Goal: Task Accomplishment & Management: Manage account settings

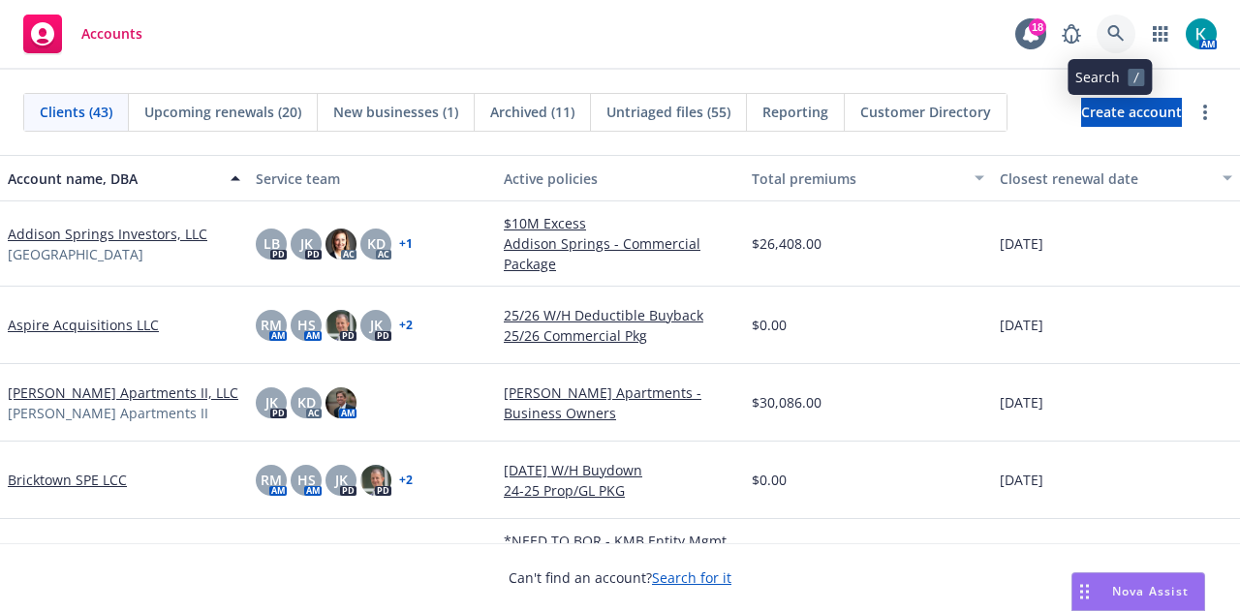
click at [1116, 15] on link at bounding box center [1116, 34] width 39 height 39
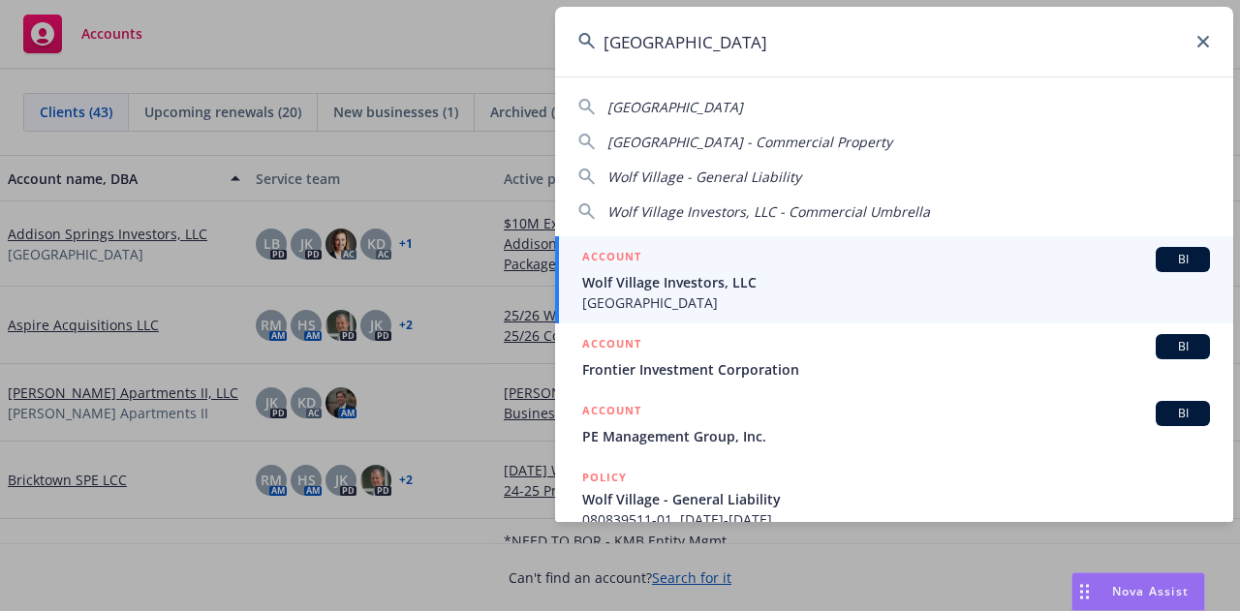
type input "[GEOGRAPHIC_DATA]"
click at [824, 269] on div "ACCOUNT BI" at bounding box center [896, 259] width 628 height 25
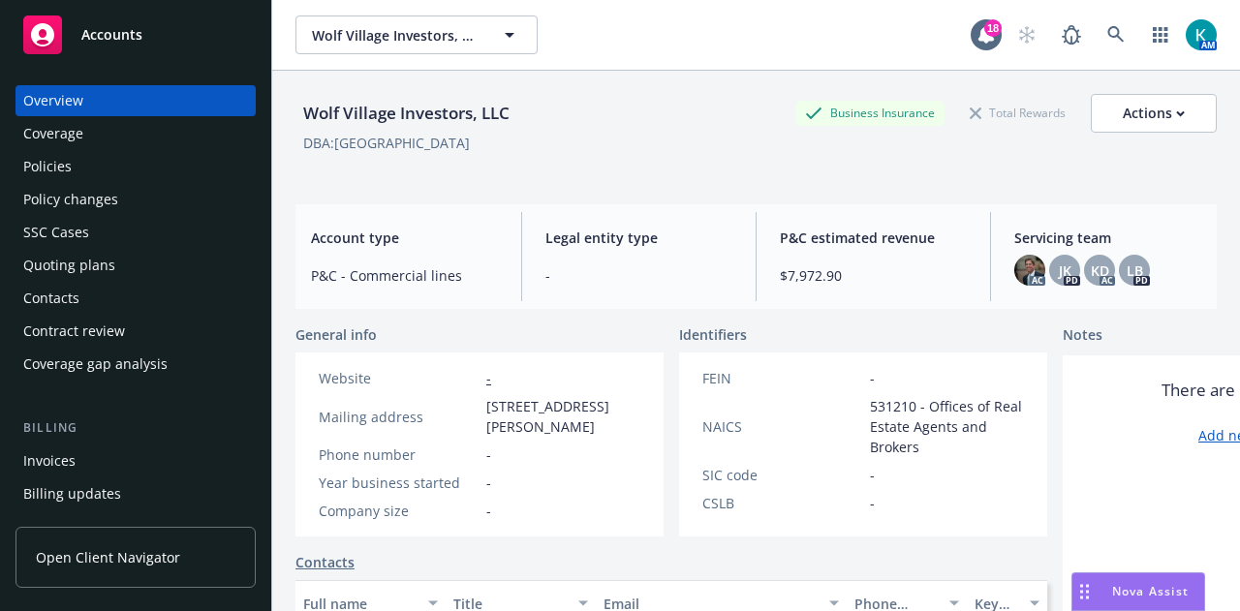
click at [135, 281] on div "Quoting plans" at bounding box center [135, 265] width 225 height 31
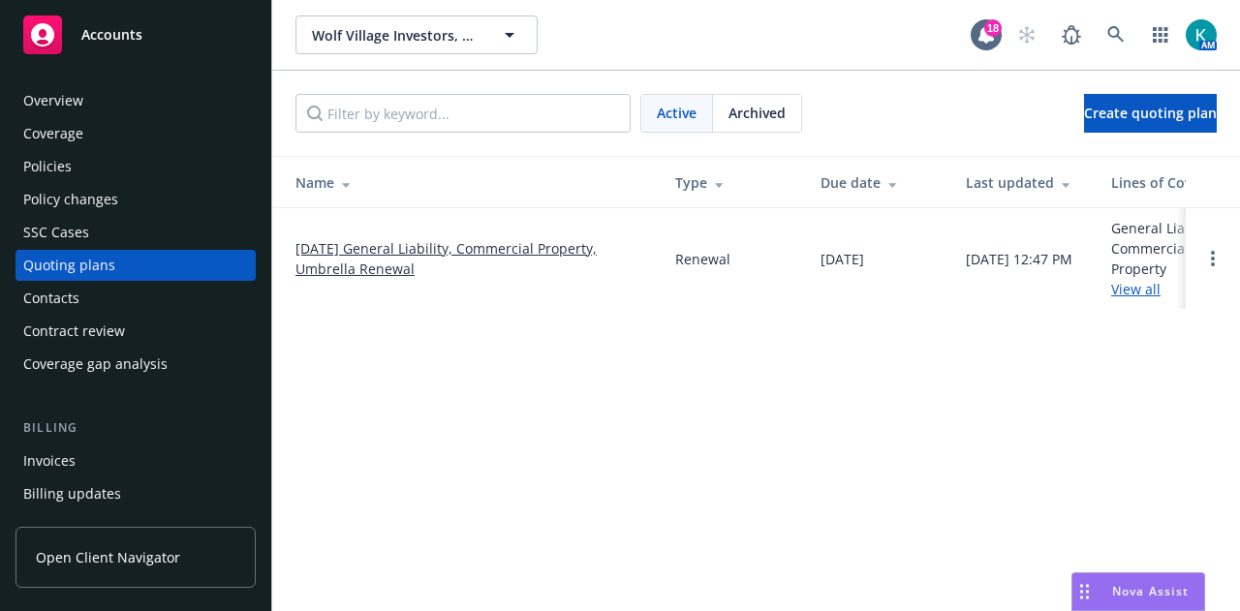
click at [372, 256] on link "[DATE] General Liability, Commercial Property, Umbrella Renewal" at bounding box center [469, 258] width 349 height 41
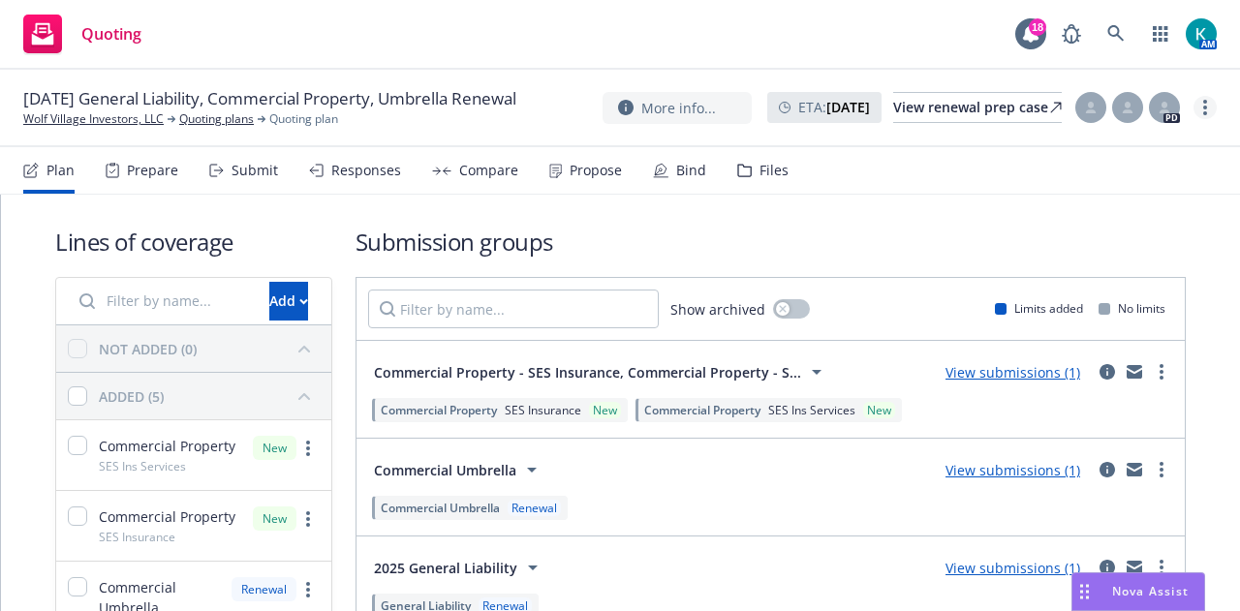
click at [1207, 112] on link "more" at bounding box center [1205, 107] width 23 height 23
click at [1144, 204] on link "Rename quoting plan" at bounding box center [1107, 188] width 216 height 39
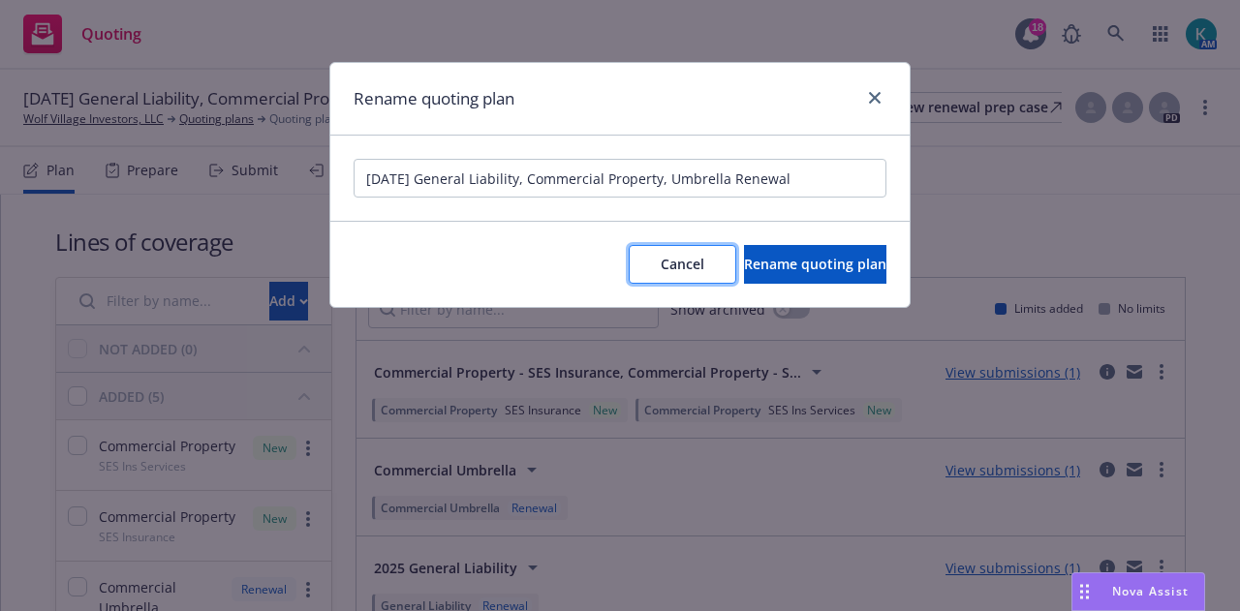
click at [629, 257] on button "Cancel" at bounding box center [683, 264] width 108 height 39
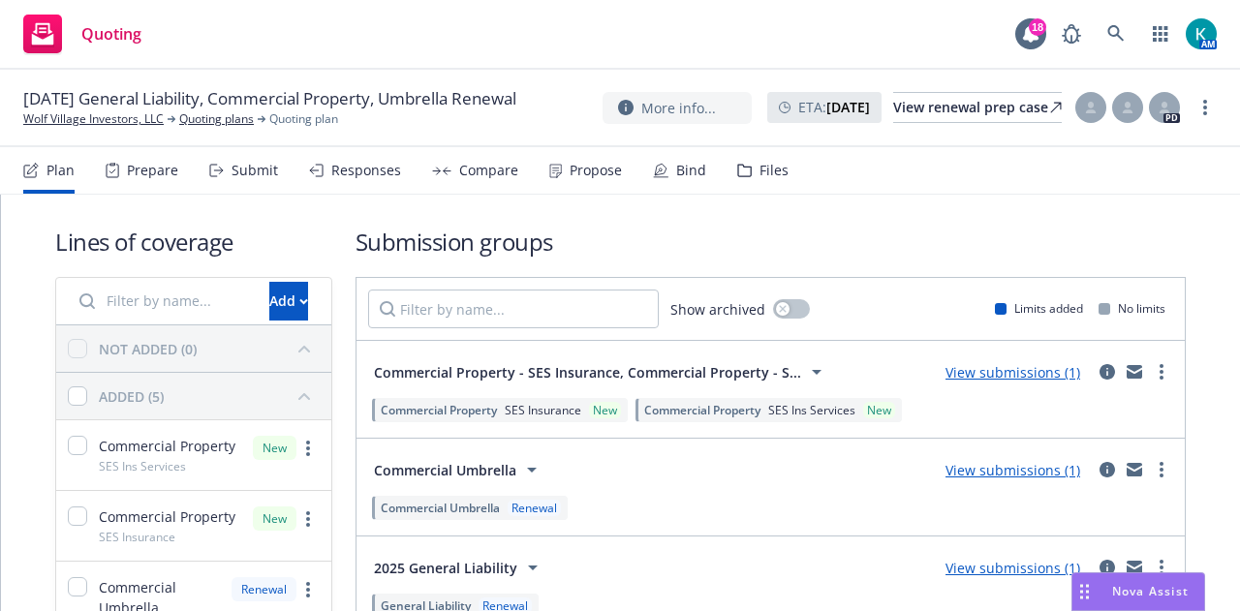
click at [989, 480] on link "View submissions (1)" at bounding box center [1013, 470] width 135 height 18
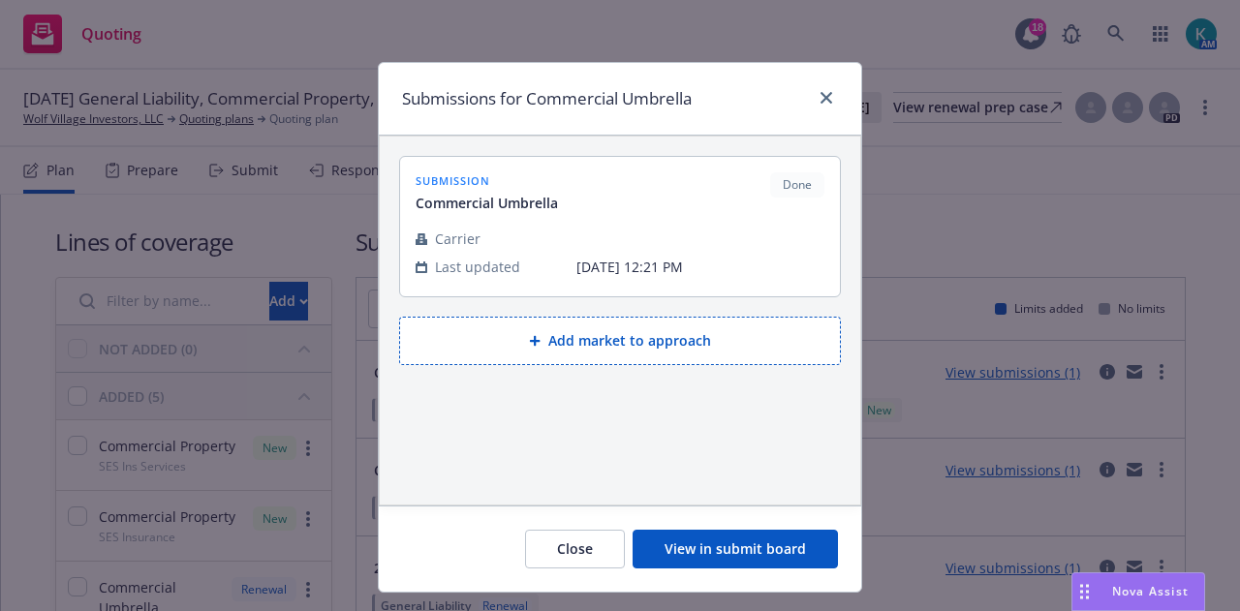
click at [746, 545] on button "View in submit board" at bounding box center [735, 549] width 205 height 39
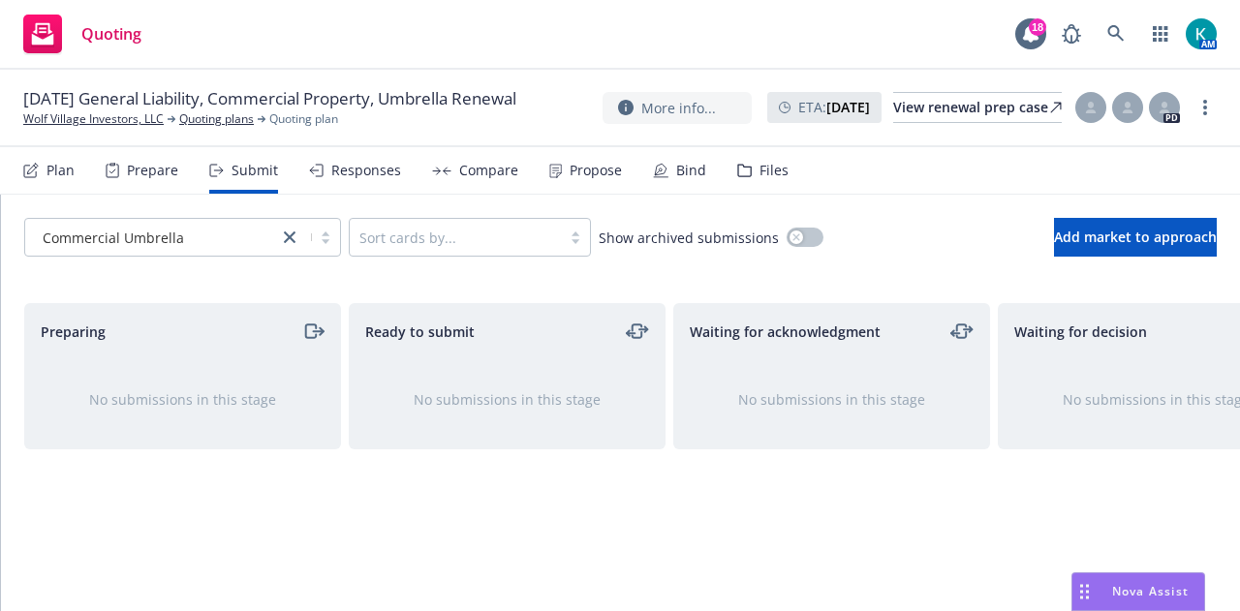
scroll to position [0, 422]
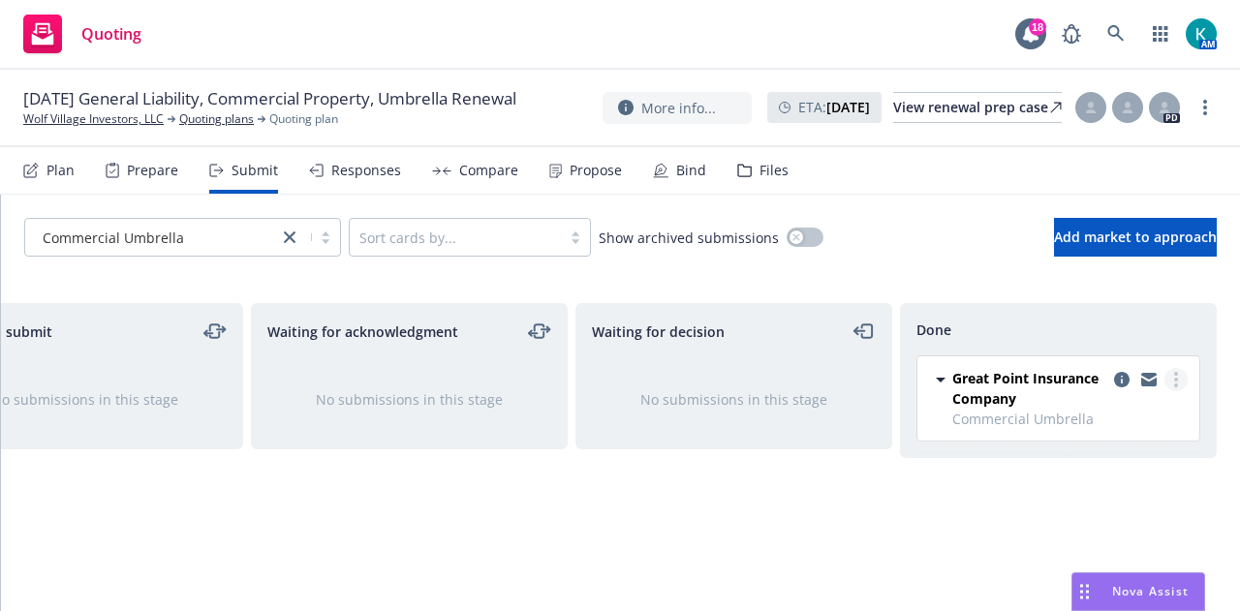
click at [1177, 386] on icon "more" at bounding box center [1176, 380] width 4 height 16
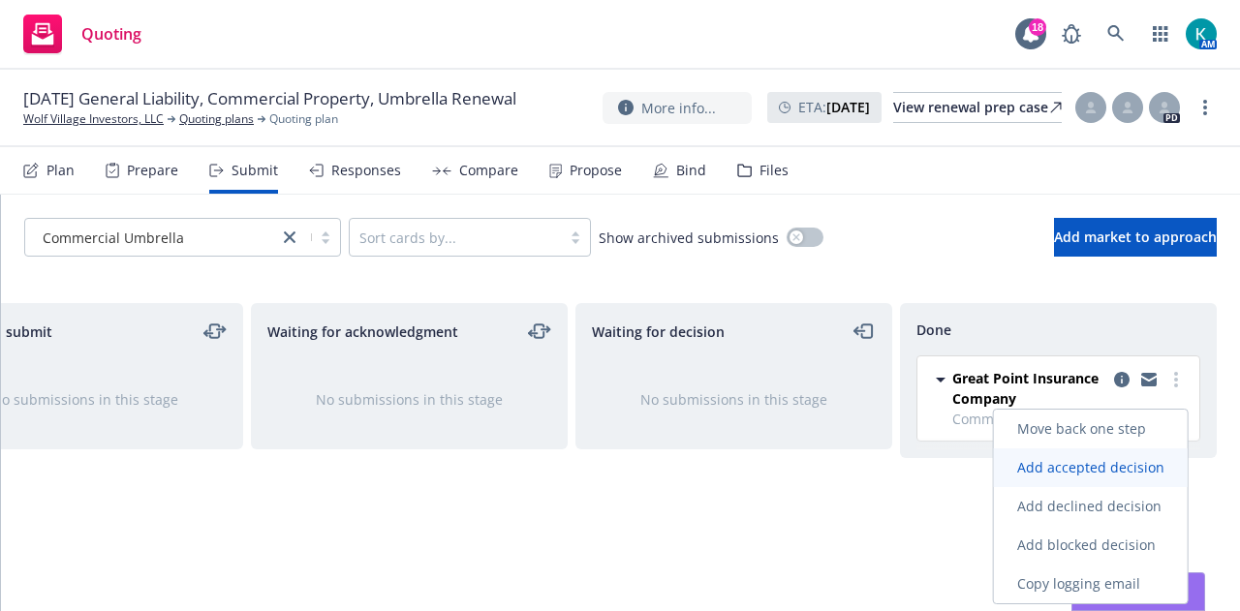
click at [1114, 465] on span "Add accepted decision" at bounding box center [1091, 467] width 194 height 18
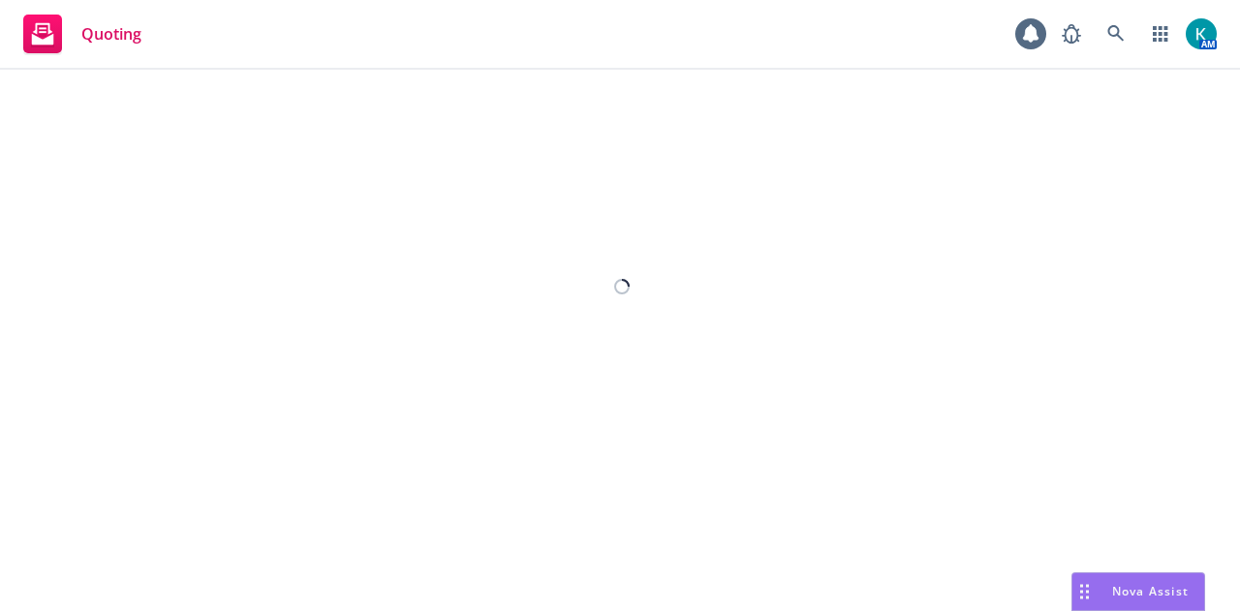
select select "12"
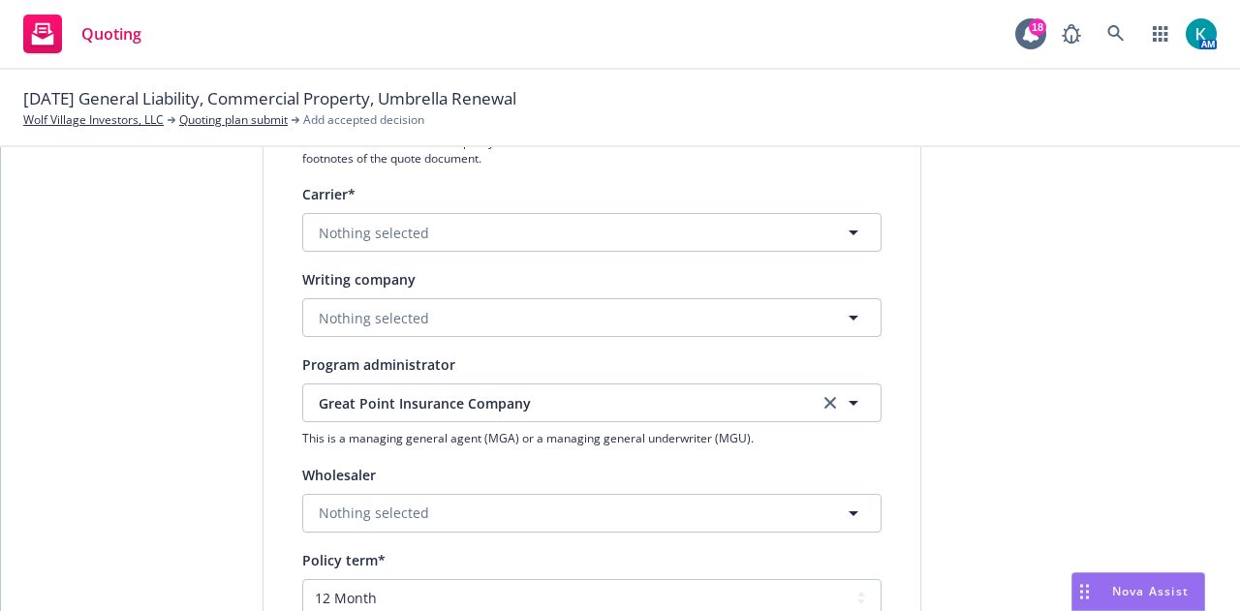
scroll to position [378, 0]
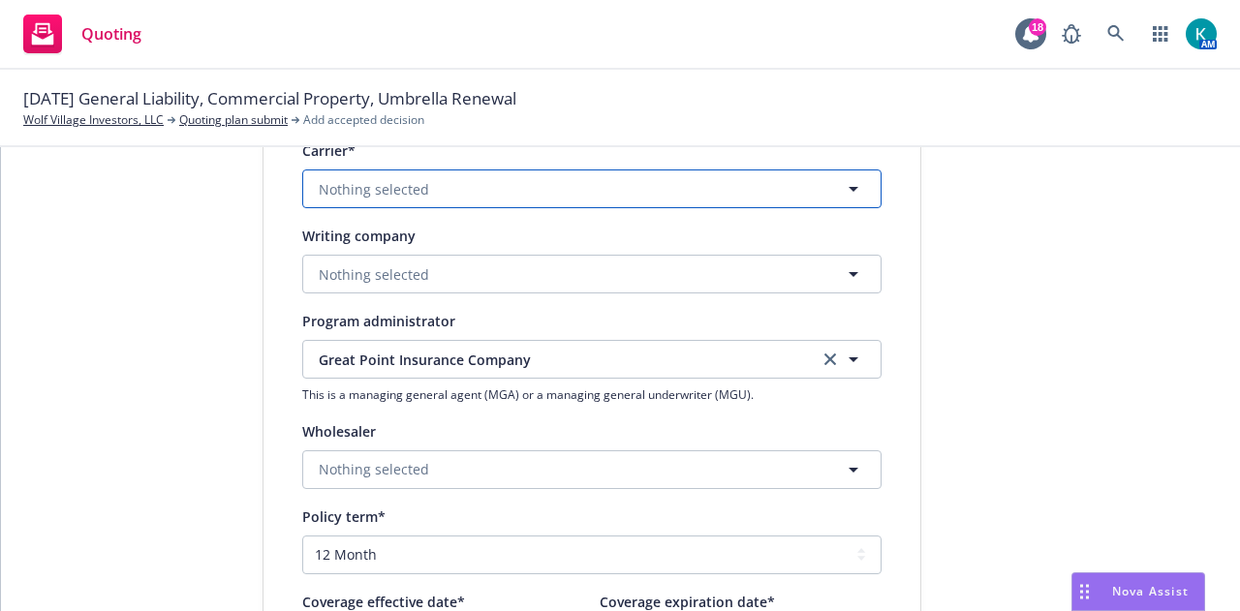
click at [787, 197] on button "Nothing selected" at bounding box center [591, 189] width 579 height 39
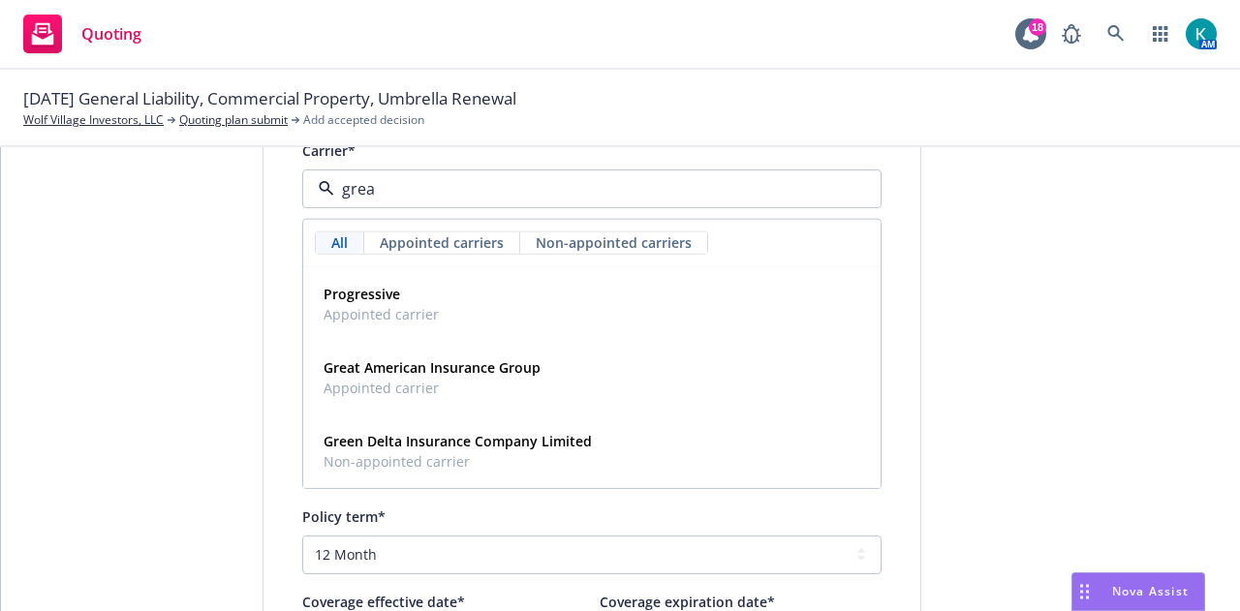
type input "great"
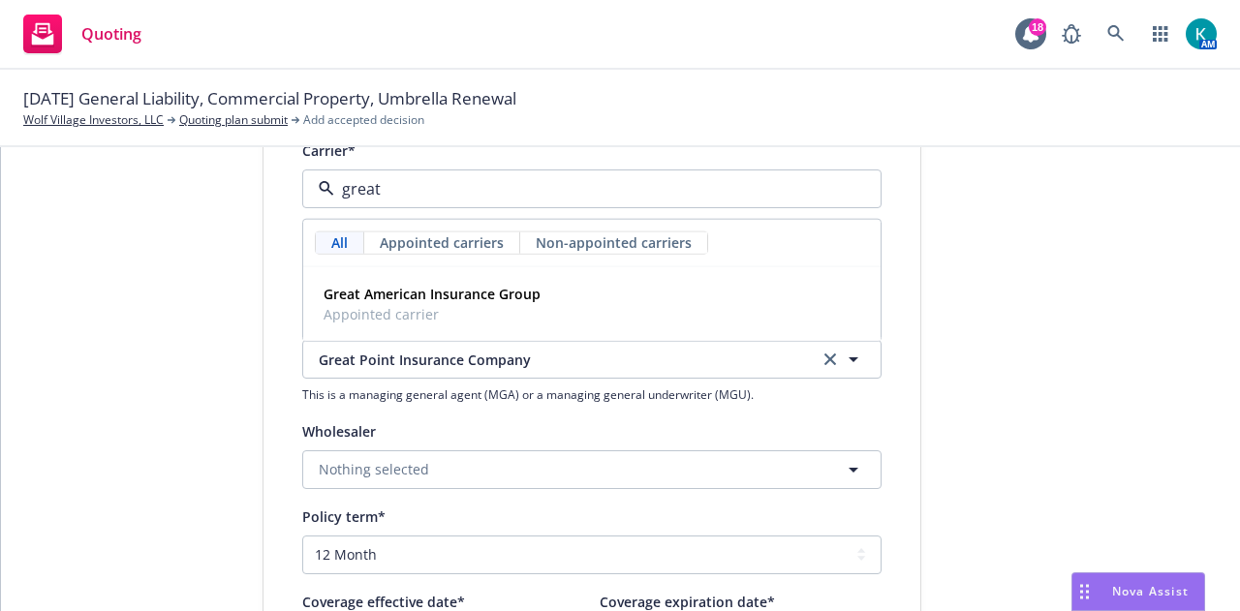
drag, startPoint x: 580, startPoint y: 213, endPoint x: 286, endPoint y: 207, distance: 294.6
click at [286, 207] on div "Display name Great Point Insurance Company Quote expiration date* 09/18/2025 Th…" at bounding box center [592, 450] width 657 height 1078
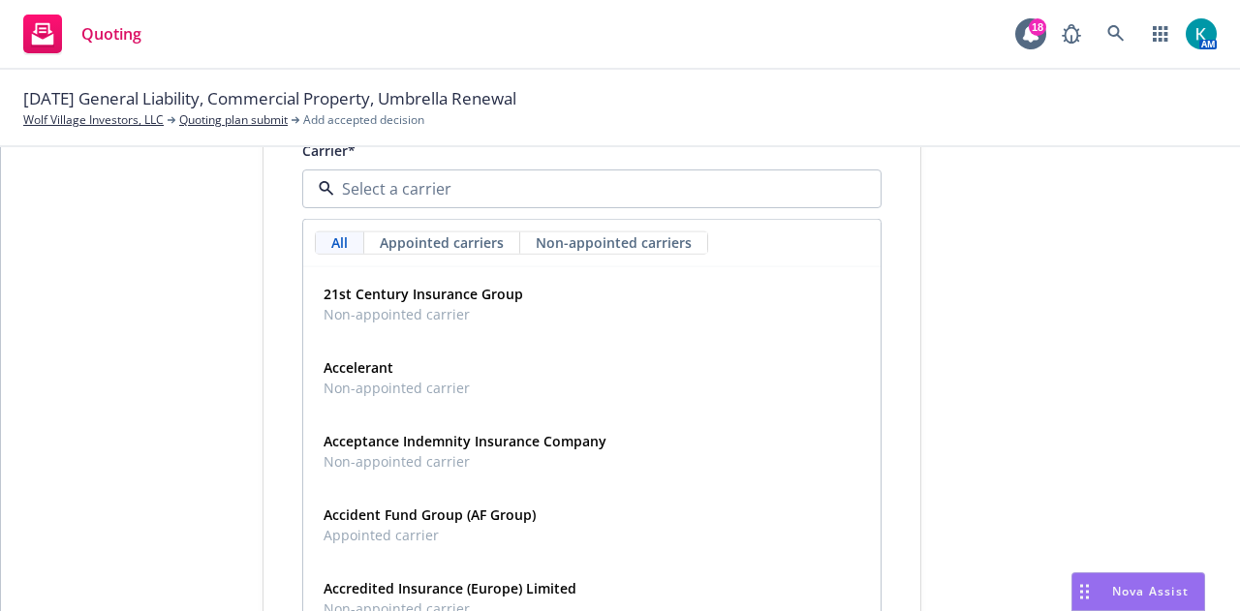
click at [1187, 427] on div "submission Carrier Great Point Insurance Company Last updated 8/14, 12:21 PM" at bounding box center [1095, 457] width 271 height 1299
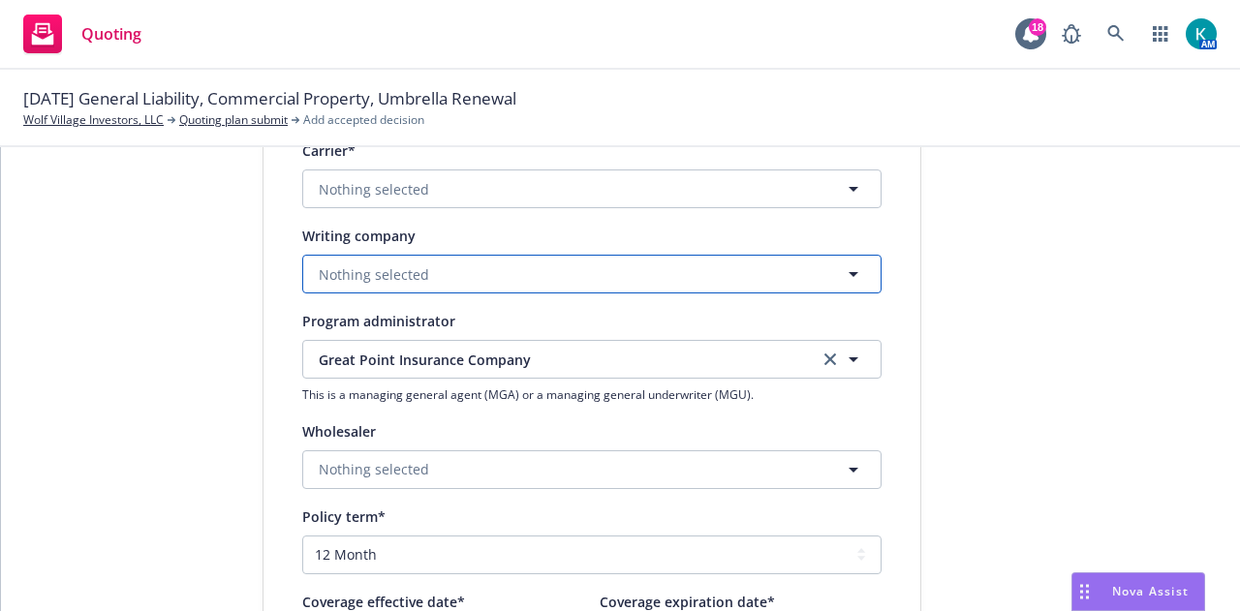
click at [534, 292] on button "Nothing selected" at bounding box center [591, 274] width 579 height 39
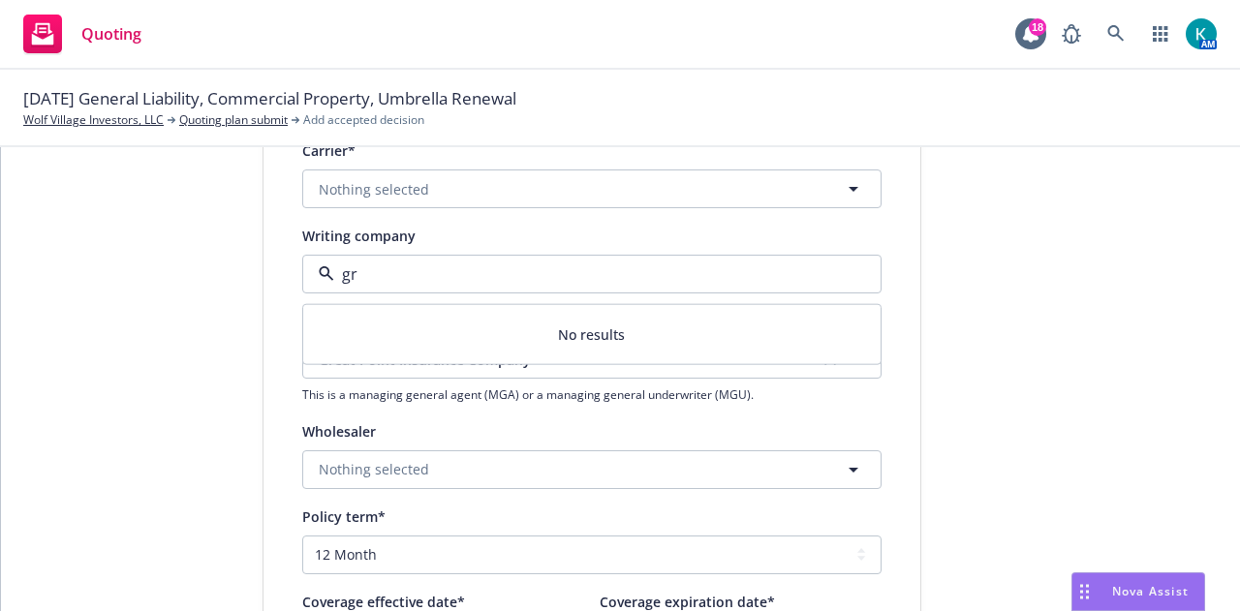
type input "g"
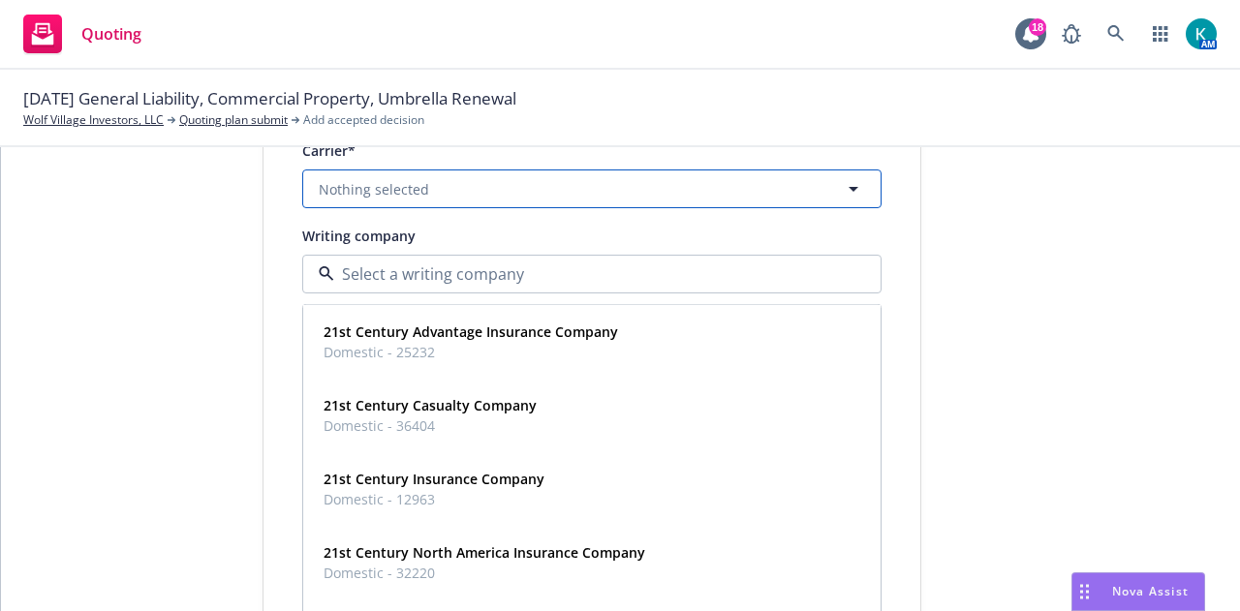
click at [570, 205] on button "Nothing selected" at bounding box center [591, 189] width 579 height 39
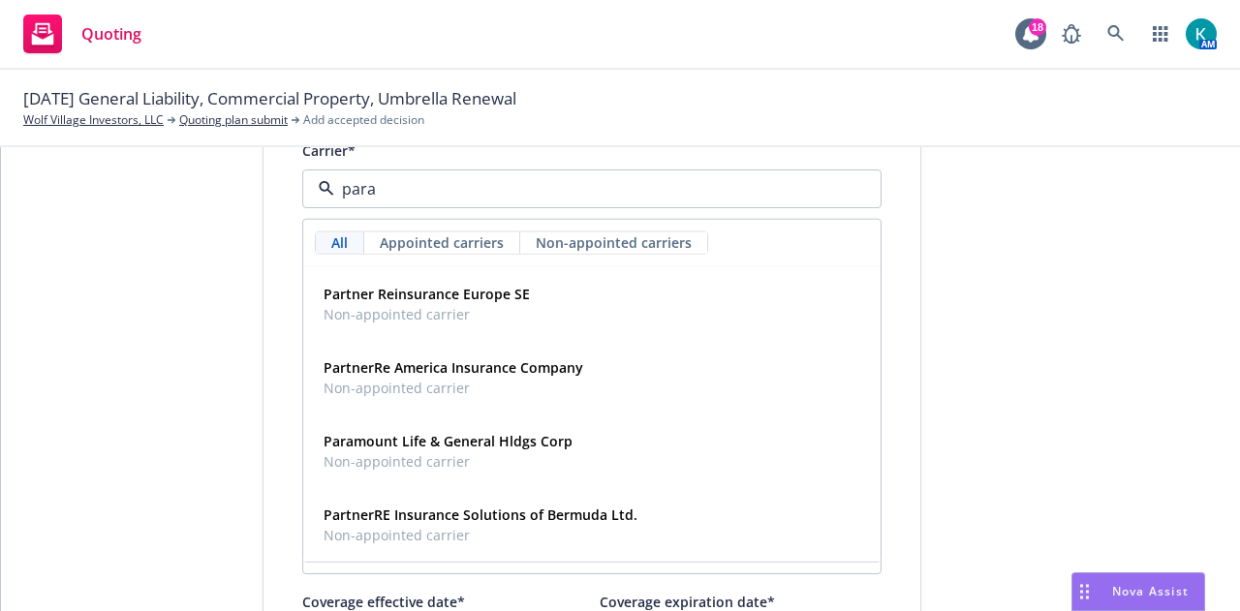
type input "param"
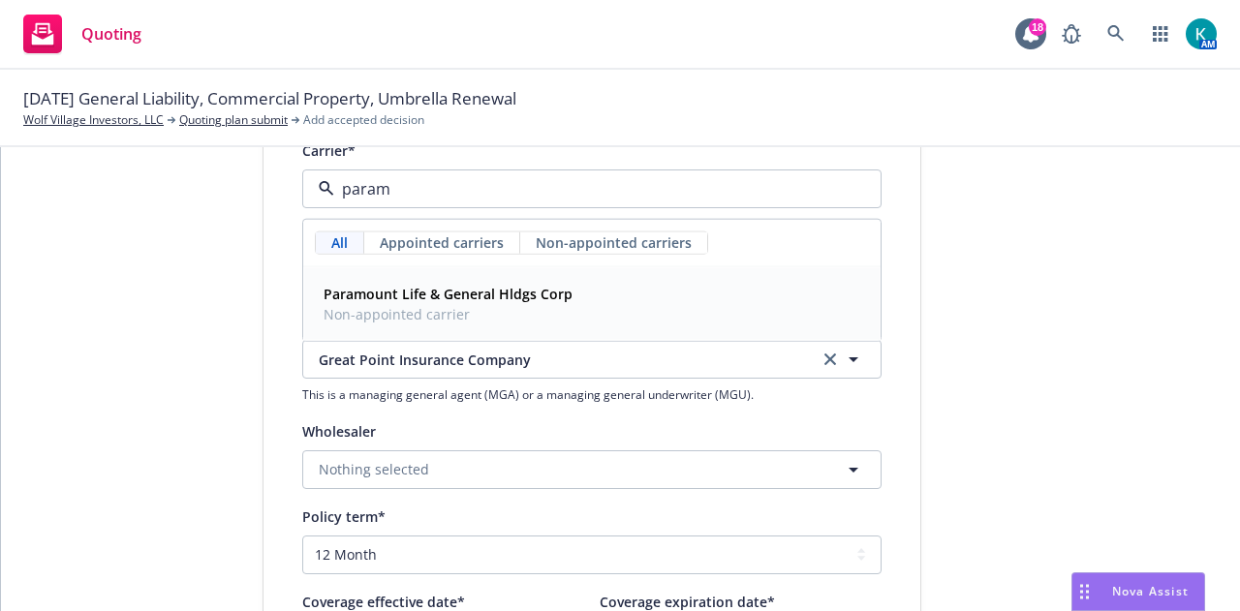
click at [564, 304] on div "Paramount Life & General Hldgs Corp Non-appointed carrier" at bounding box center [446, 304] width 261 height 48
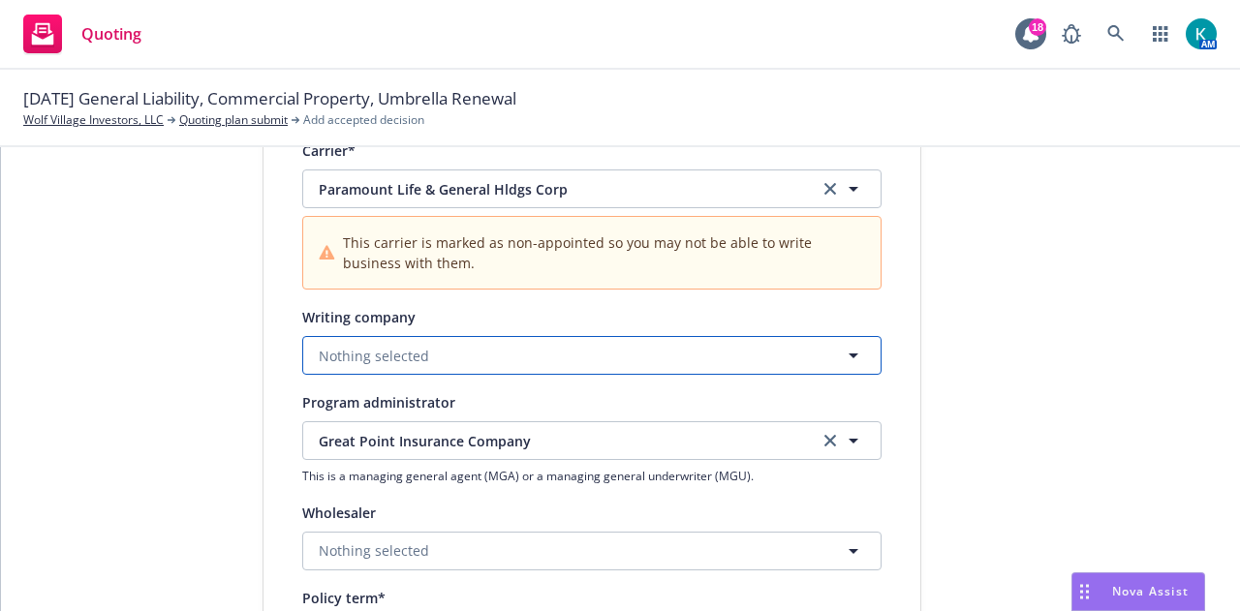
click at [509, 361] on button "Nothing selected" at bounding box center [591, 355] width 579 height 39
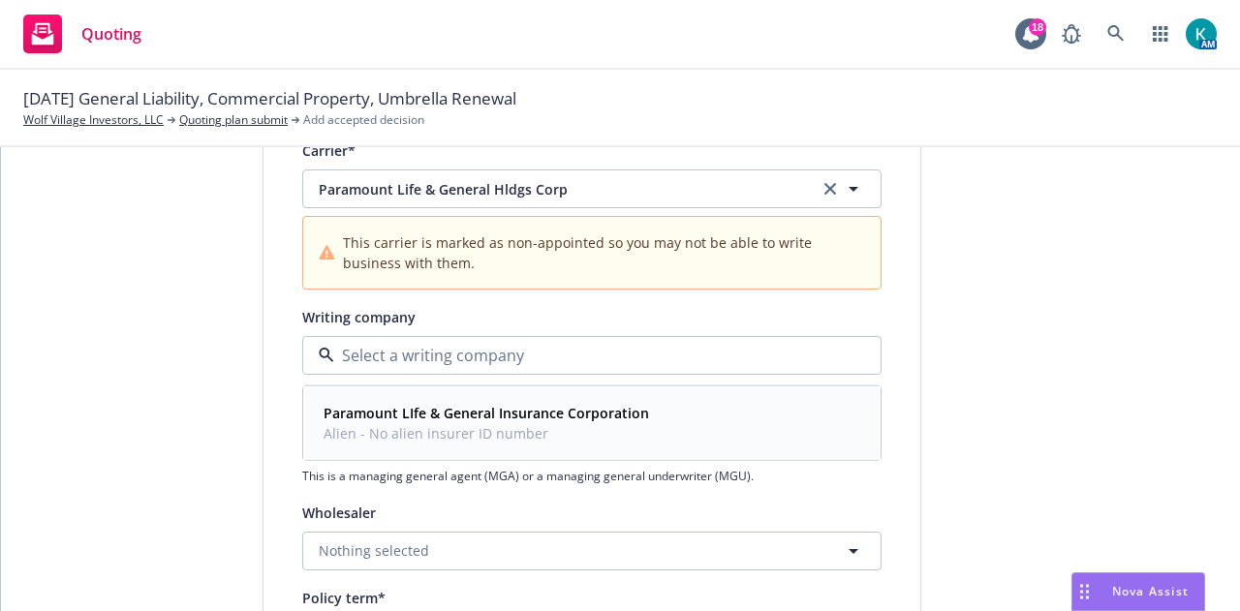
click at [597, 444] on span "Alien - No alien insurer ID number" at bounding box center [487, 433] width 326 height 20
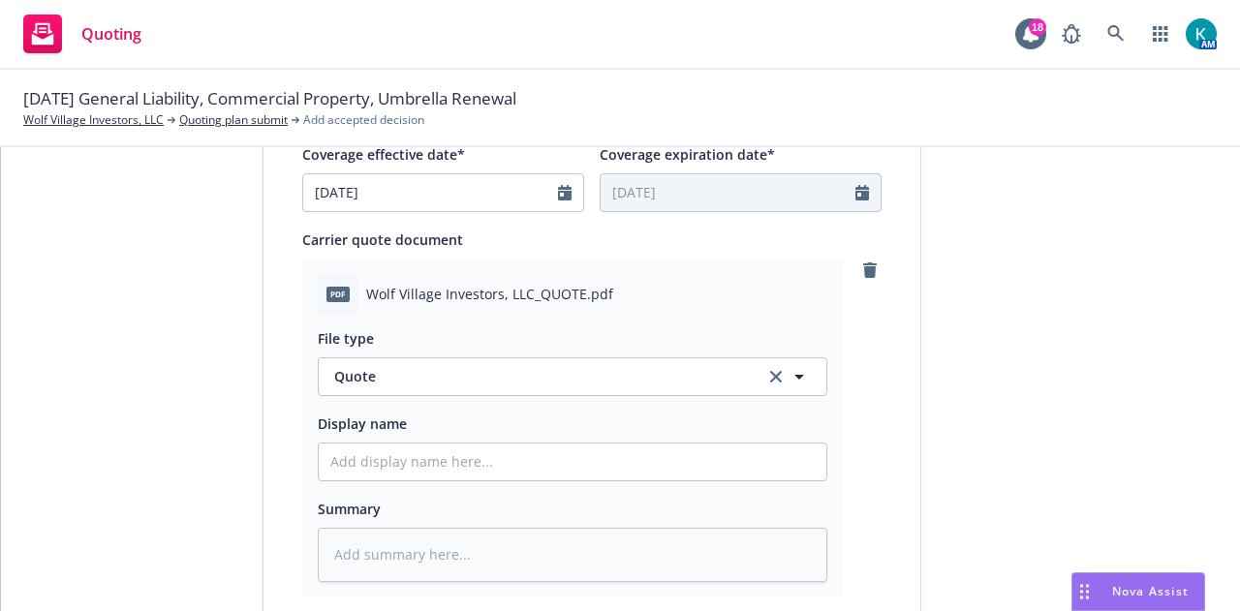
scroll to position [1275, 0]
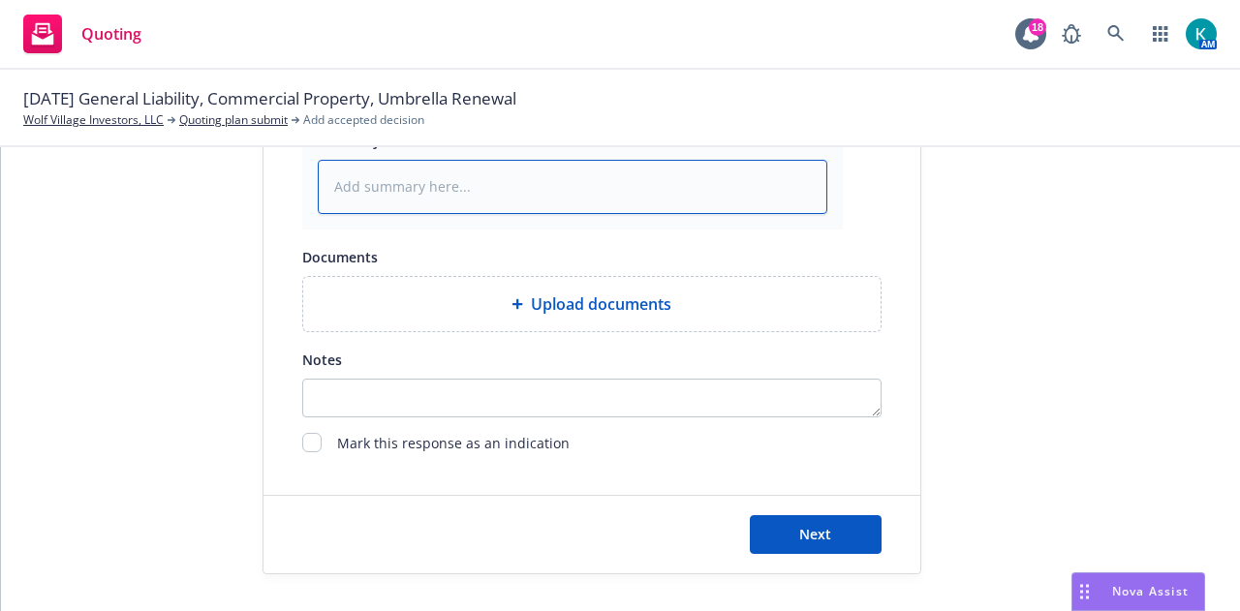
click at [689, 214] on textarea at bounding box center [573, 187] width 510 height 54
type textarea "x"
type textarea "U"
type textarea "x"
type textarea "UM"
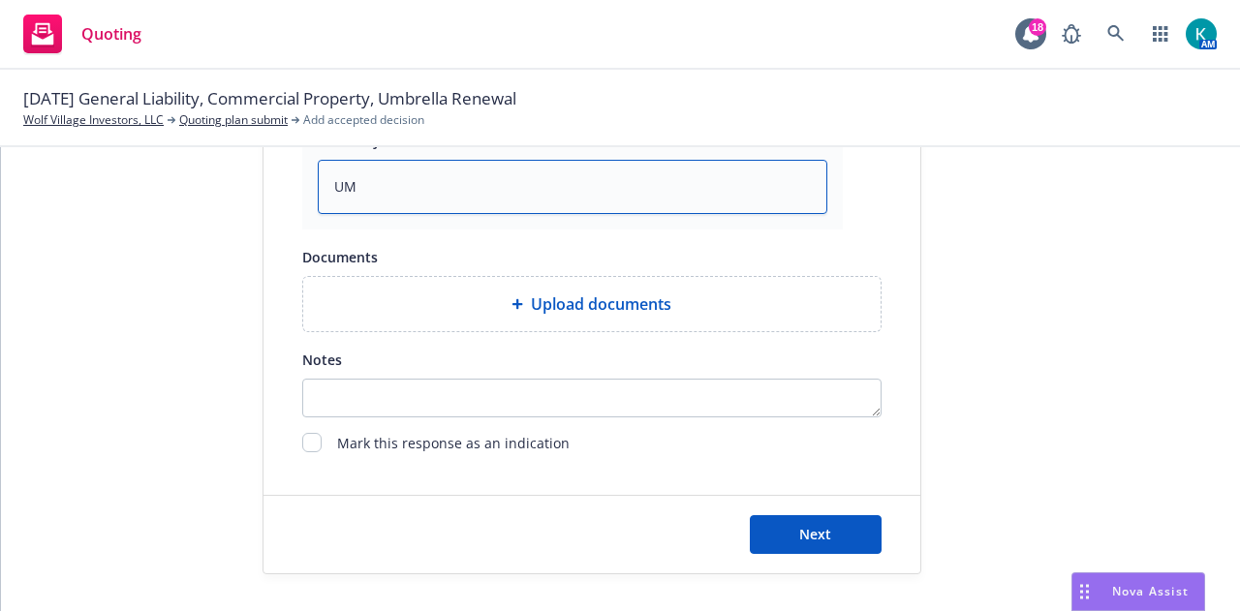
type textarea "x"
type textarea "U"
type textarea "x"
type textarea "Um"
type textarea "x"
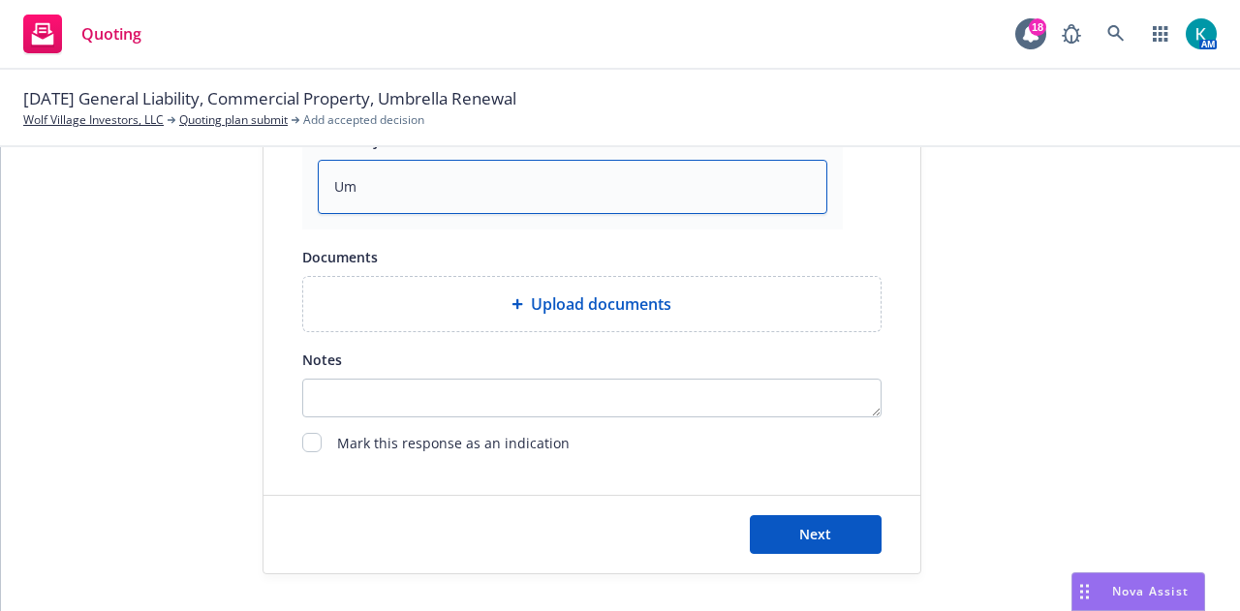
type textarea "Umv"
type textarea "x"
type textarea "Umvr"
type textarea "x"
type textarea "Umvre"
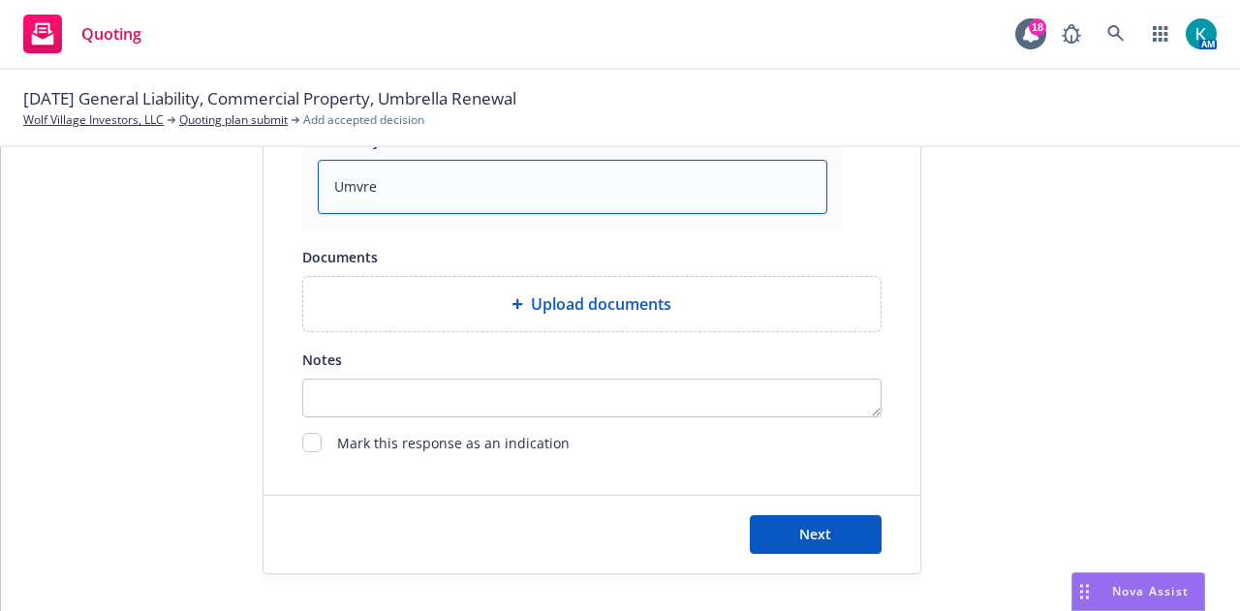
type textarea "x"
type textarea "Umvr"
type textarea "x"
type textarea "Umv"
type textarea "x"
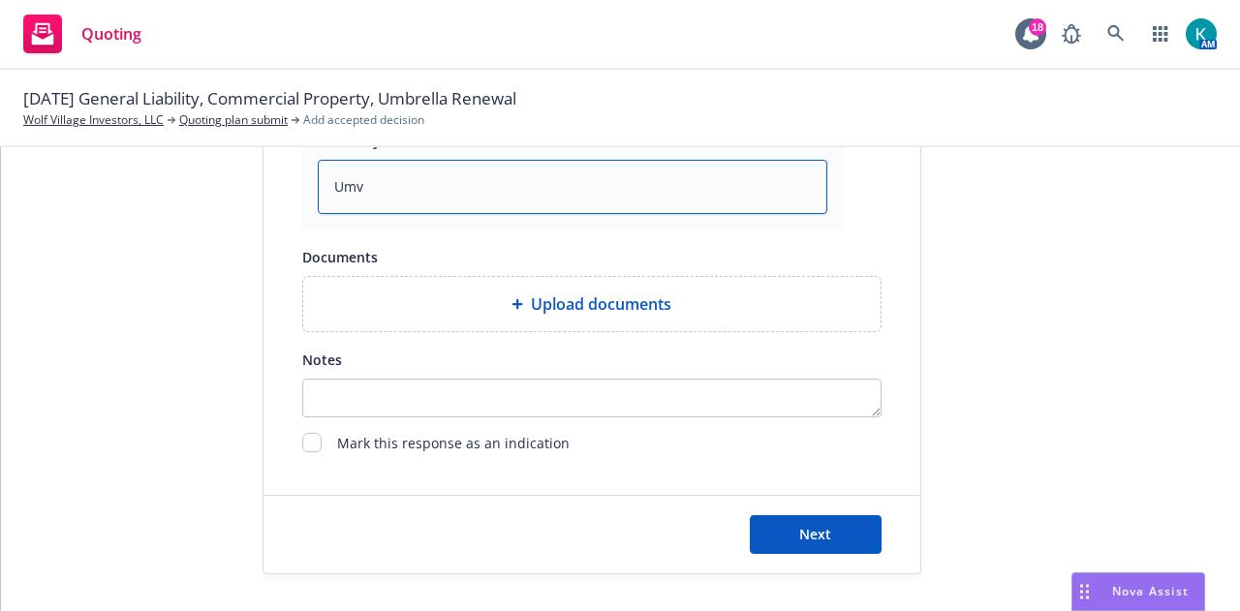
type textarea "Um"
type textarea "x"
type textarea "Umb"
type textarea "x"
type textarea "Umbr"
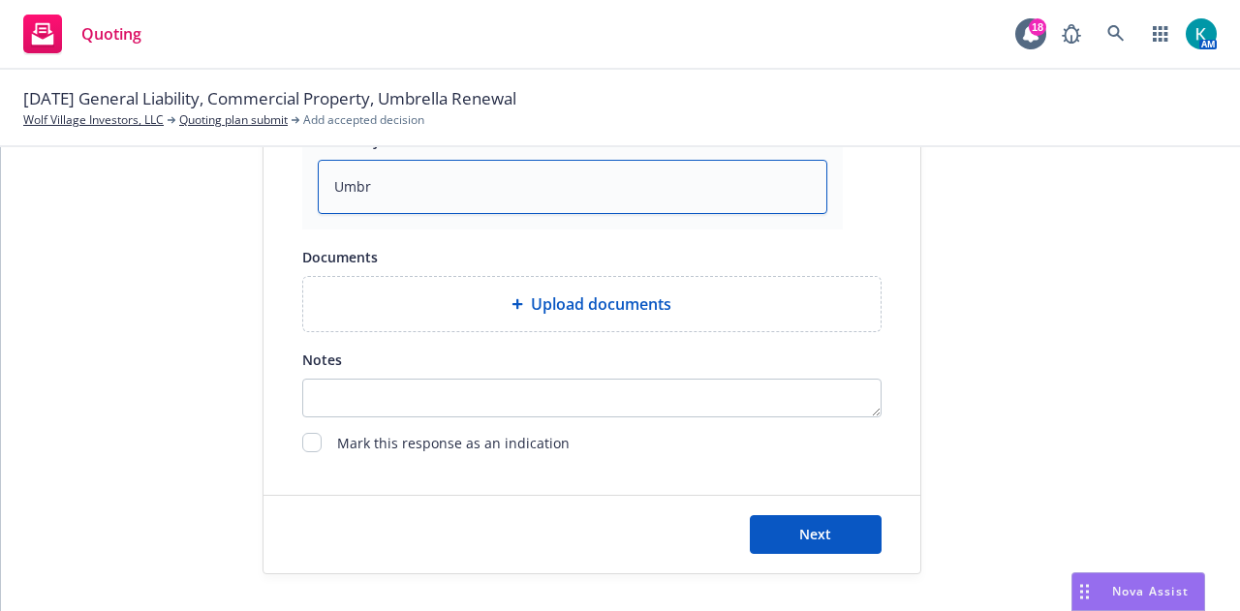
type textarea "x"
type textarea "Umbre"
type textarea "x"
type textarea "Umbrel"
type textarea "x"
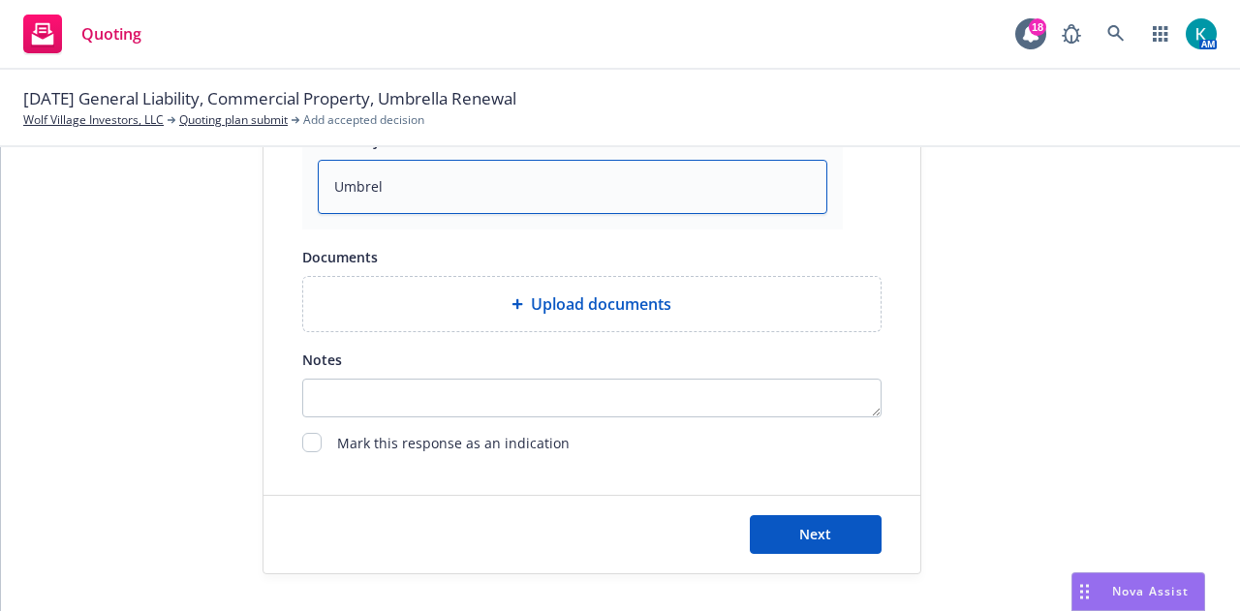
type textarea "Umbrell"
type textarea "x"
type textarea "Umbrelle"
type textarea "x"
type textarea "Umbrell"
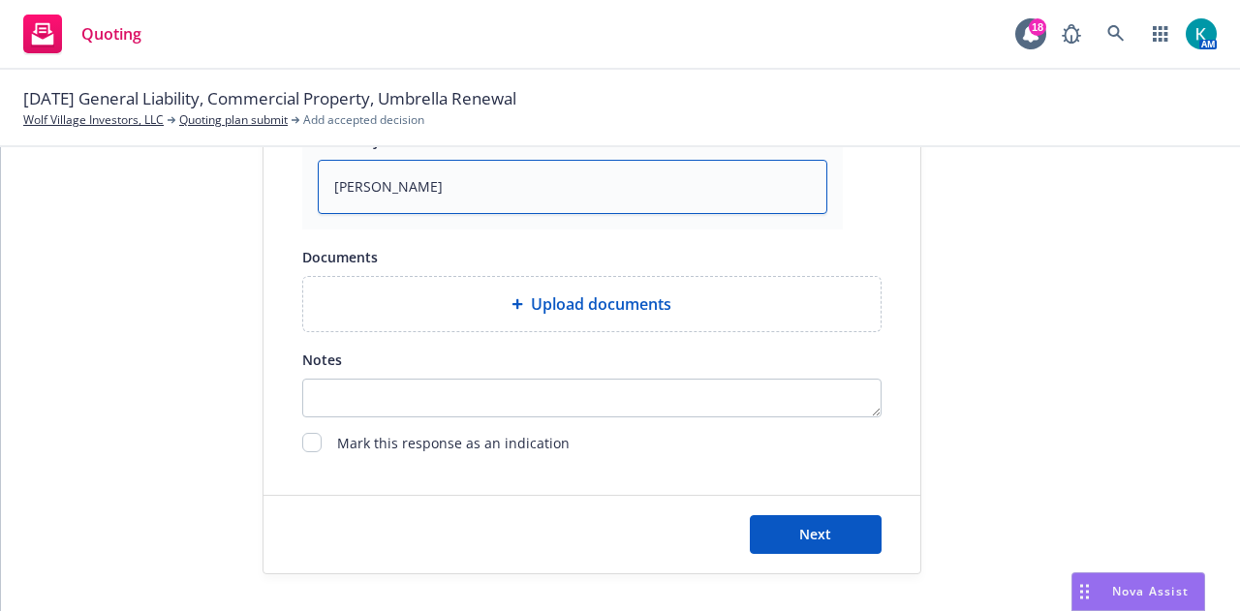
type textarea "x"
type textarea "Umbrella"
type textarea "x"
type textarea "Umbrella"
type textarea "x"
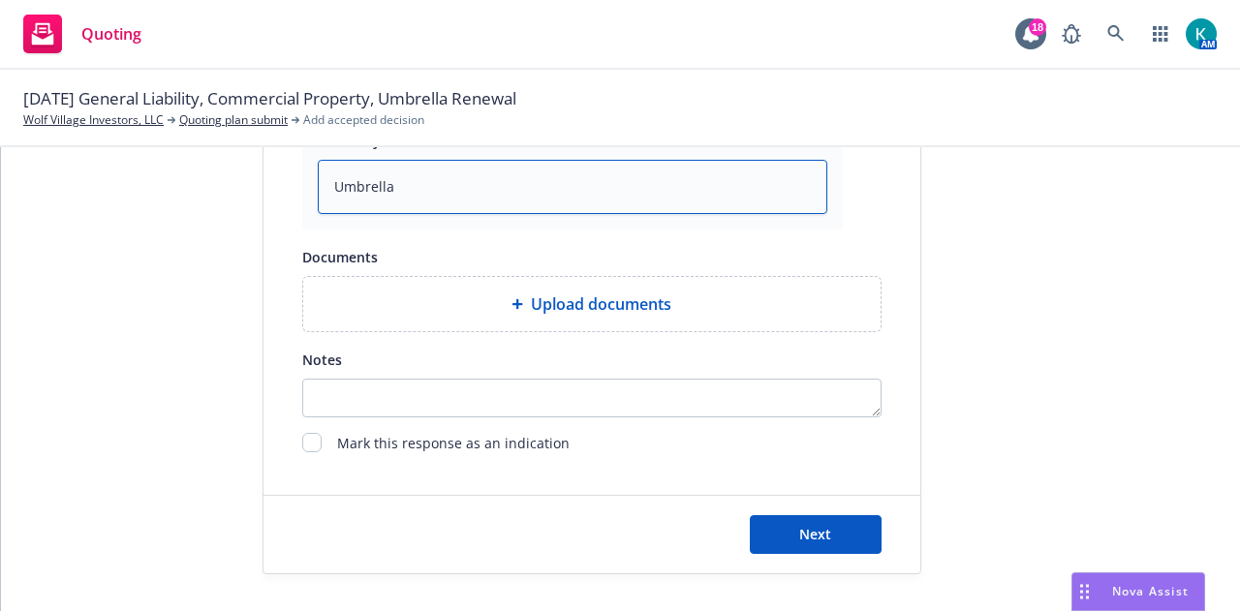
type textarea "Umbrella q"
type textarea "x"
type textarea "Umbrella quo"
type textarea "x"
type textarea "Umbrella quot"
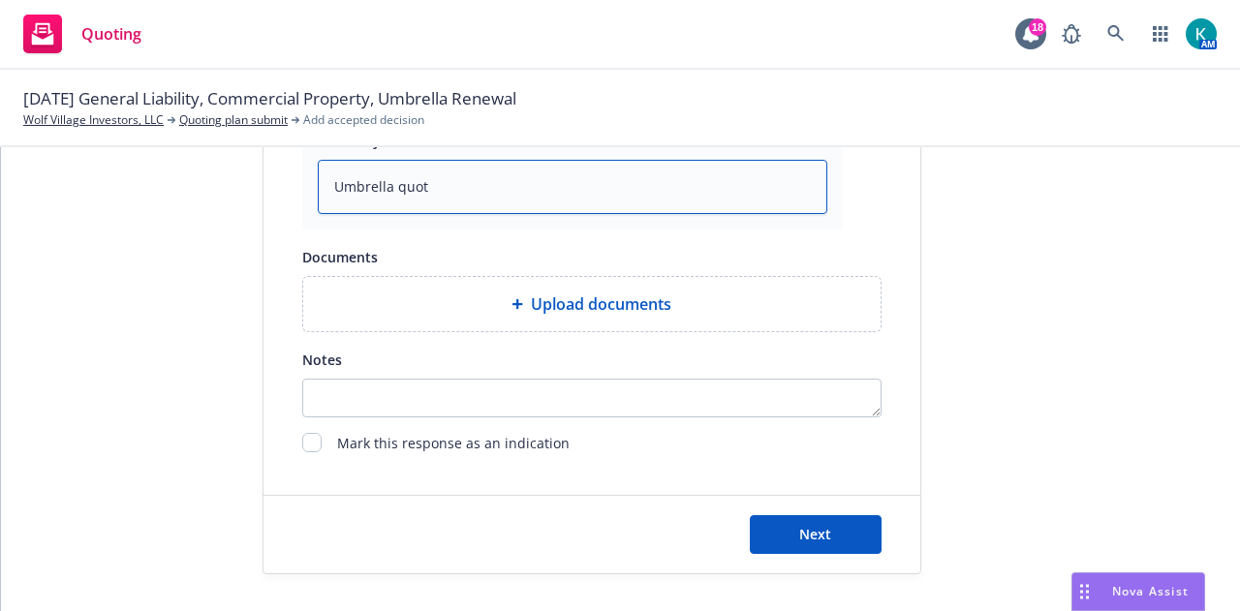
type textarea "x"
type textarea "Umbrella quote"
type textarea "x"
type textarea "Umbrella quote"
type textarea "x"
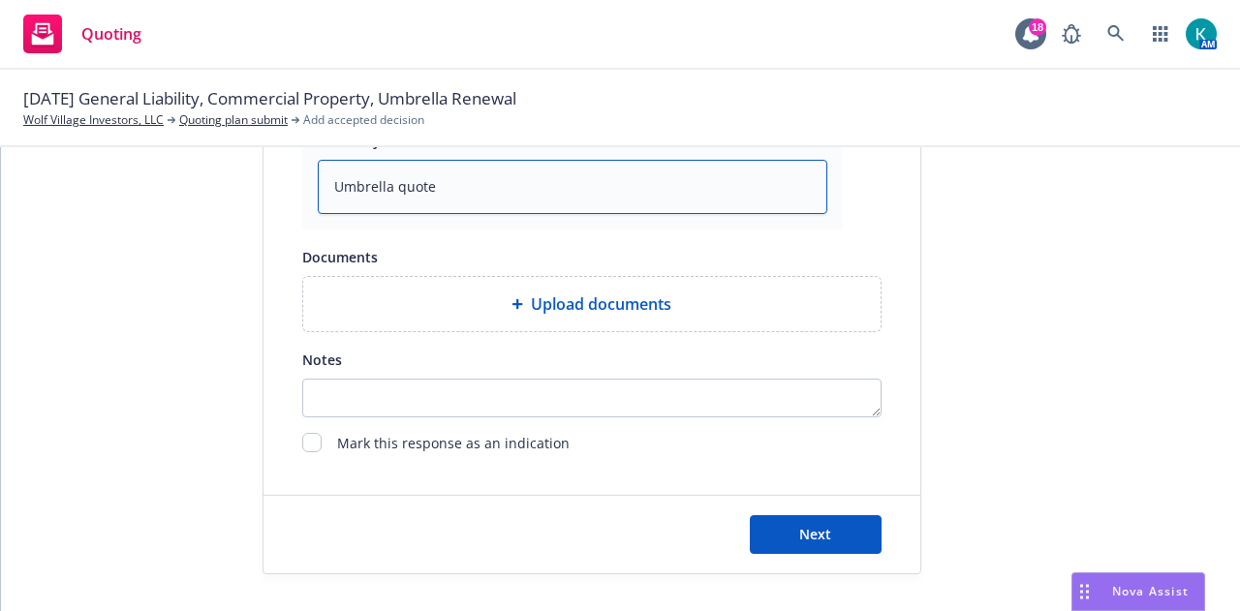
type textarea "Umbrella quote t"
type textarea "x"
type textarea "Umbrella quote to"
type textarea "x"
type textarea "Umbrella quote to"
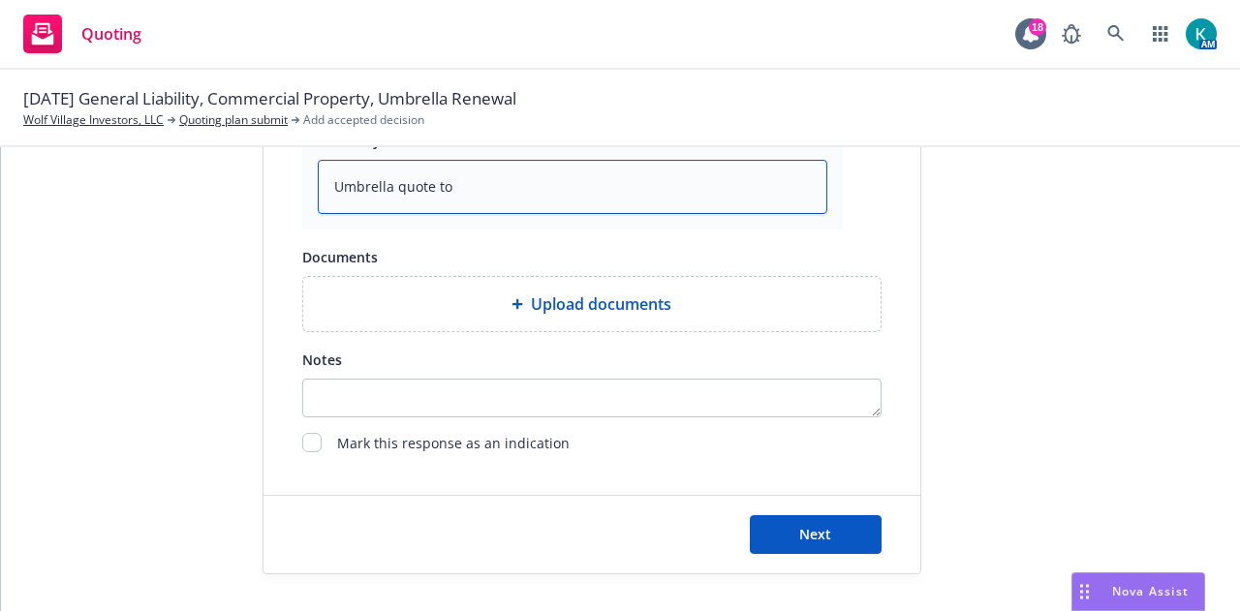
type textarea "x"
type textarea "Umbrella quote to i"
type textarea "x"
type textarea "Umbrella quote to in"
type textarea "x"
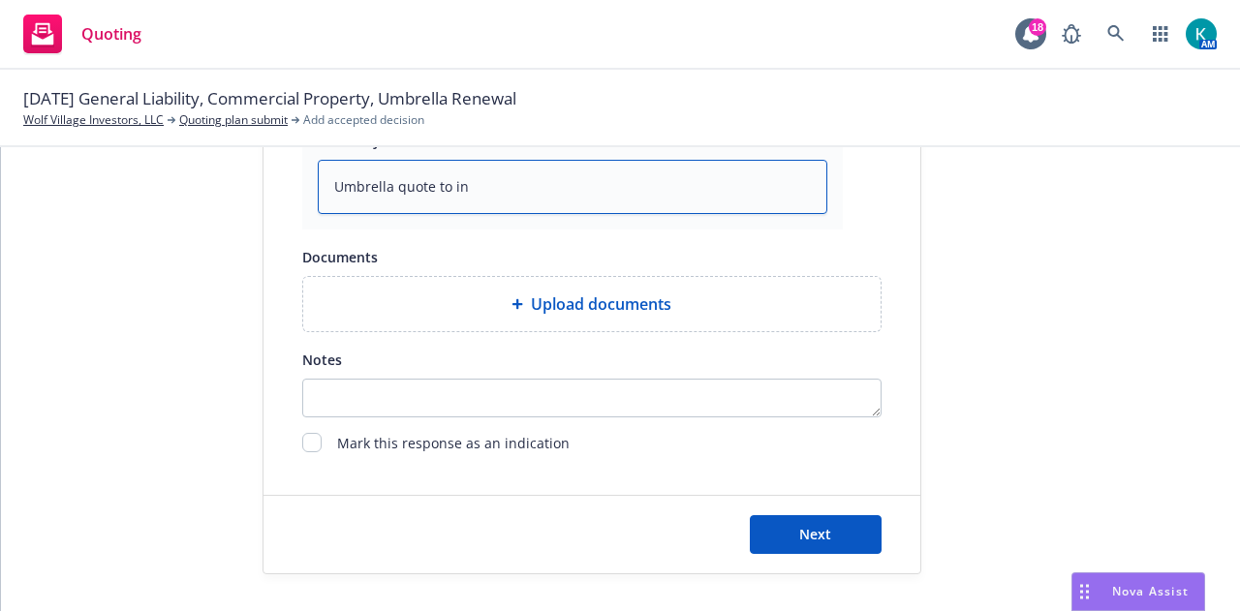
type textarea "Umbrella quote to inc"
type textarea "x"
type textarea "Umbrella quote to incu"
type textarea "x"
type textarea "Umbrella quote to inc"
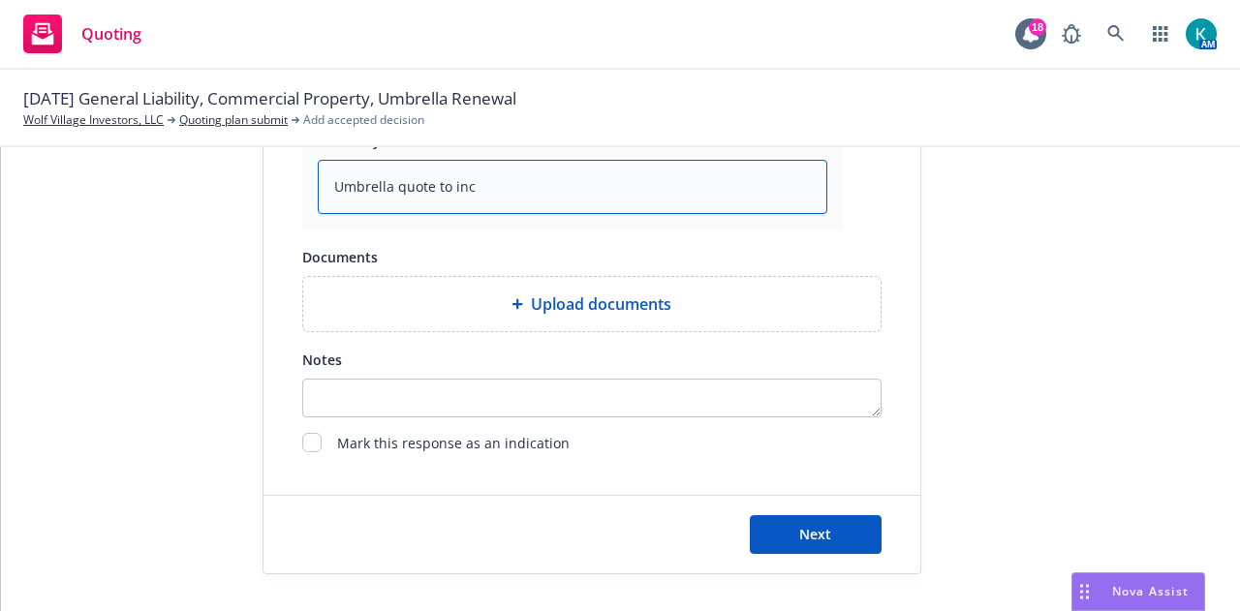
type textarea "x"
type textarea "Umbrella quote to incl"
type textarea "x"
type textarea "Umbrella quote to inclu"
type textarea "x"
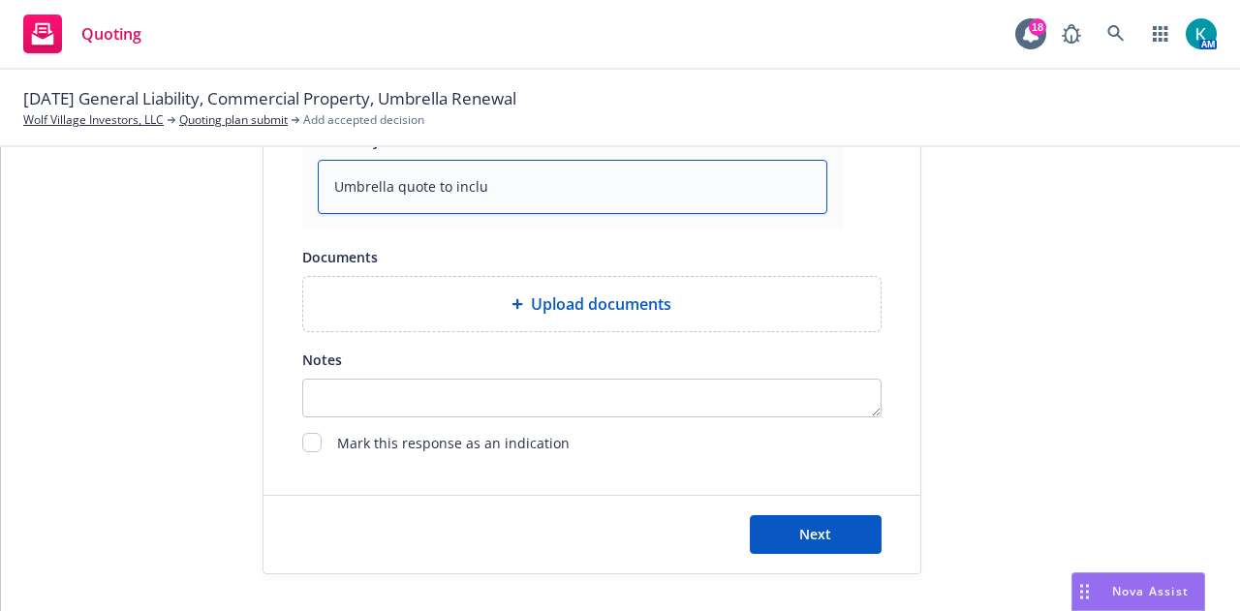
type textarea "Umbrella quote to includ"
type textarea "x"
type textarea "Umbrella quote to include"
type textarea "x"
type textarea "Umbrella quote to include"
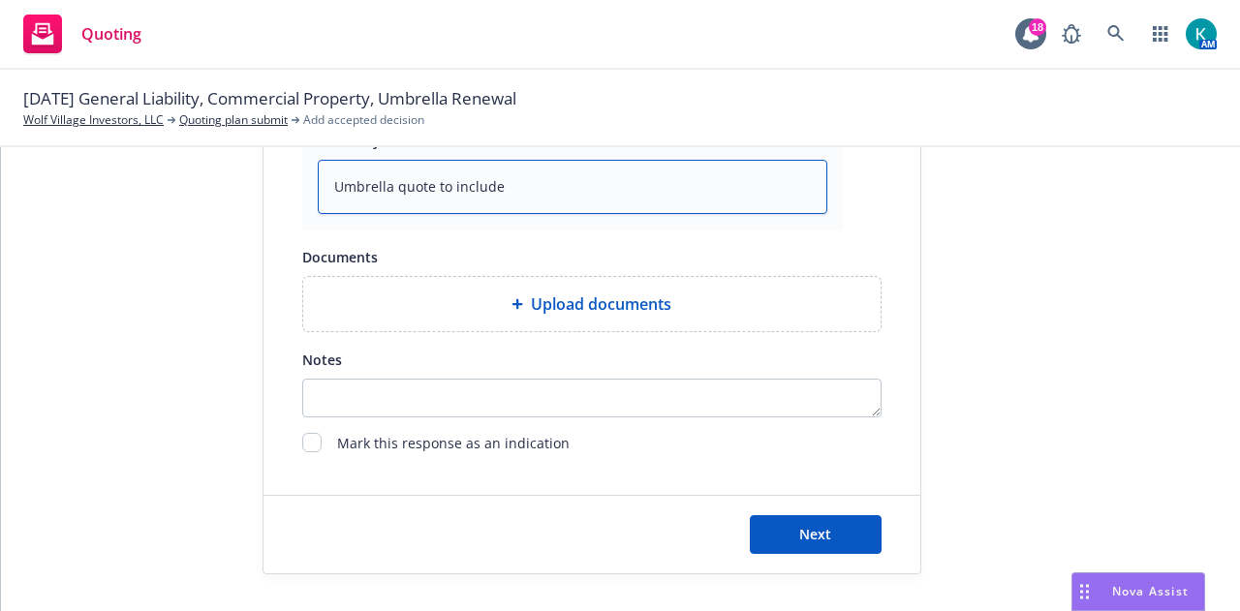
type textarea "x"
type textarea "Umbrella quote to include W"
type textarea "x"
type textarea "Umbrella quote to include Wo"
type textarea "x"
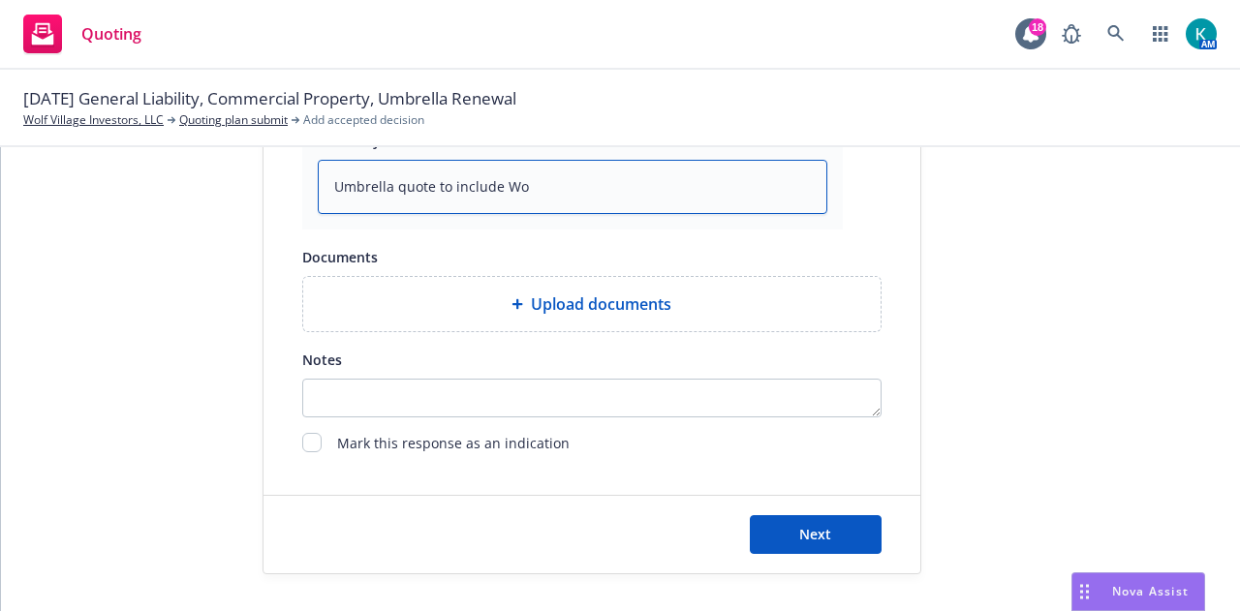
type textarea "Umbrella quote to include Wol"
type textarea "x"
type textarea "Umbrella quote to include Wolf"
type textarea "x"
type textarea "Umbrella quote to include Wolf"
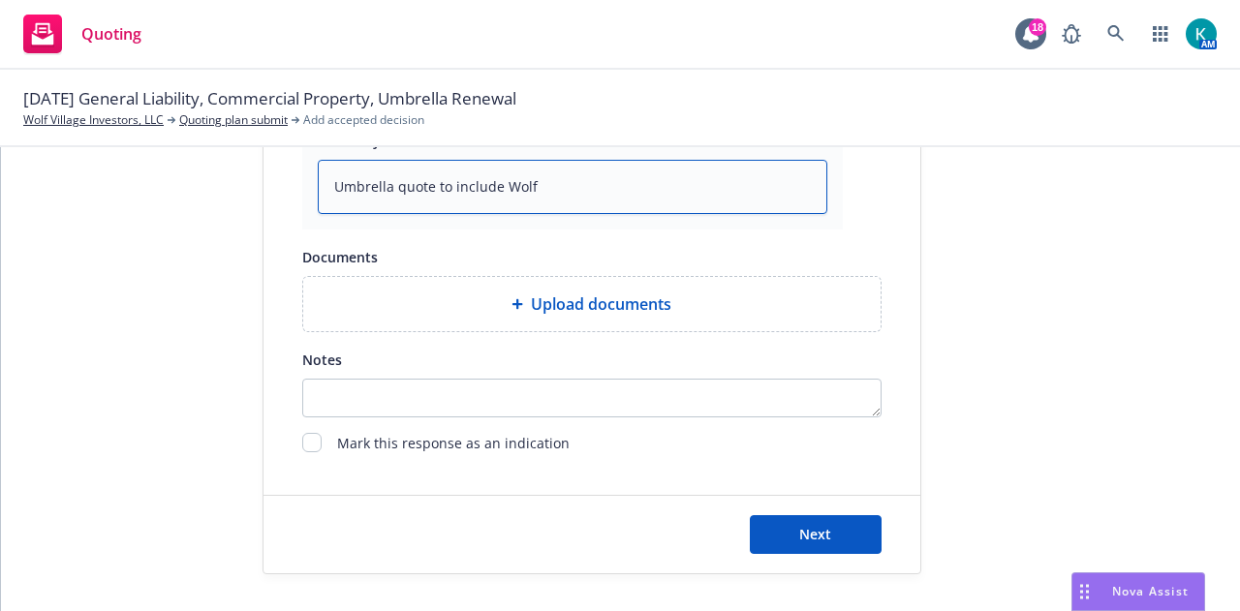
type textarea "x"
type textarea "Umbrella quote to include Wolf V"
type textarea "x"
type textarea "Umbrella quote to include Wolf Vi"
type textarea "x"
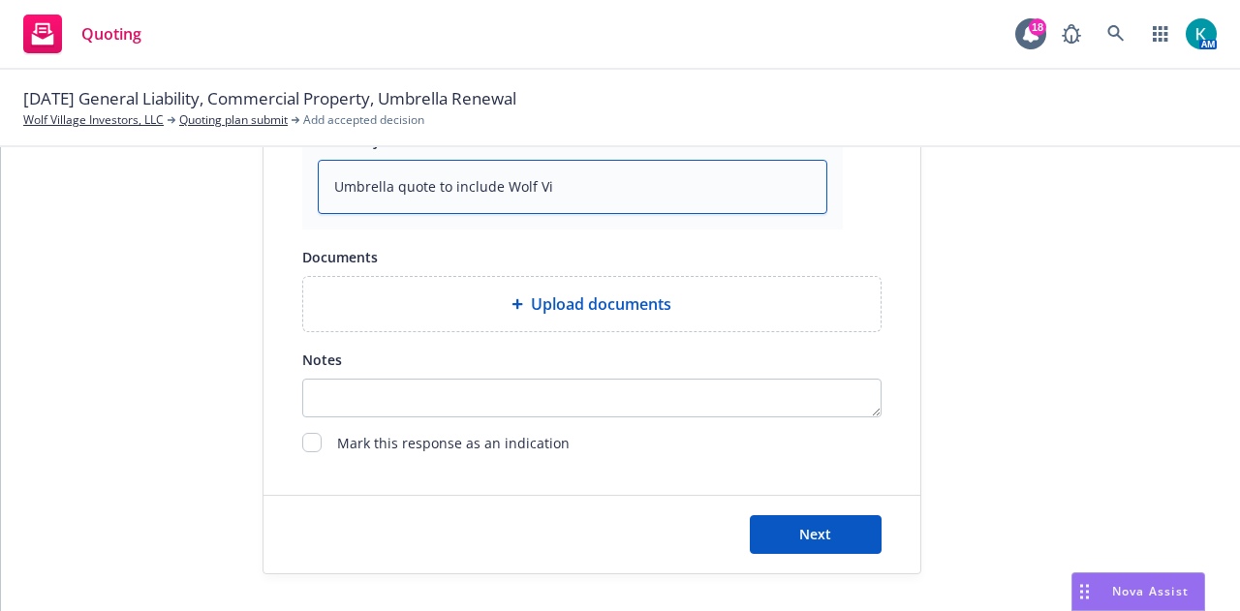
type textarea "Umbrella quote to include Wolf Vil"
type textarea "x"
type textarea "Umbrella quote to include Wolf Vill"
type textarea "x"
type textarea "Umbrella quote to include Wolf Villag"
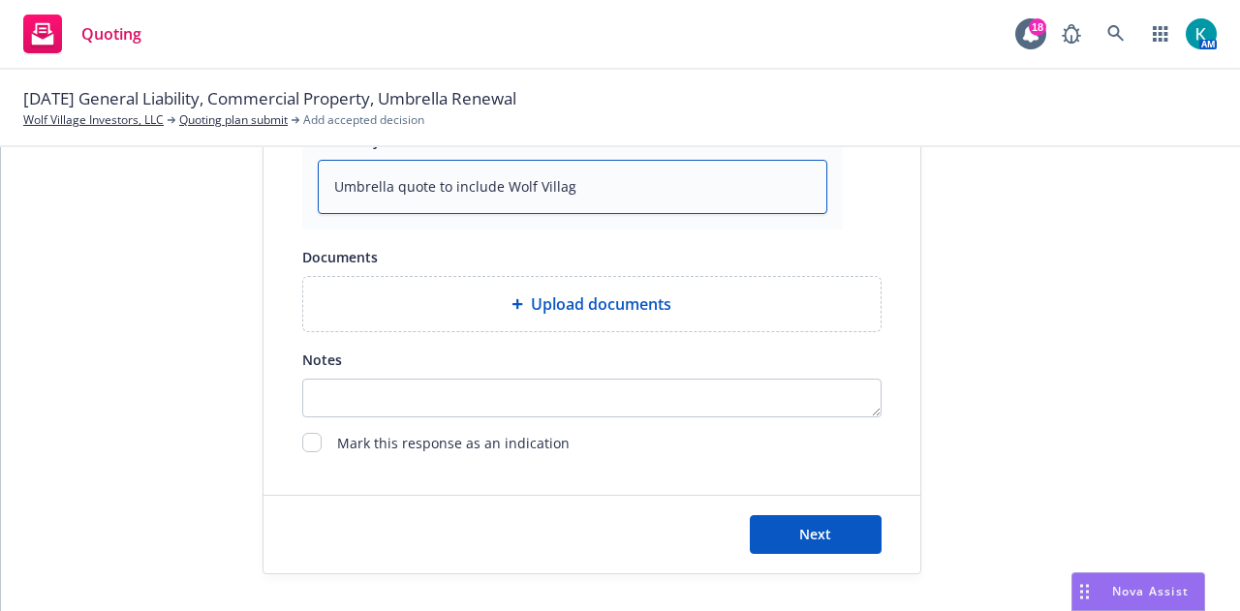
type textarea "x"
type textarea "Umbrella quote to include Wolf Village"
type textarea "x"
type textarea "Umbrella quote to include Wolf Village an"
type textarea "x"
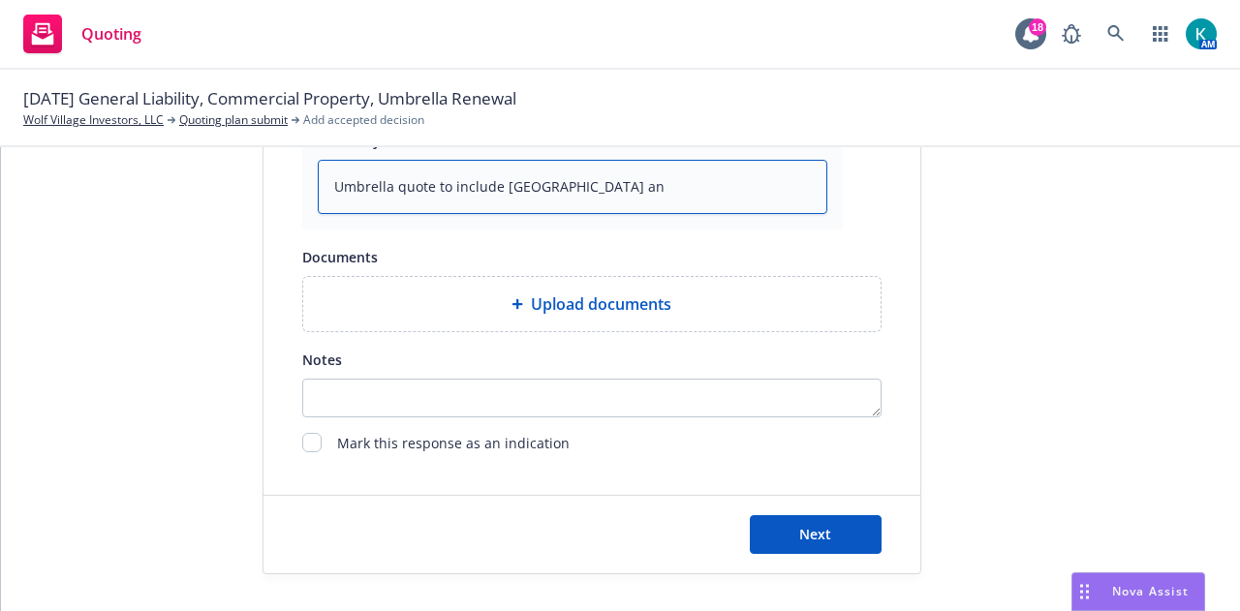
type textarea "Umbrella quote to include Wolf Village and"
type textarea "x"
type textarea "Umbrella quote to include Wolf Village and"
type textarea "x"
type textarea "Umbrella quote to include Wolf Village and W"
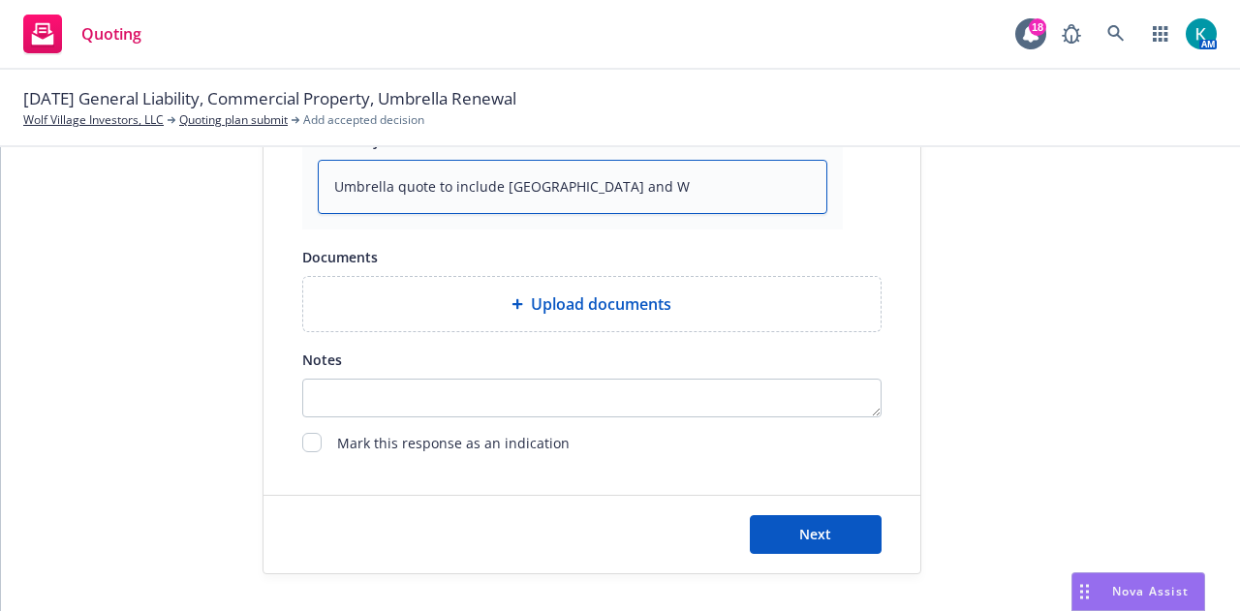
type textarea "x"
type textarea "Umbrella quote to include Wolf Village and We"
type textarea "x"
type textarea "Umbrella quote to include Wolf Village and Wes"
type textarea "x"
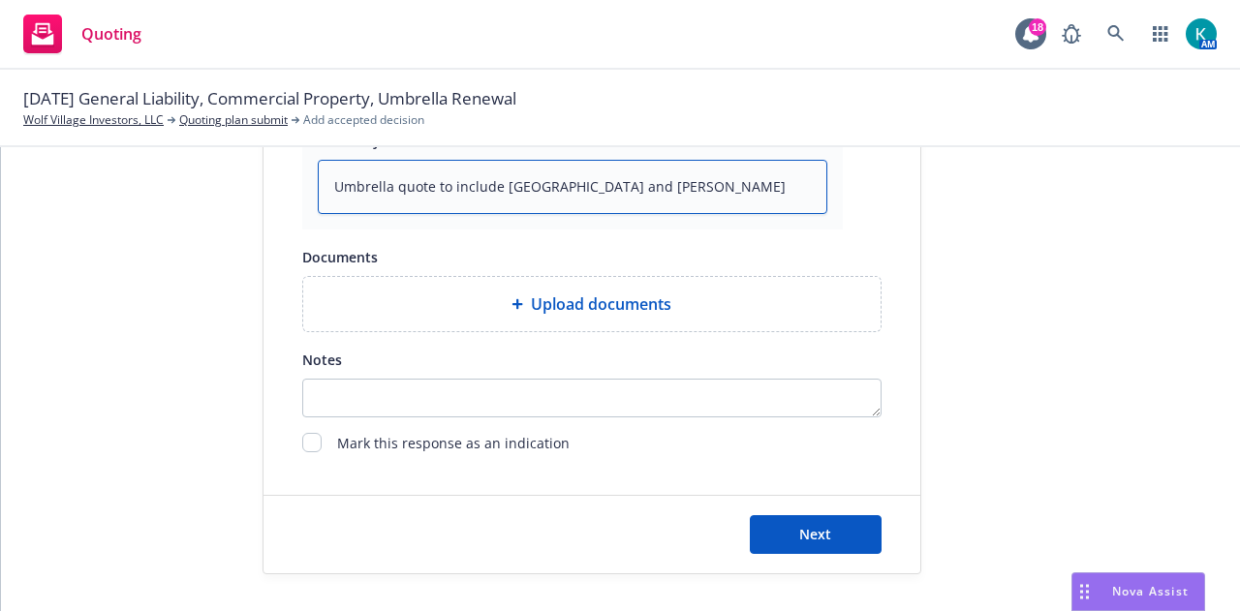
type textarea "Umbrella quote to include Wolf Village and West"
type textarea "x"
type textarea "Umbrella quote to include Wolf Village and West"
type textarea "x"
type textarea "Umbrella quote to include Wolf Village and West H"
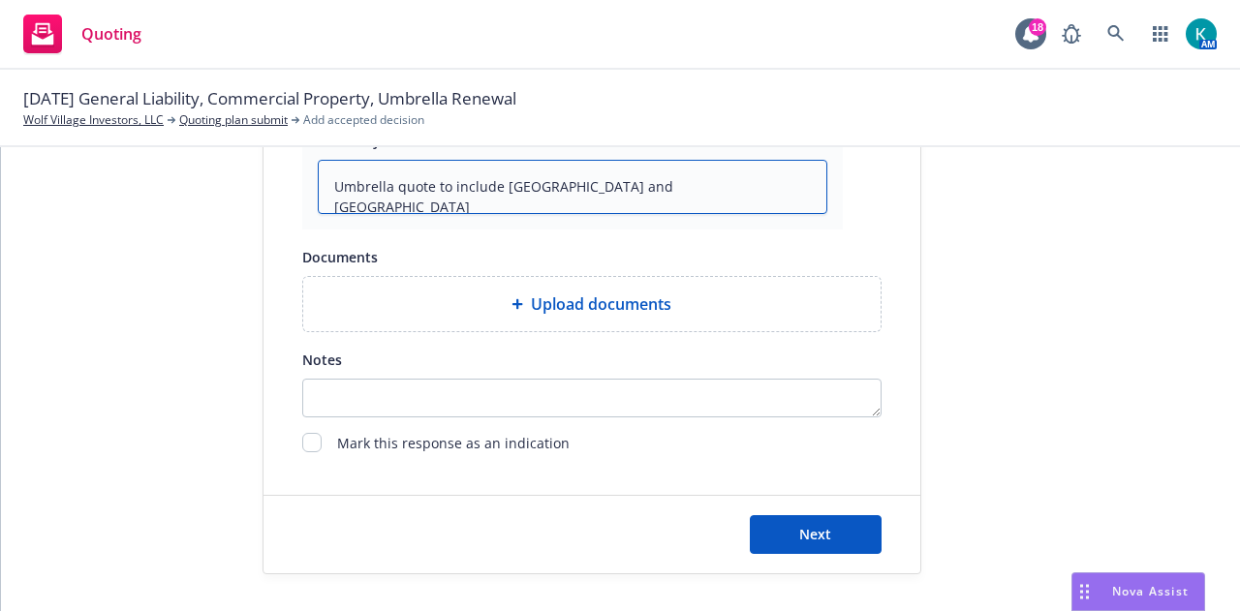
type textarea "x"
type textarea "Umbrella quote to include Wolf Village and West Hi"
type textarea "x"
type textarea "Umbrella quote to include Wolf Village and West Hil"
type textarea "x"
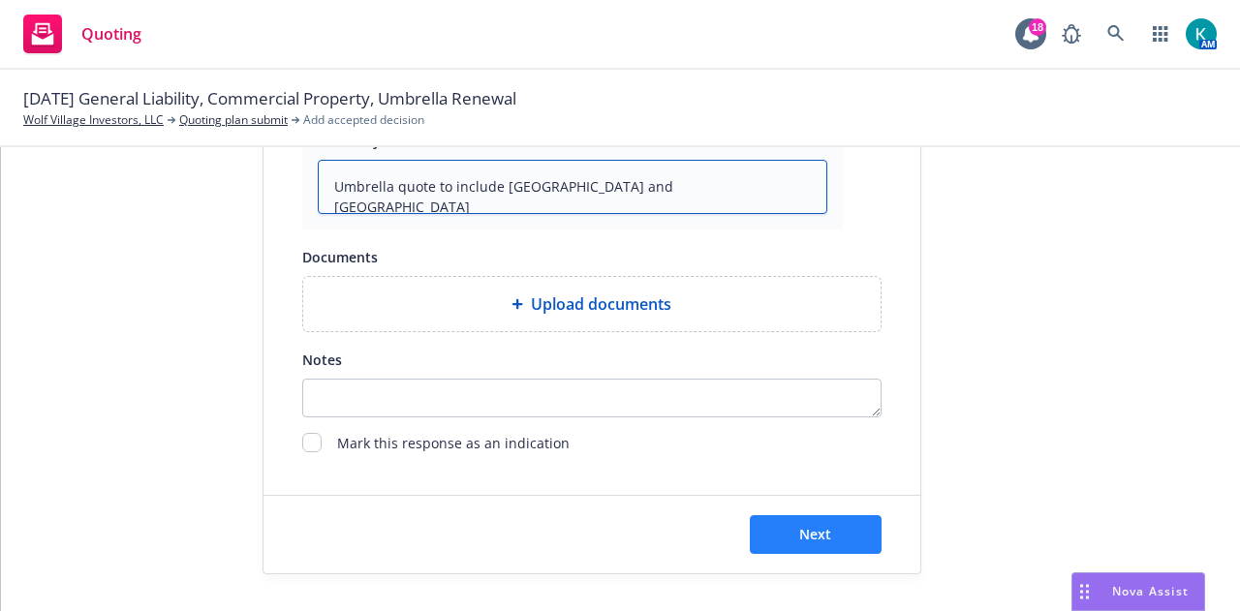
type textarea "Umbrella quote to include Wolf Village and West Hill"
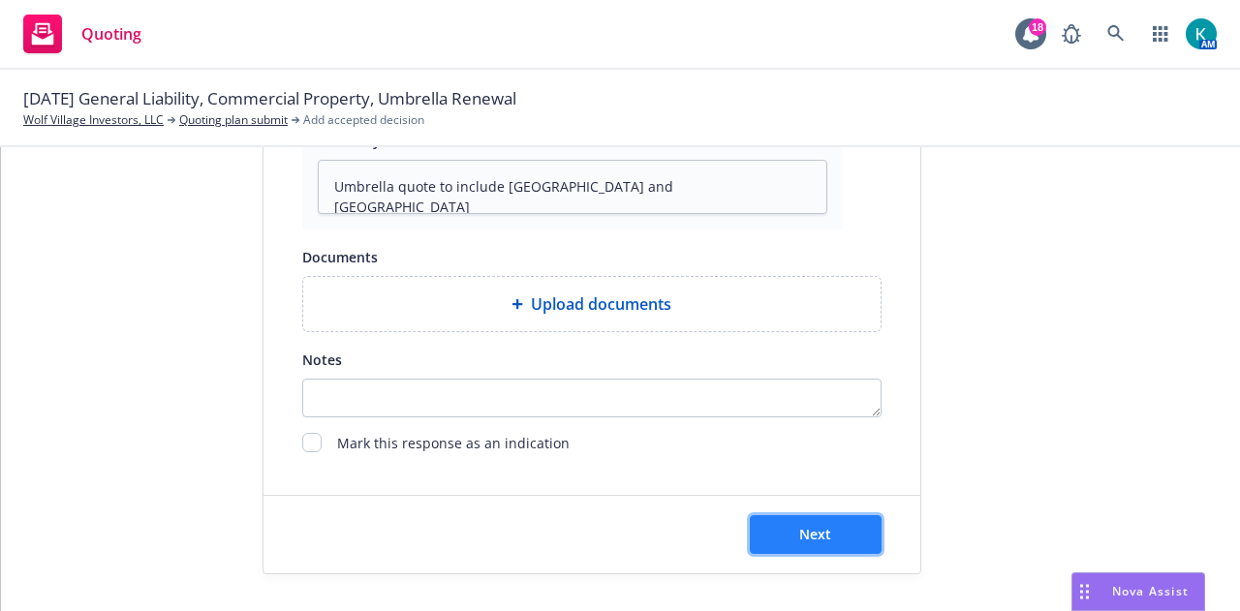
click at [833, 554] on button "Next" at bounding box center [816, 534] width 132 height 39
type textarea "x"
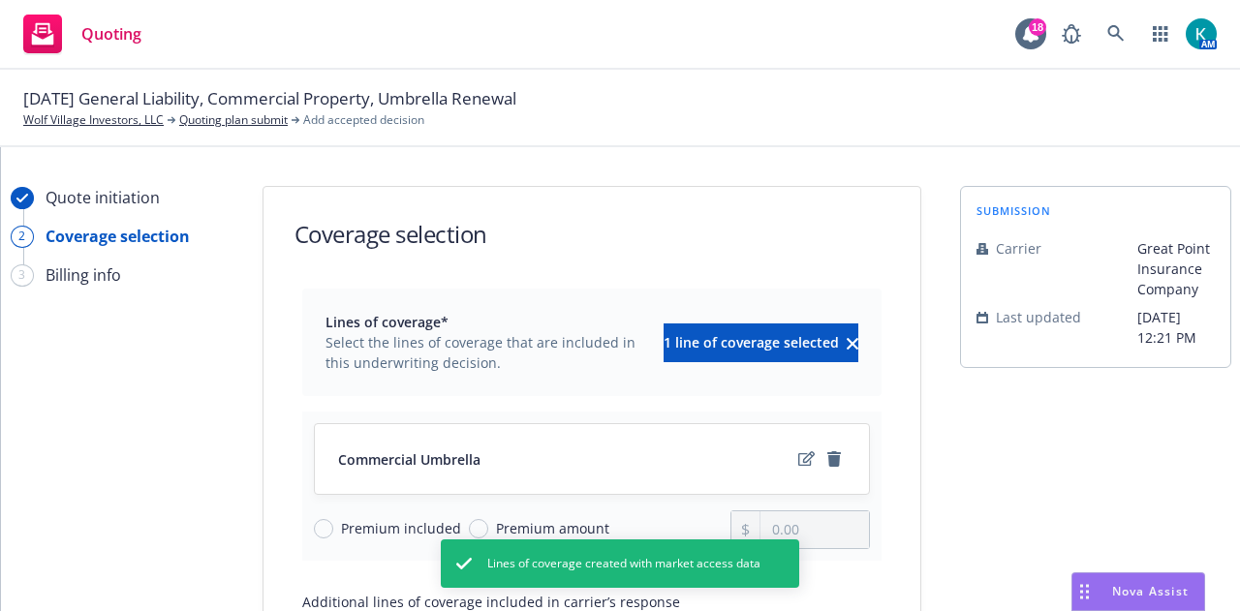
scroll to position [217, 0]
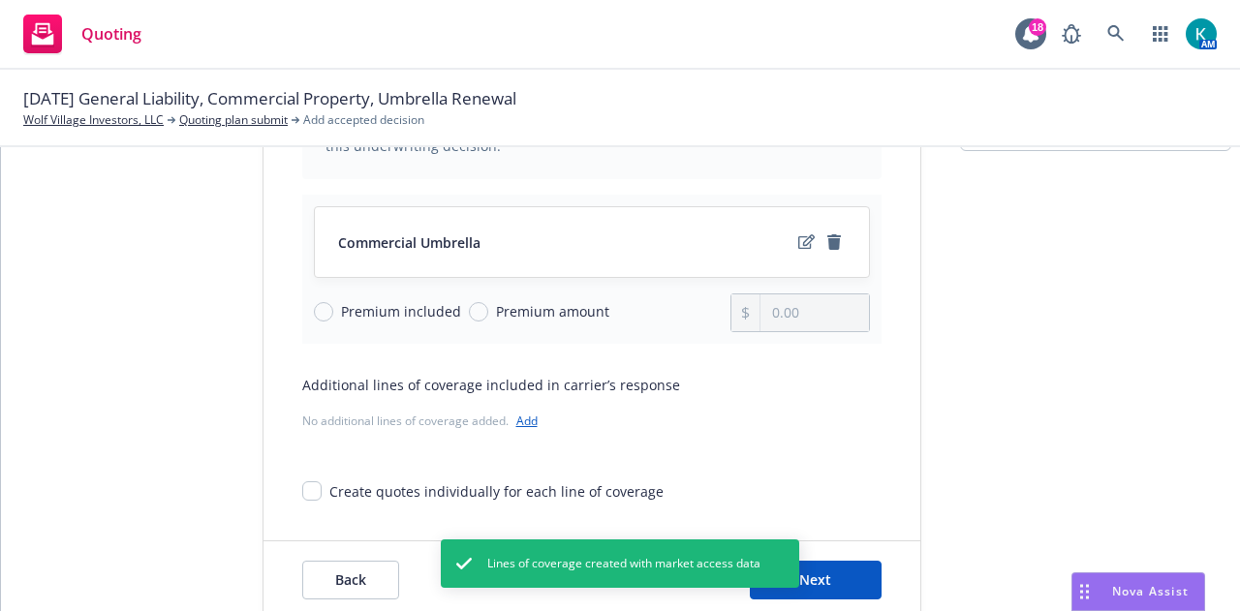
click at [572, 313] on span "Premium amount" at bounding box center [552, 311] width 113 height 20
click at [488, 313] on input "Premium amount" at bounding box center [478, 311] width 19 height 19
radio input "true"
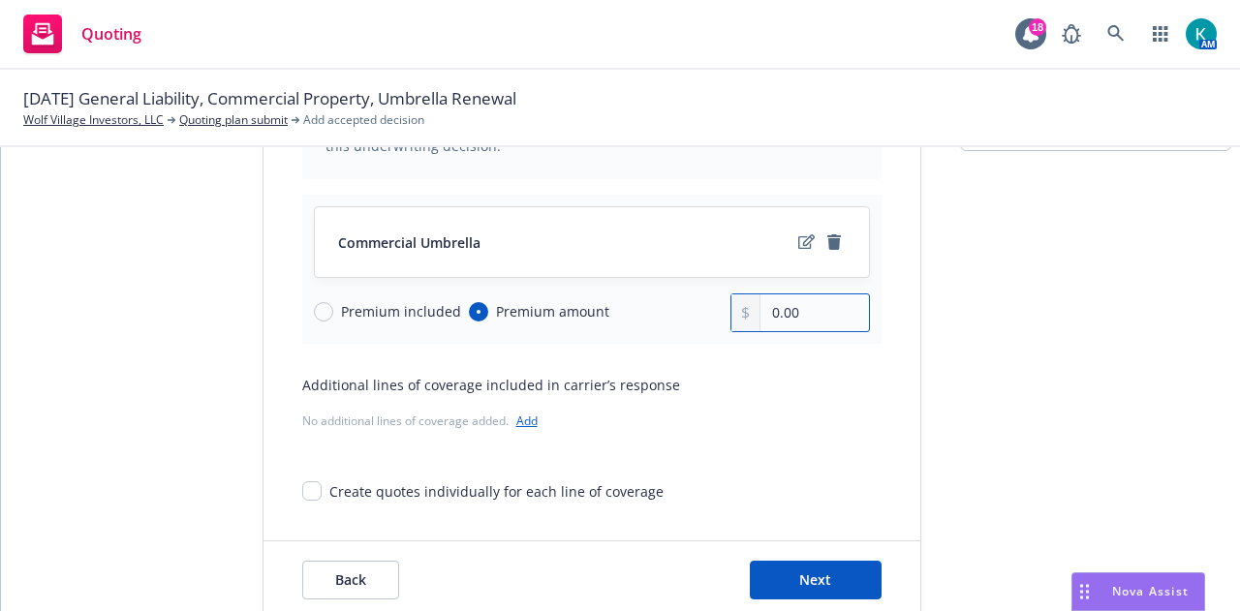
click at [797, 331] on input "0.00" at bounding box center [815, 313] width 108 height 37
drag, startPoint x: 811, startPoint y: 323, endPoint x: 747, endPoint y: 307, distance: 65.8
click at [747, 307] on div "0.00" at bounding box center [800, 313] width 140 height 39
type input "3,616.00"
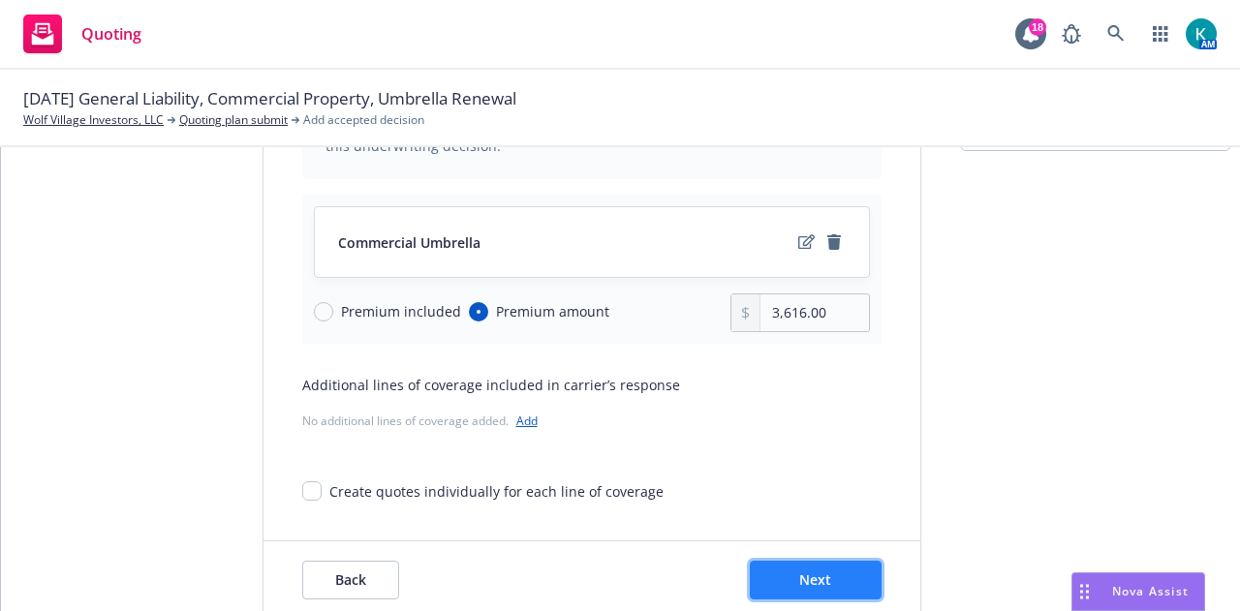
click at [833, 594] on button "Next" at bounding box center [816, 580] width 132 height 39
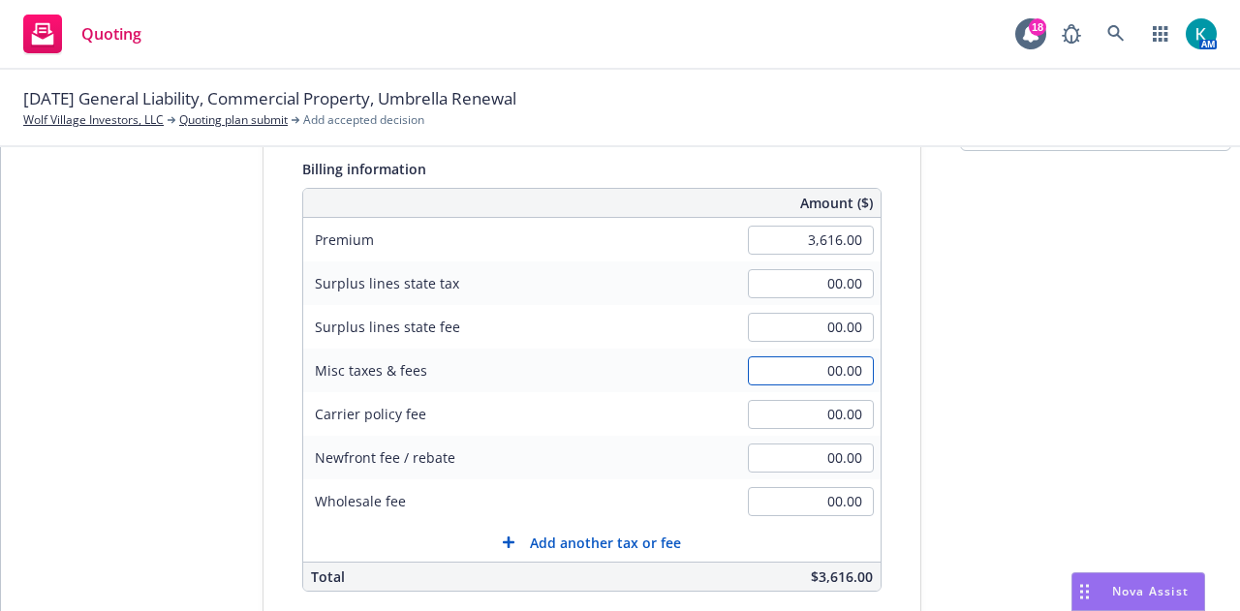
click at [767, 381] on input "00.00" at bounding box center [811, 371] width 126 height 29
type input "615.00"
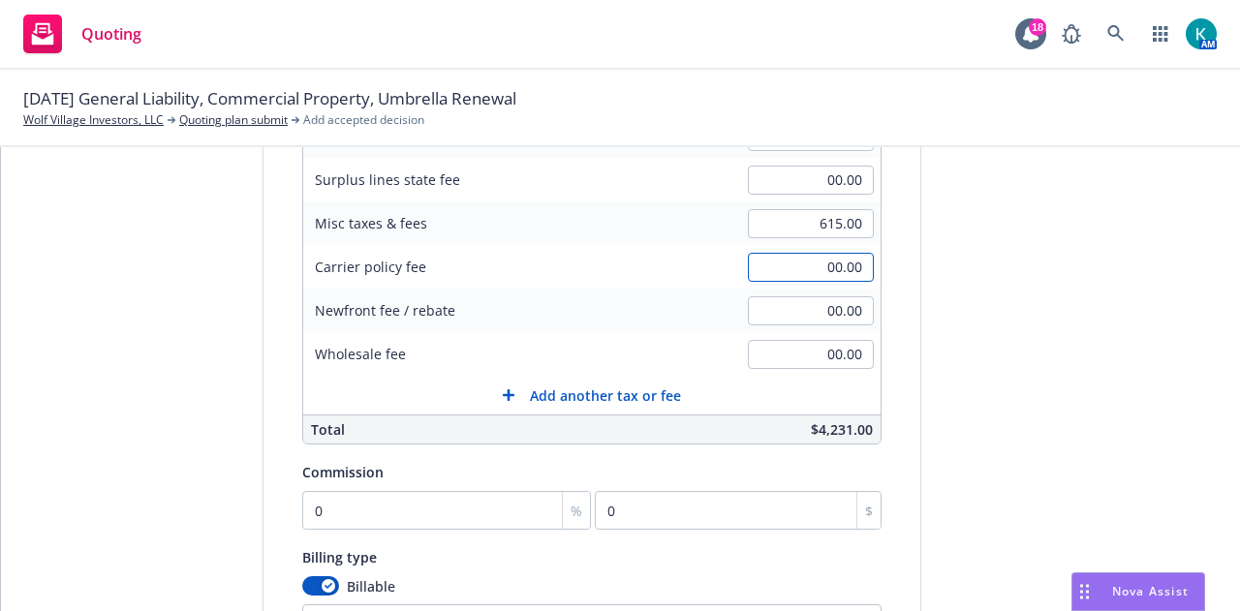
scroll to position [380, 0]
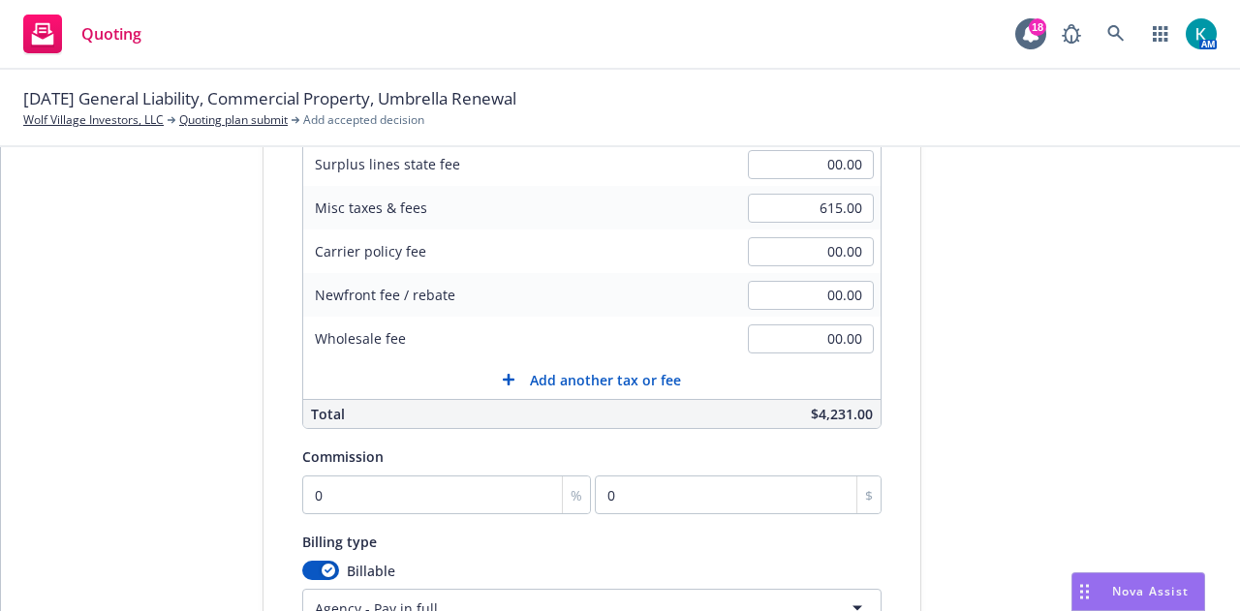
click at [599, 390] on span "Add another tax or fee" at bounding box center [605, 380] width 151 height 20
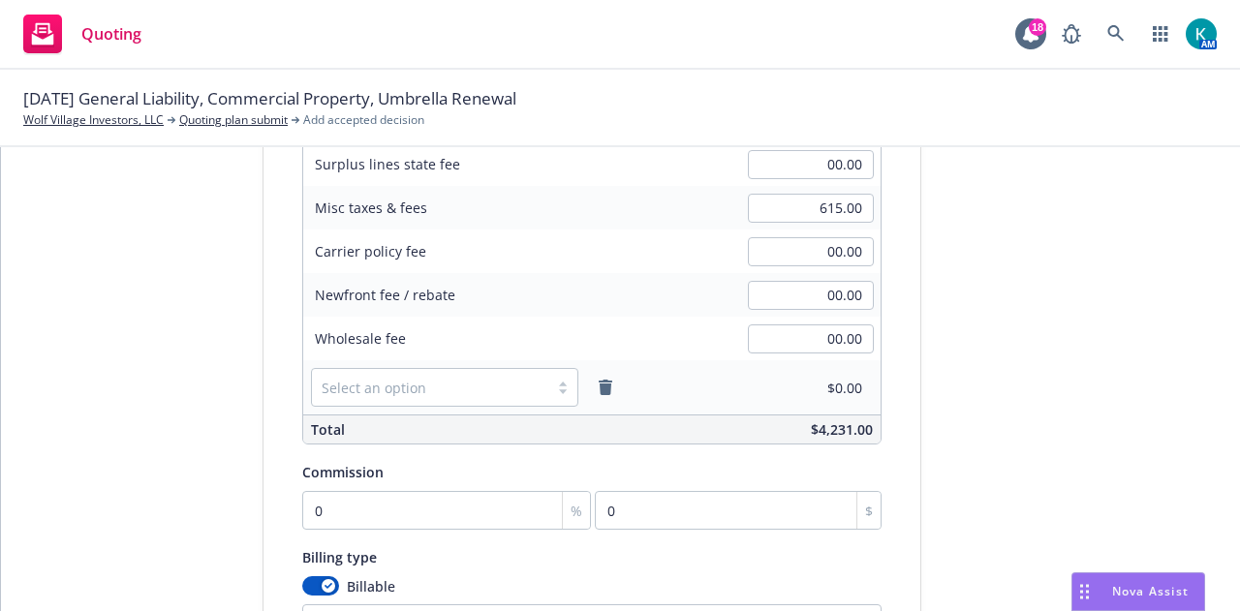
click at [401, 398] on div at bounding box center [430, 387] width 217 height 23
click at [599, 395] on icon "remove" at bounding box center [606, 388] width 14 height 16
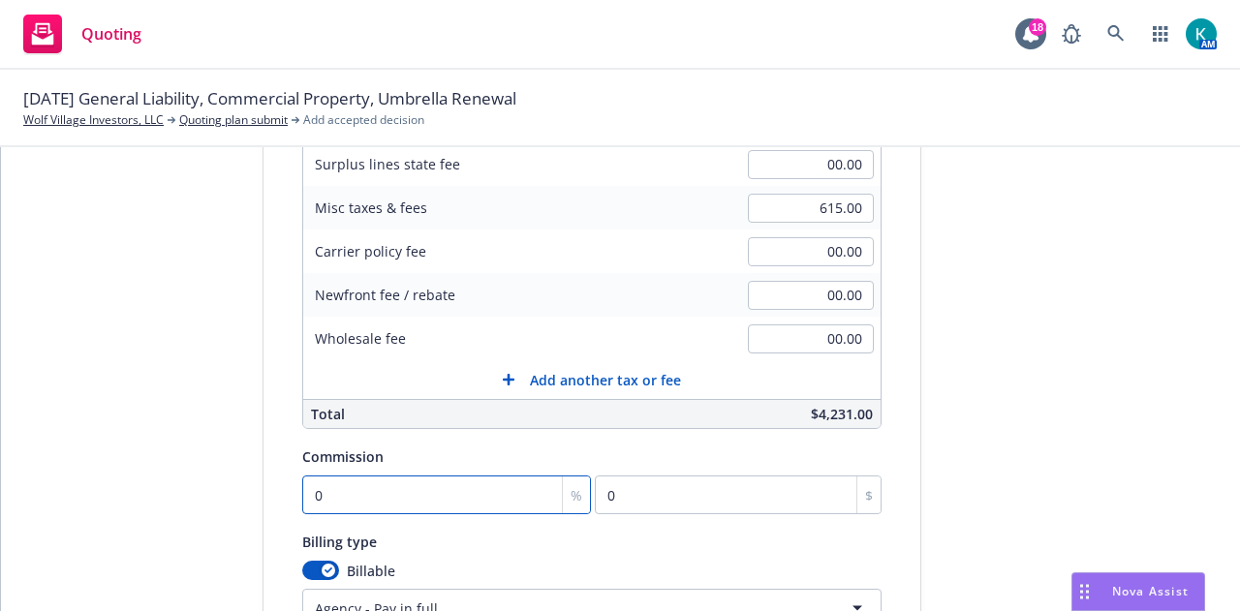
type input "1"
type input "36.16"
type input "15"
type input "542.4"
click at [360, 505] on input "15" at bounding box center [447, 495] width 290 height 39
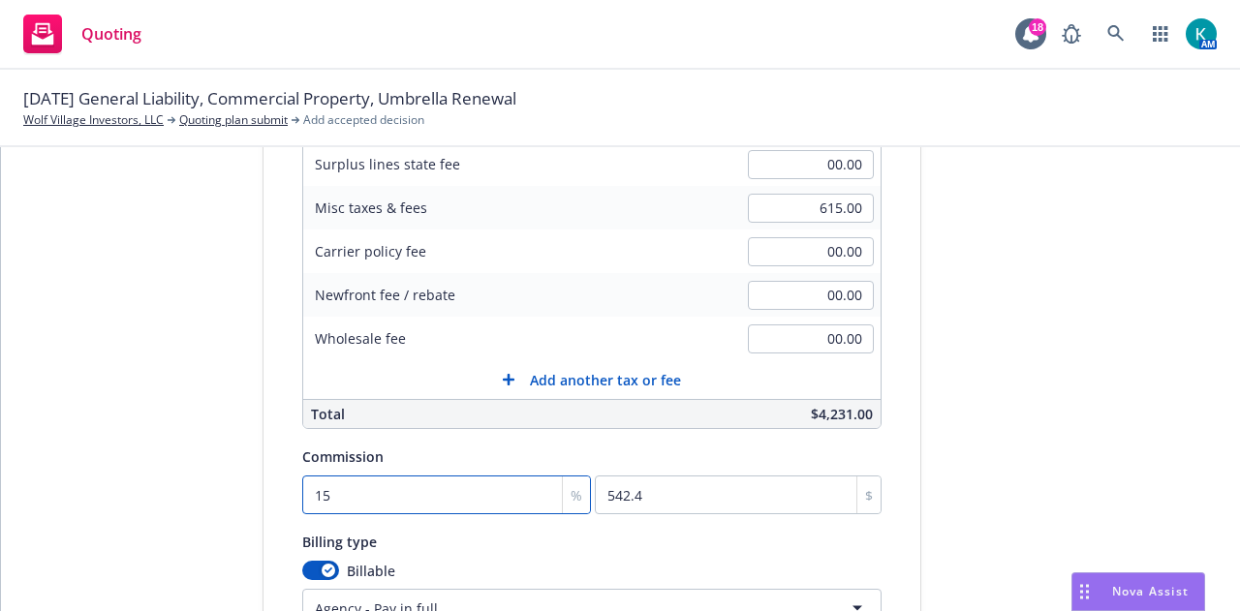
click at [360, 505] on input "15" at bounding box center [447, 495] width 290 height 39
type input "1"
type input "36.16"
type input "10"
type input "361.6"
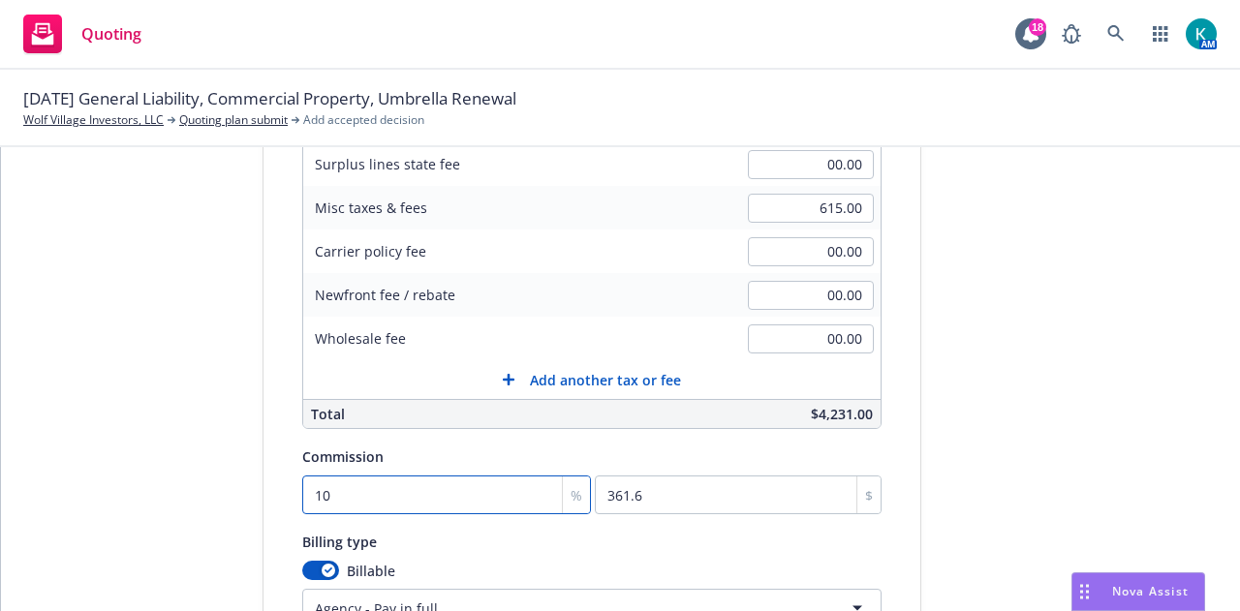
type input "10"
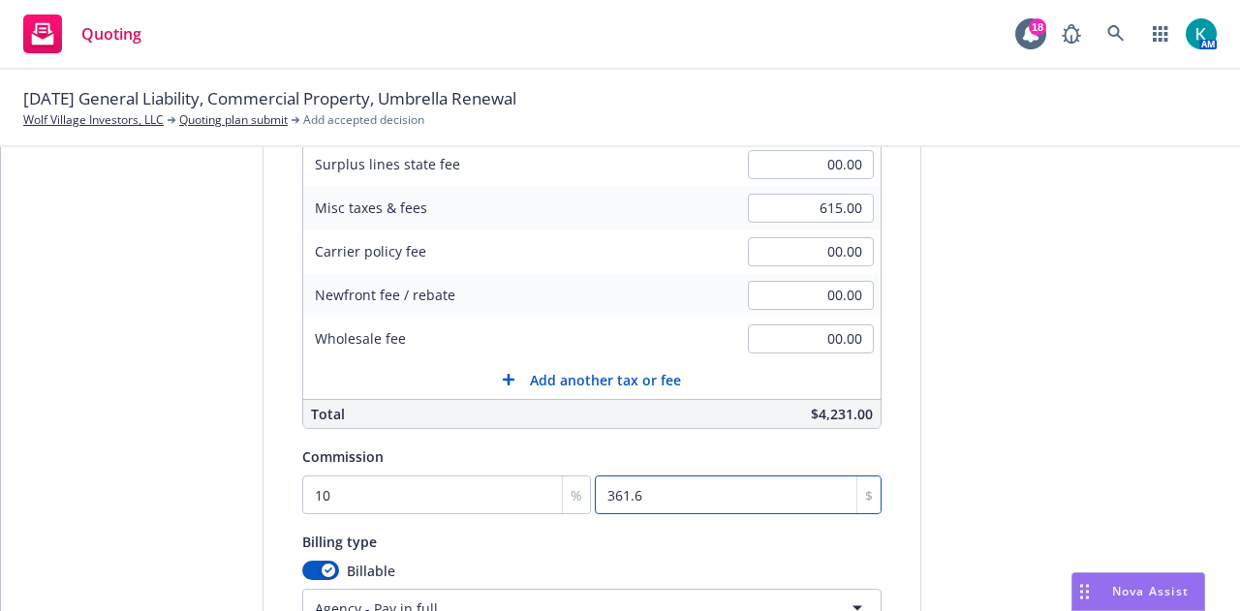
scroll to position [600, 0]
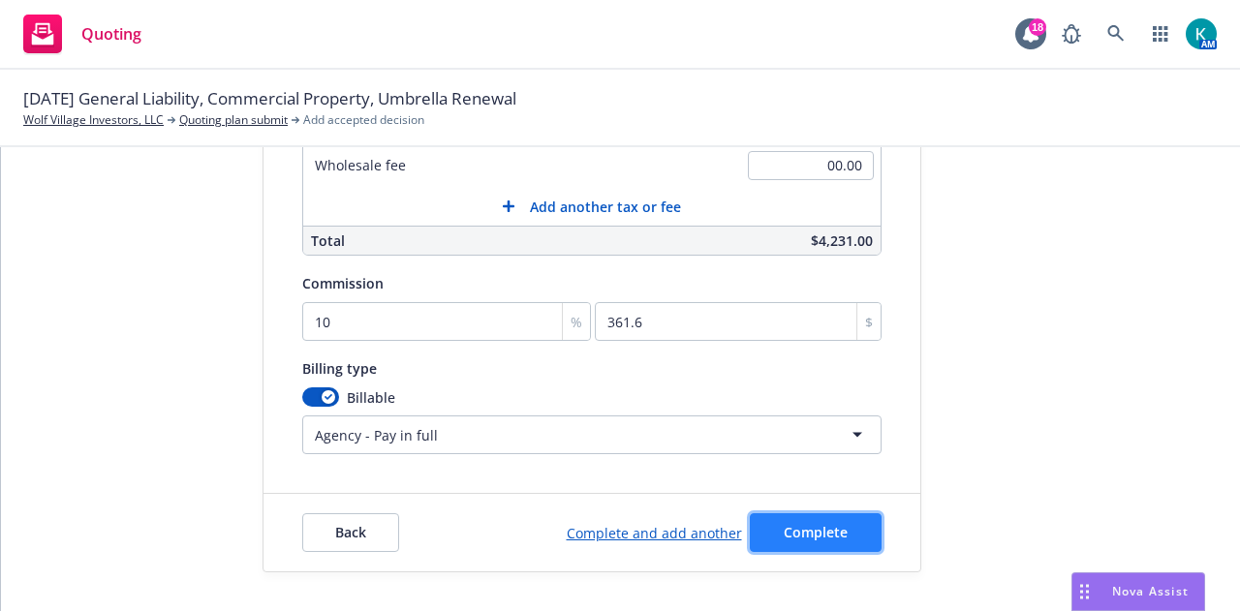
click at [792, 523] on span "Complete" at bounding box center [816, 532] width 64 height 18
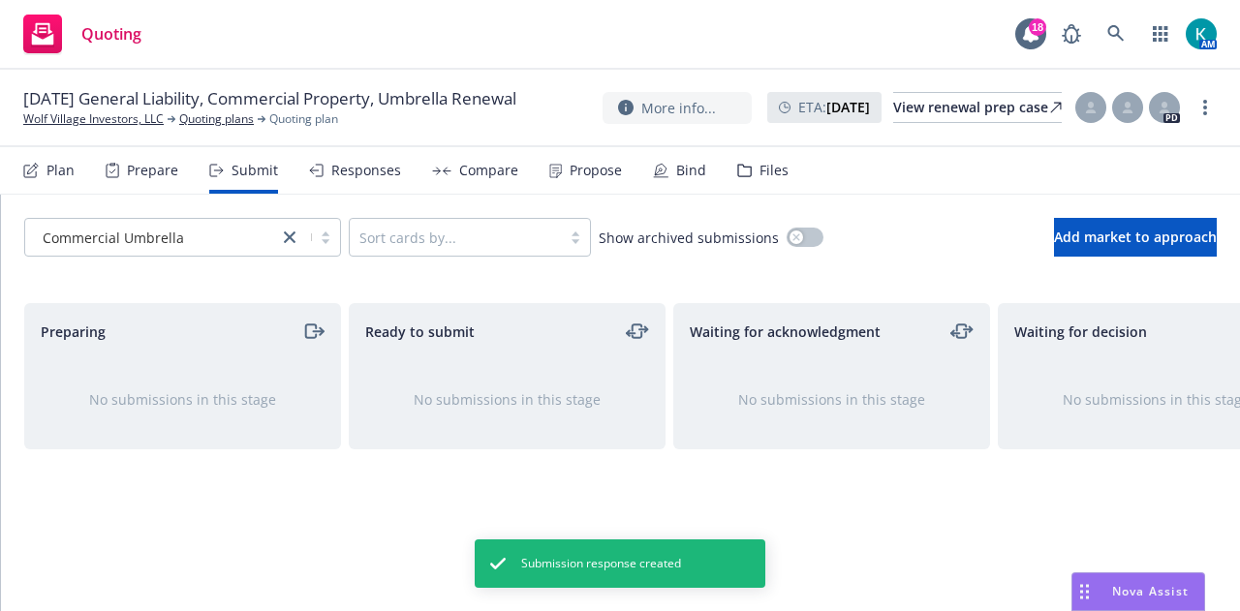
click at [470, 166] on div "Compare" at bounding box center [475, 170] width 86 height 47
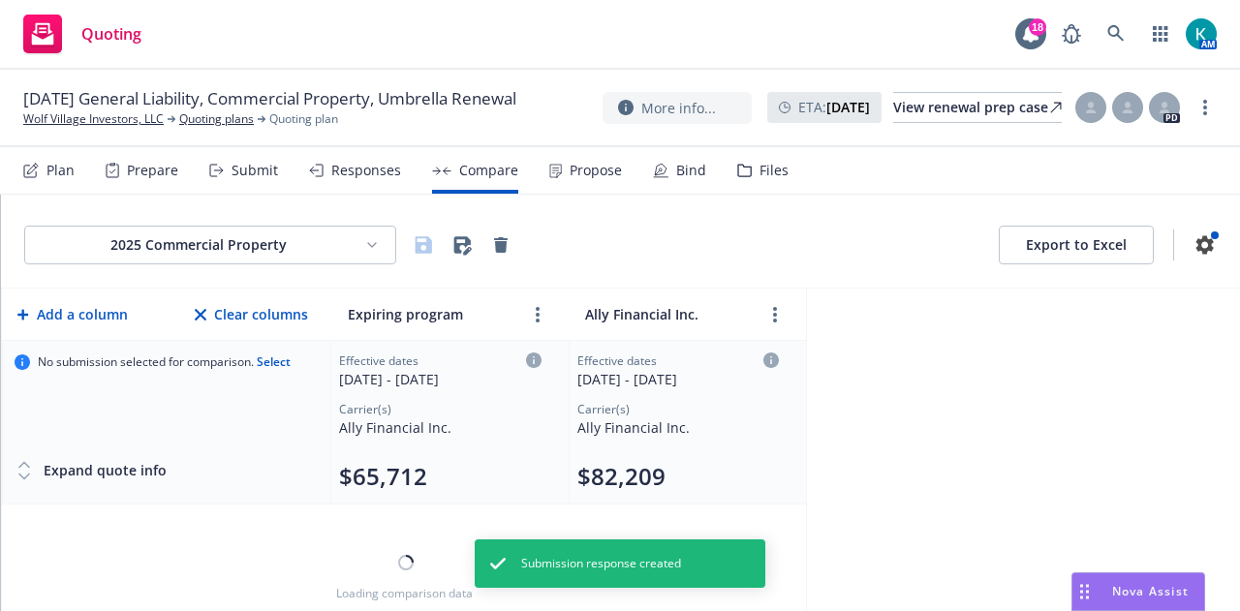
click at [366, 178] on div "Responses" at bounding box center [366, 171] width 70 height 16
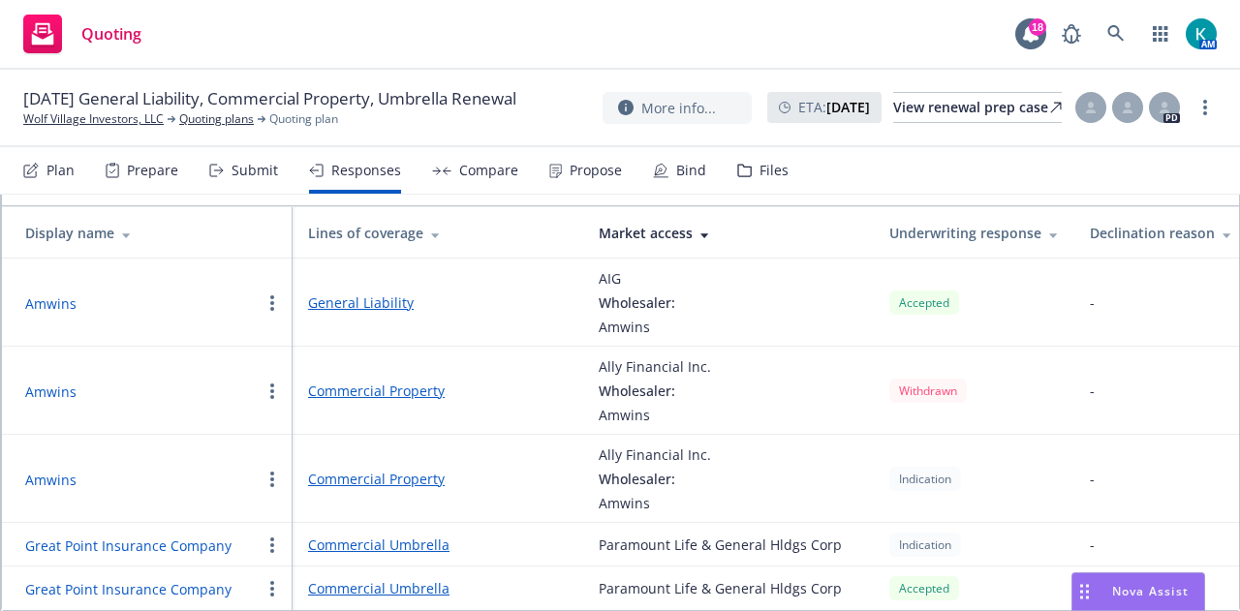
click at [473, 164] on div "Compare" at bounding box center [475, 170] width 86 height 47
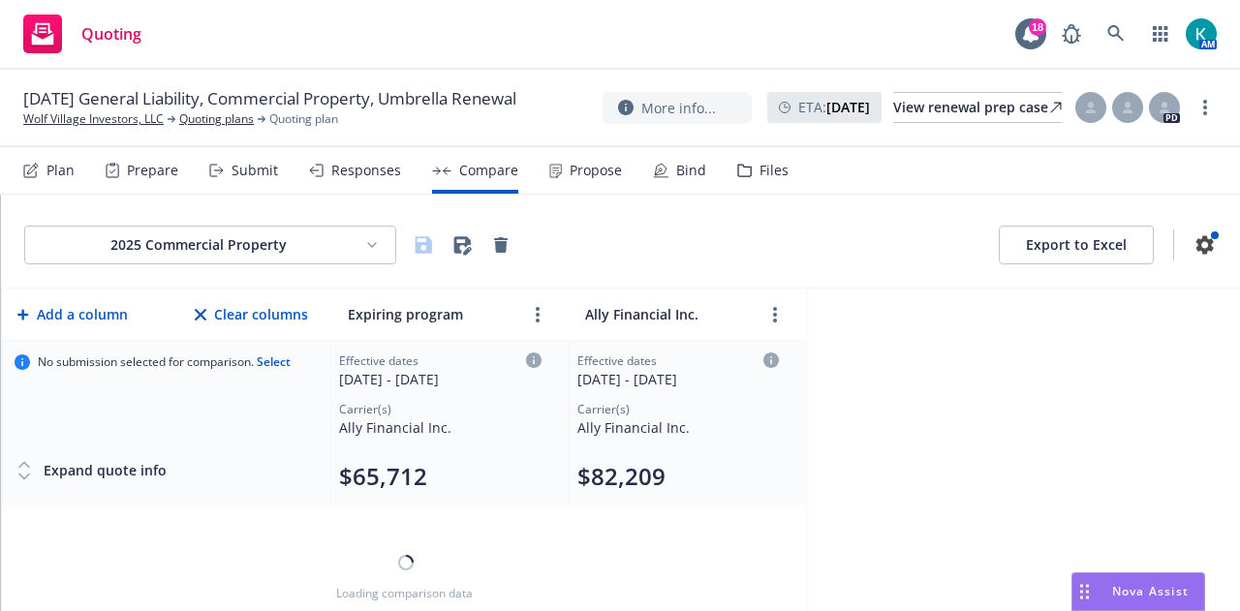
click at [331, 241] on html "Quoting 18 AM 08/20/25 General Liability, Commercial Property, Umbrella Renewal…" at bounding box center [620, 305] width 1240 height 611
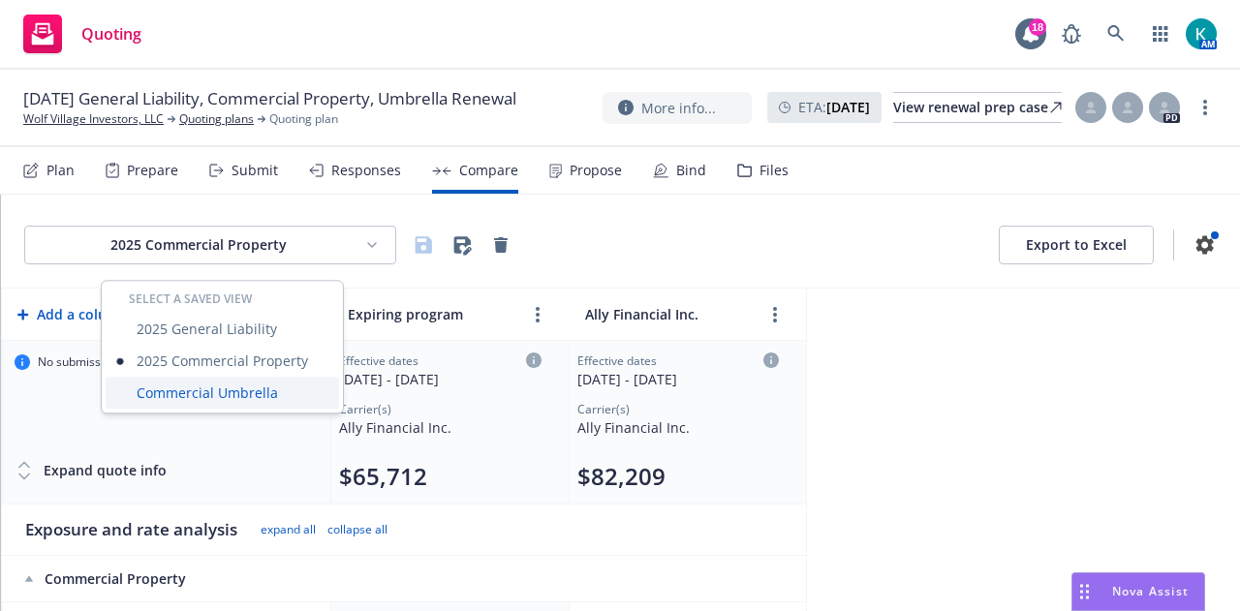
click at [312, 394] on div "Commercial Umbrella" at bounding box center [222, 393] width 233 height 32
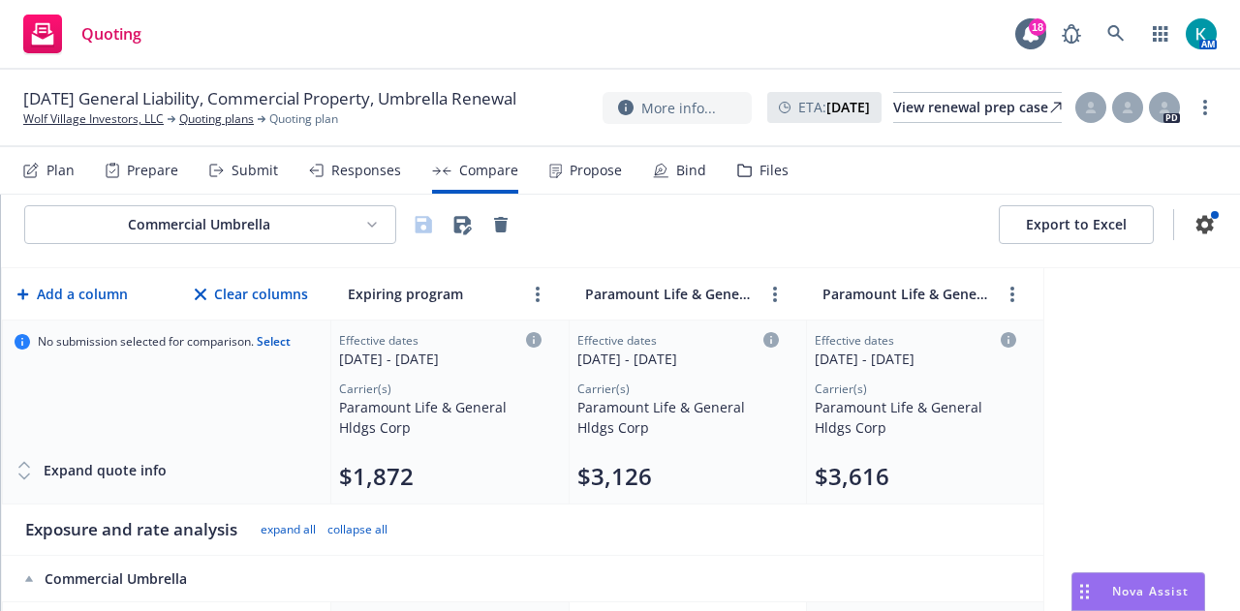
scroll to position [17, 0]
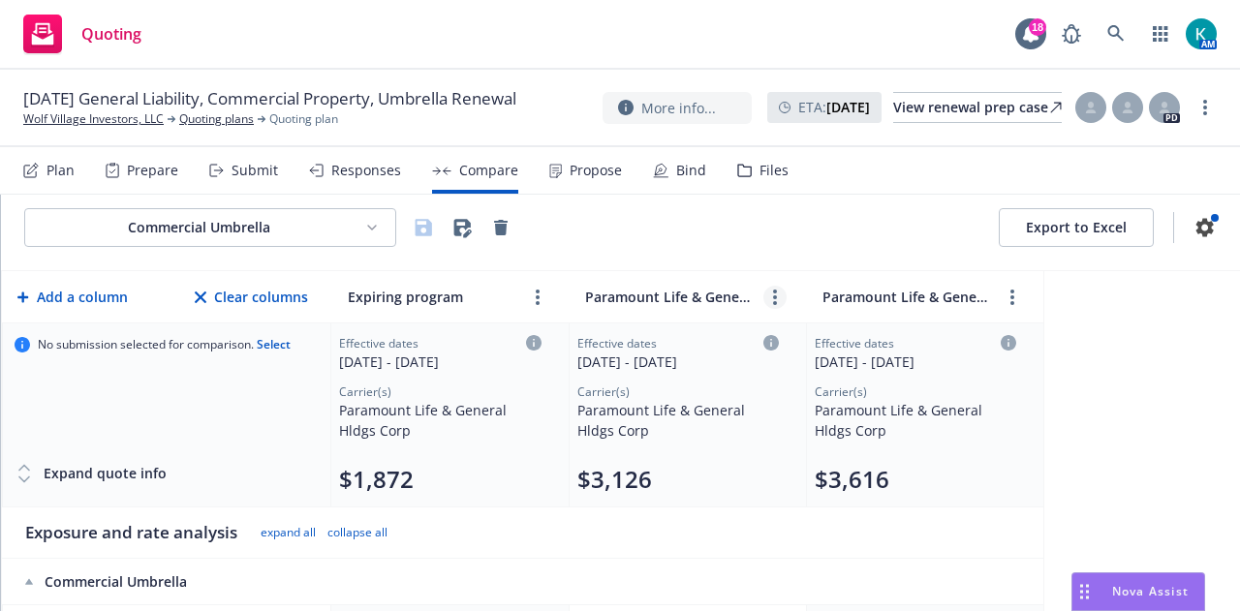
click at [777, 309] on link "more" at bounding box center [774, 297] width 23 height 23
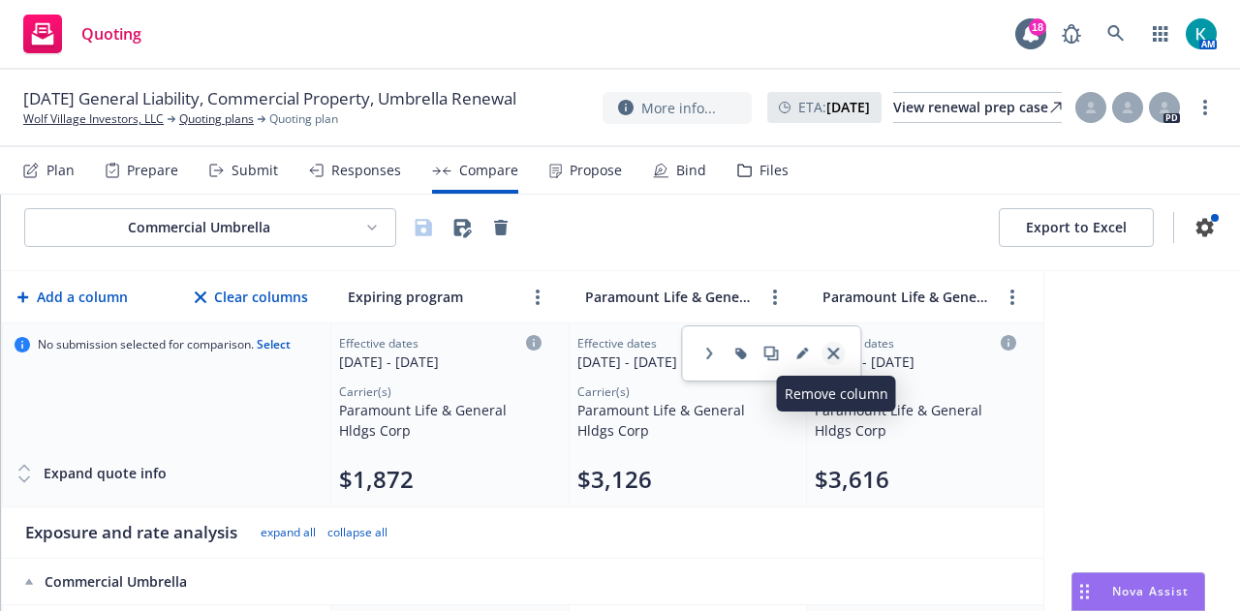
click at [842, 357] on link "close" at bounding box center [833, 353] width 23 height 23
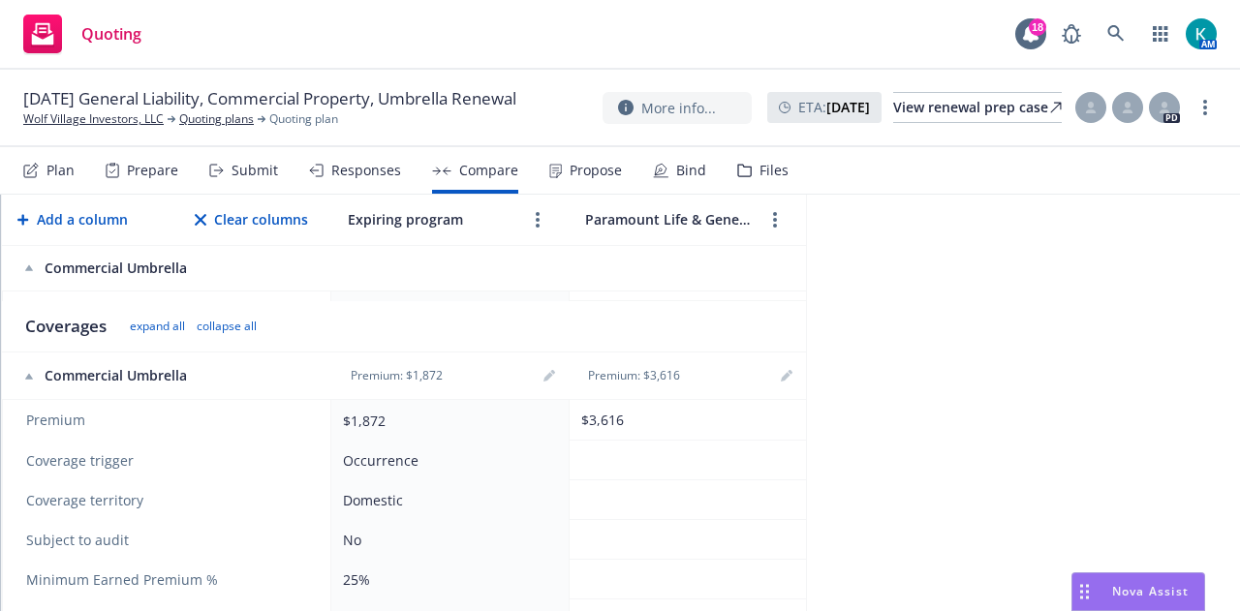
scroll to position [368, 0]
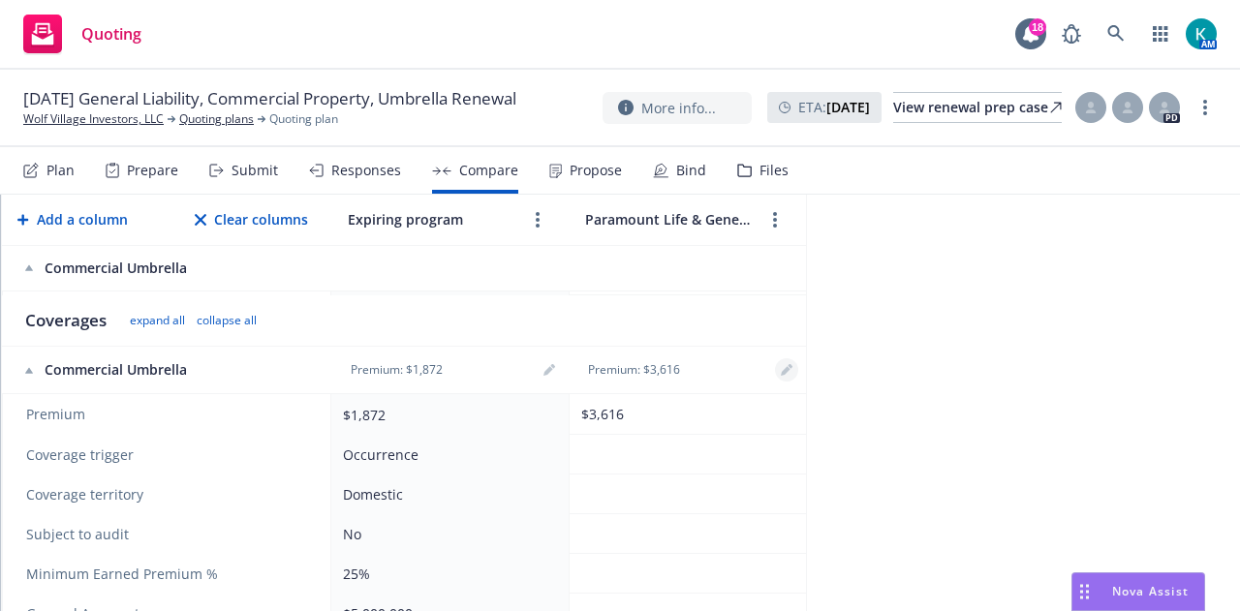
click at [785, 377] on icon "editPencil" at bounding box center [786, 372] width 10 height 10
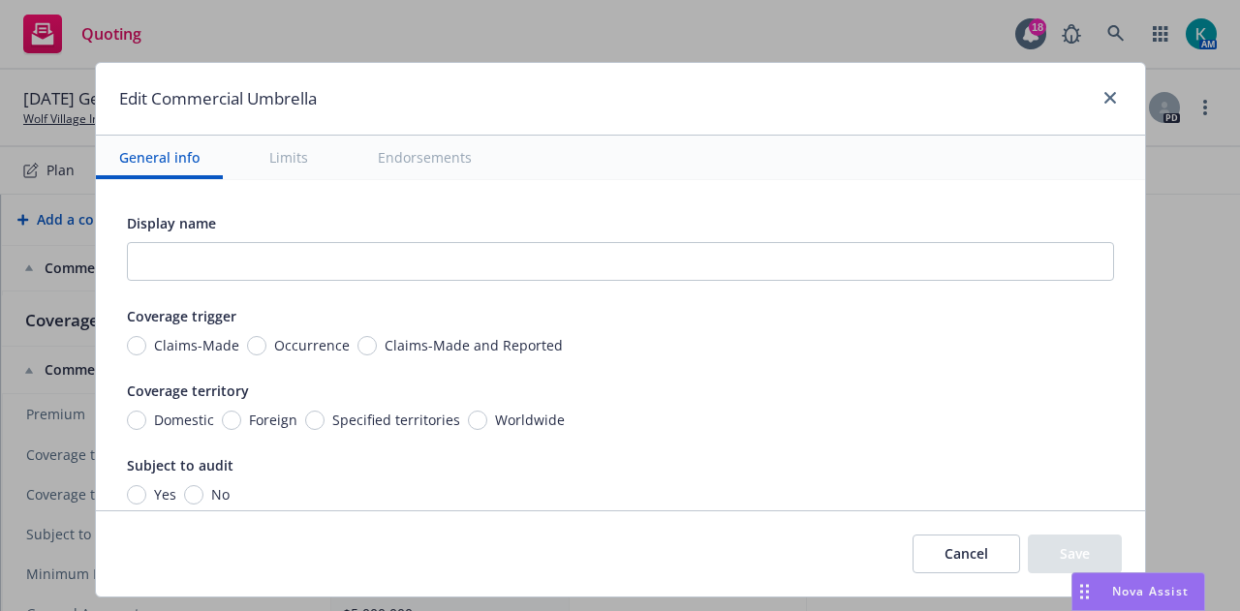
click at [277, 353] on span "Occurrence" at bounding box center [312, 345] width 76 height 20
click at [266, 353] on input "Occurrence" at bounding box center [256, 345] width 19 height 19
radio input "true"
click at [178, 430] on span "Domestic" at bounding box center [184, 420] width 60 height 20
click at [146, 430] on input "Domestic" at bounding box center [136, 420] width 19 height 19
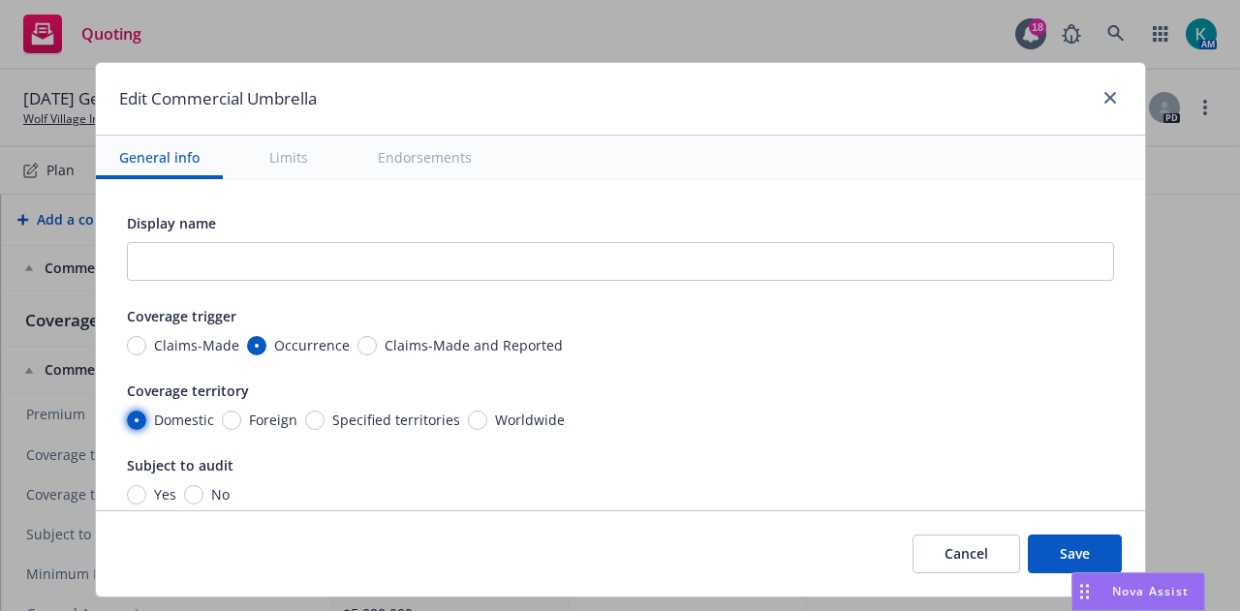
radio input "true"
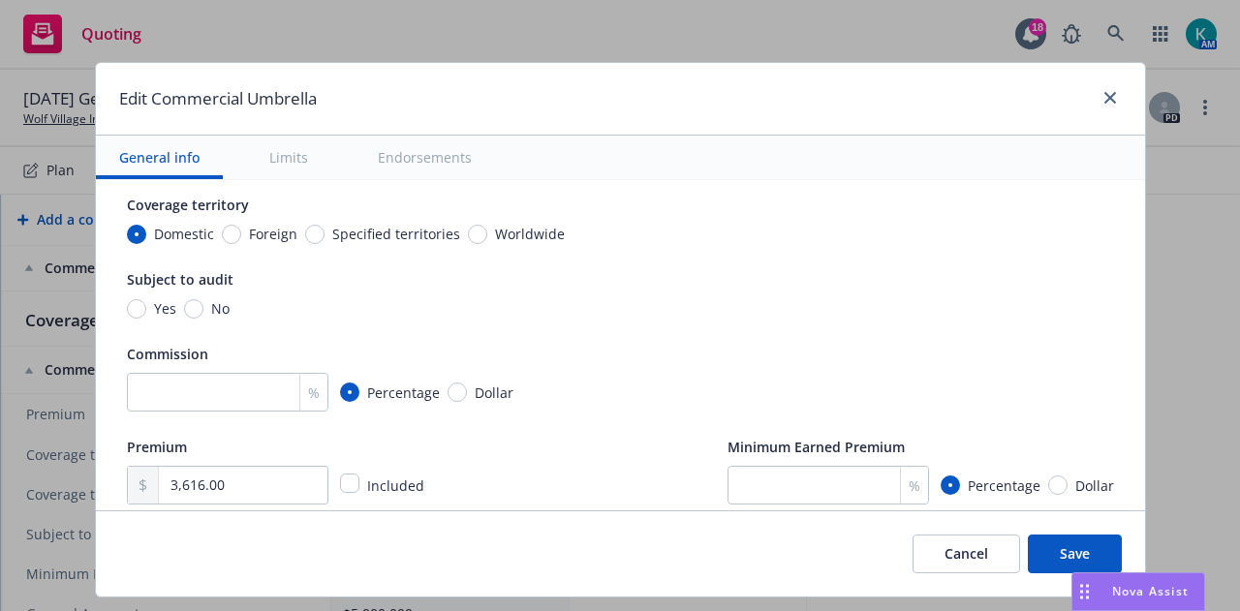
scroll to position [238, 0]
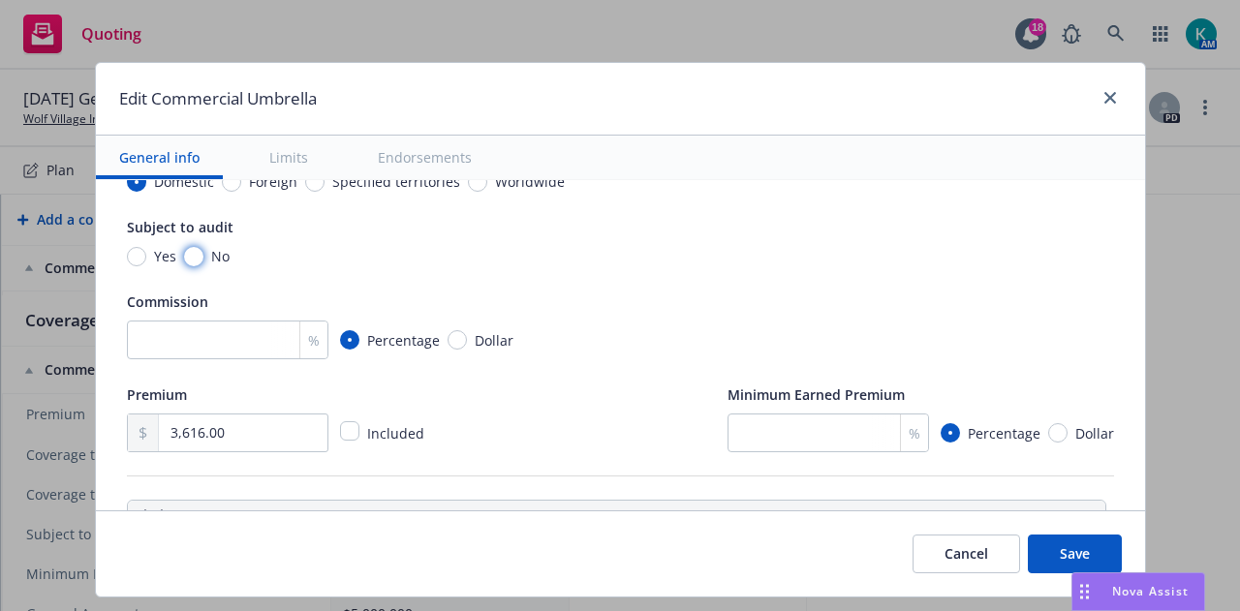
click at [184, 266] on input "No" at bounding box center [193, 256] width 19 height 19
radio input "true"
click at [236, 345] on input "number" at bounding box center [228, 340] width 202 height 39
type input "10"
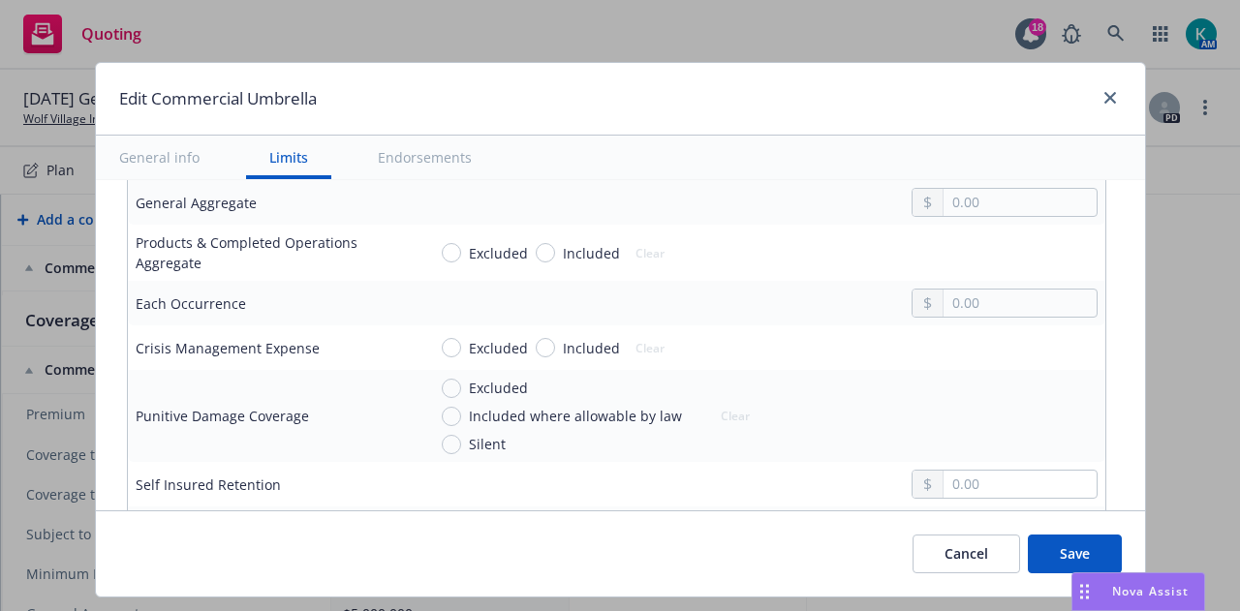
scroll to position [420, 0]
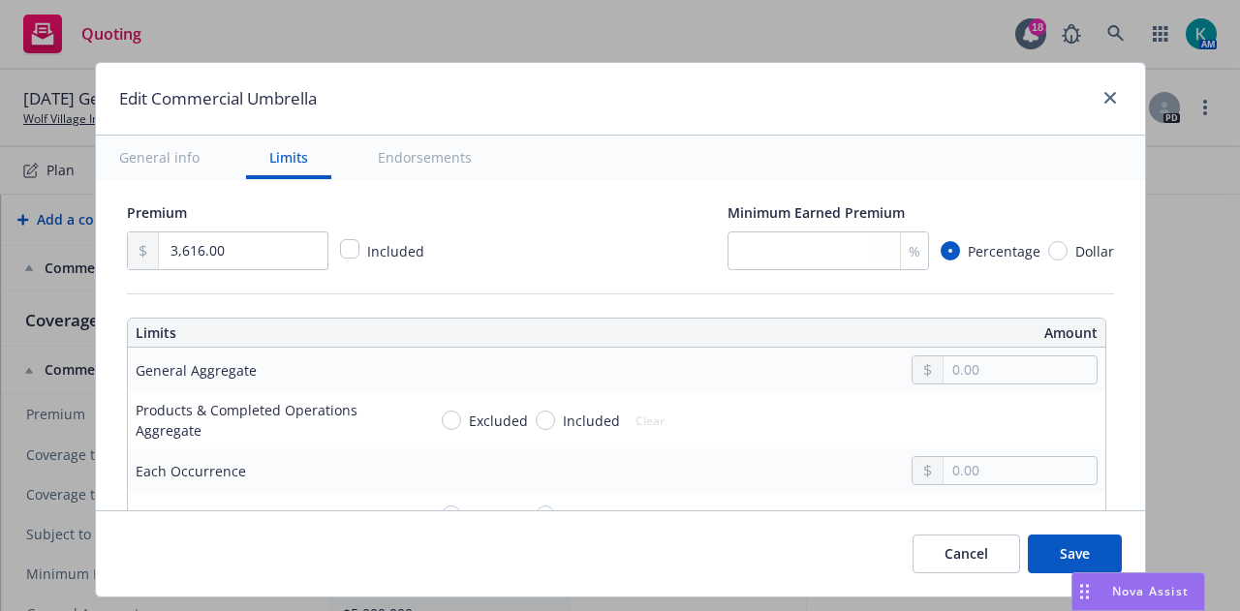
click at [900, 269] on div "%" at bounding box center [914, 251] width 28 height 37
click at [810, 270] on input "number" at bounding box center [829, 251] width 202 height 39
type input "25"
click at [987, 384] on input "text" at bounding box center [1020, 370] width 152 height 27
type input "5,000,000.00"
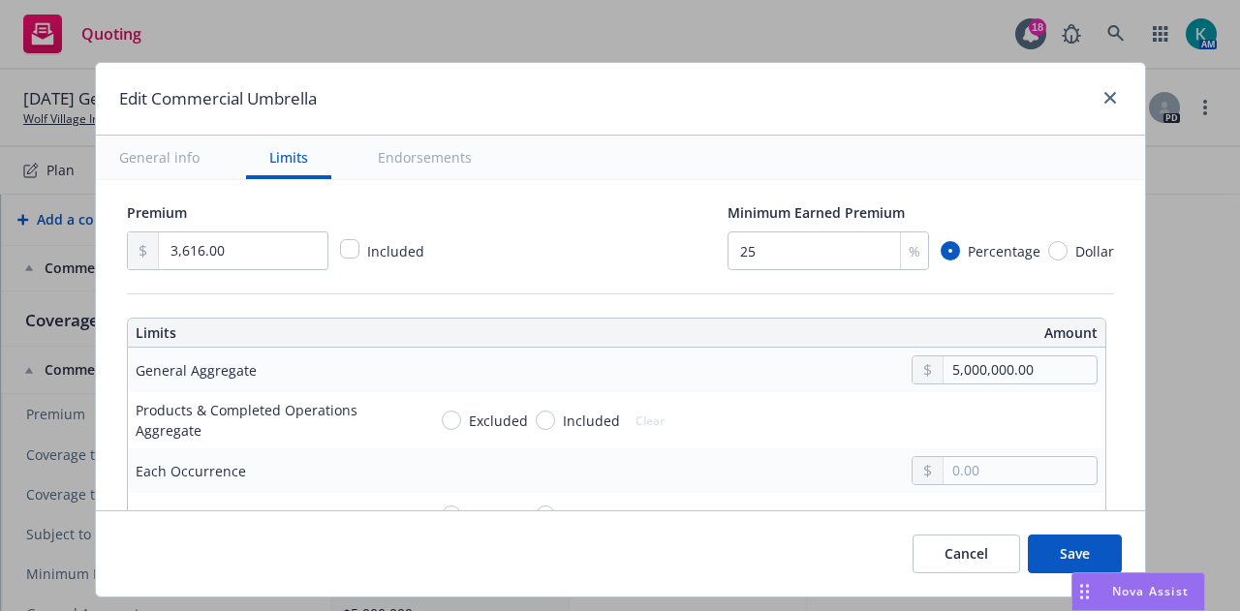
click at [1007, 310] on button "$5,000,000.00" at bounding box center [1005, 312] width 167 height 36
click at [536, 430] on input "Included" at bounding box center [545, 420] width 19 height 19
radio input "true"
click at [991, 434] on input "text" at bounding box center [1020, 420] width 152 height 27
type input "5,000,000.00"
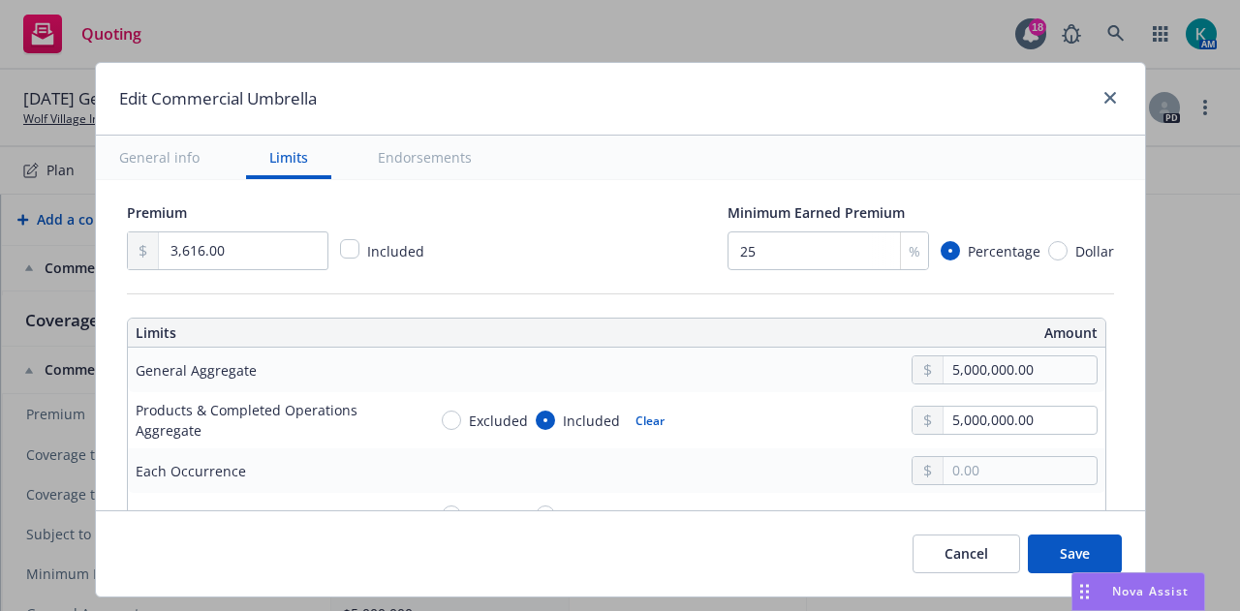
click at [1015, 352] on button "$5,000,000.00" at bounding box center [1005, 363] width 167 height 36
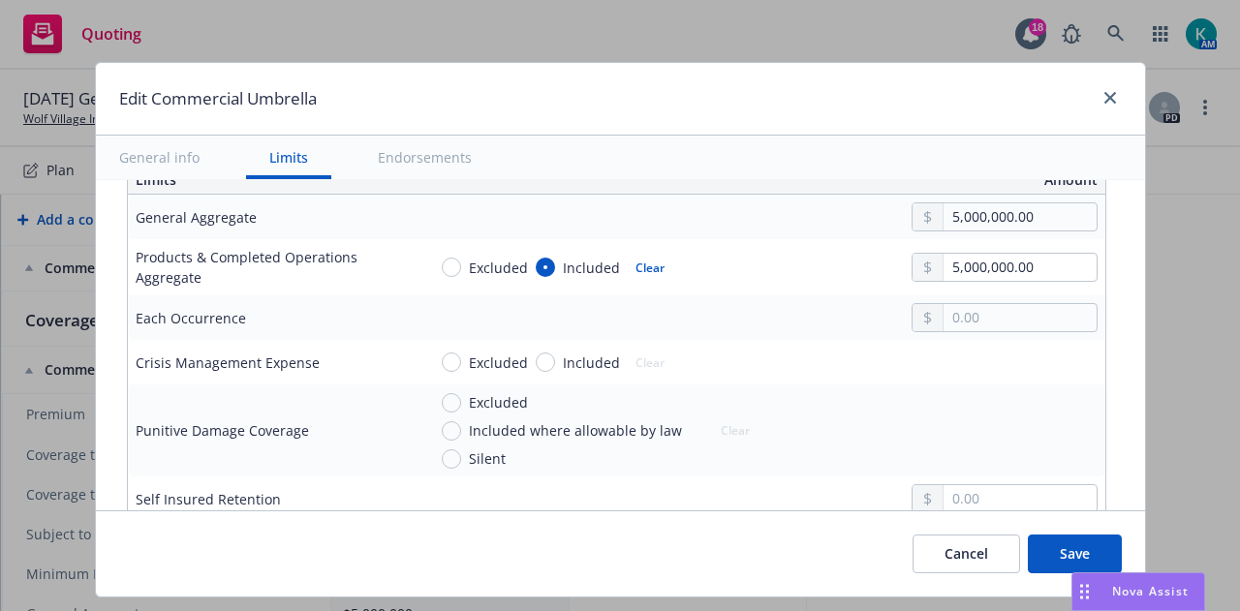
scroll to position [607, 0]
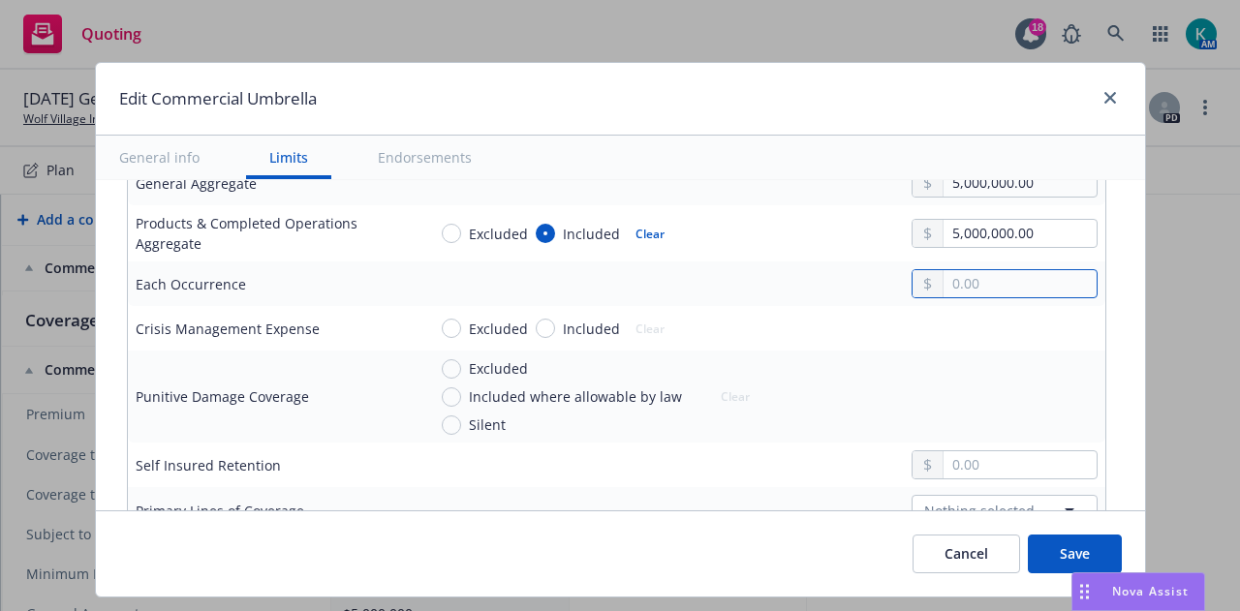
click at [1008, 297] on input "text" at bounding box center [1020, 283] width 152 height 27
type input "5,000,000.00"
click at [1006, 482] on button "$5,000,000.00" at bounding box center [1005, 471] width 167 height 36
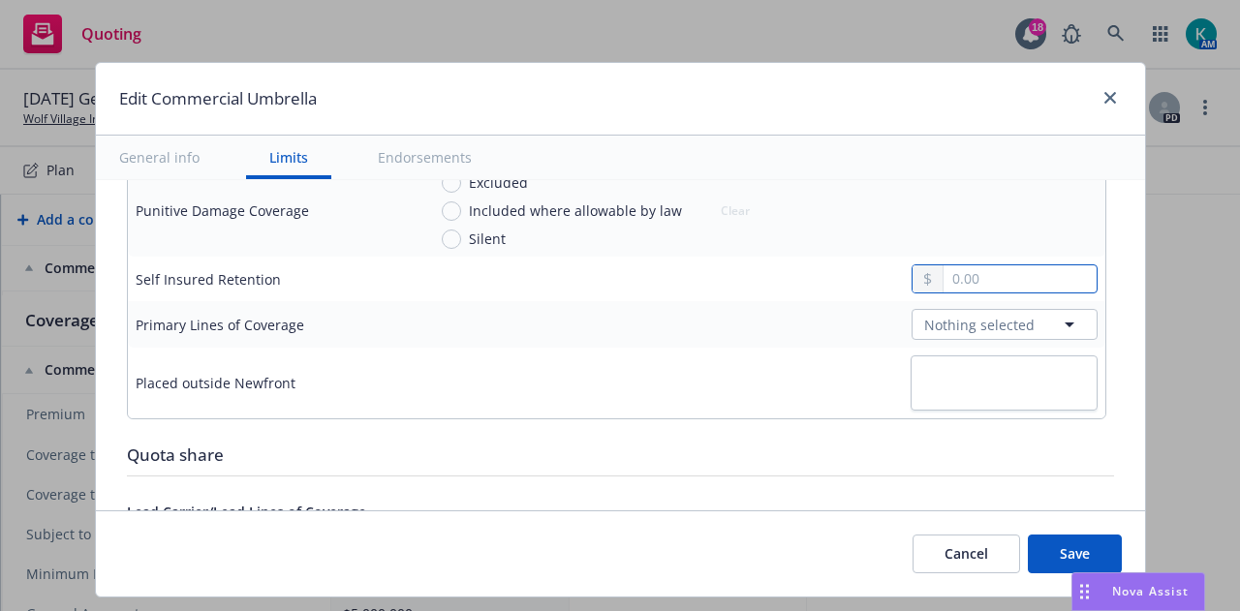
click at [1027, 293] on input "text" at bounding box center [1020, 278] width 152 height 27
type input "0.00"
click at [1002, 335] on span "Nothing selected" at bounding box center [979, 325] width 110 height 20
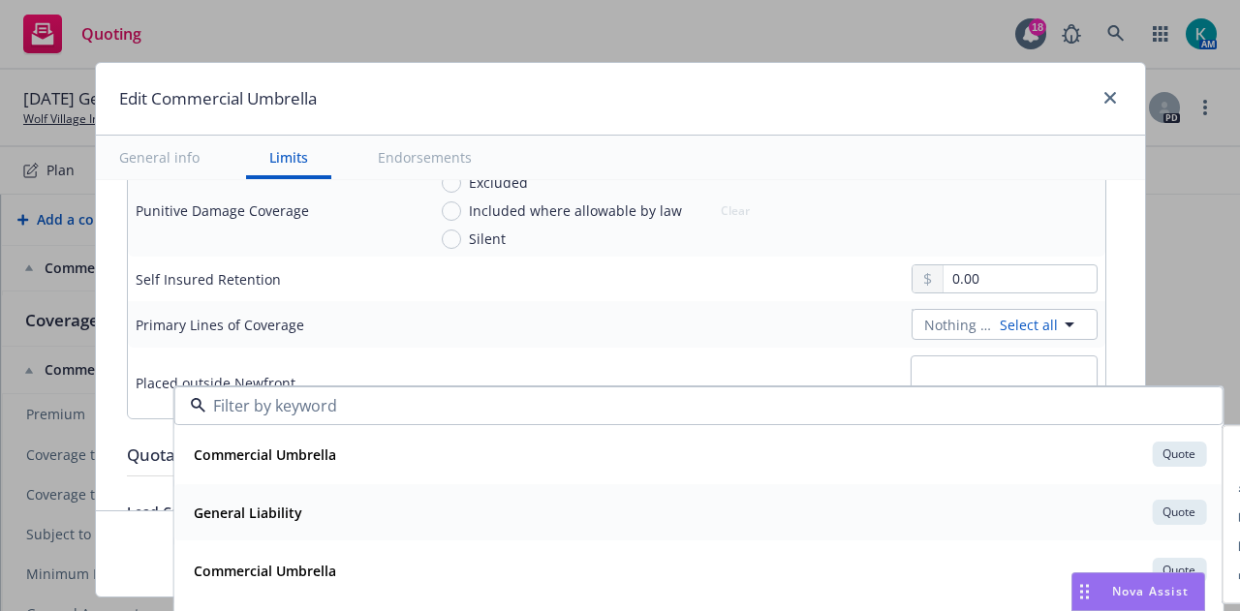
click at [939, 505] on div "General Liability Quote" at bounding box center [698, 512] width 1024 height 33
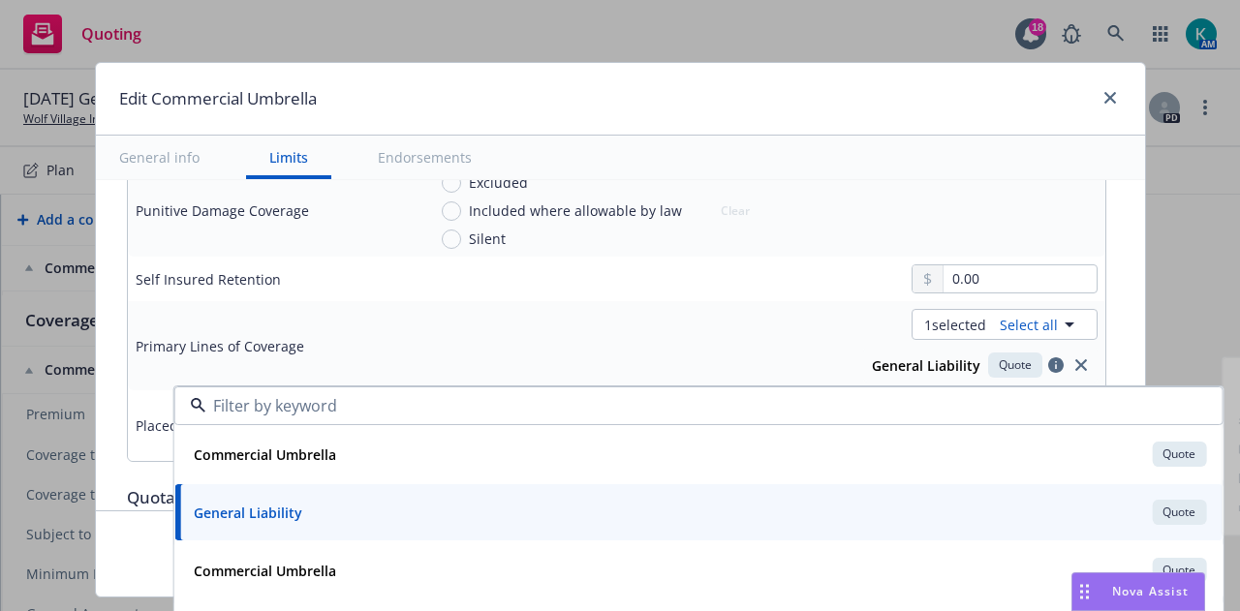
click at [979, 233] on div at bounding box center [1005, 210] width 186 height 77
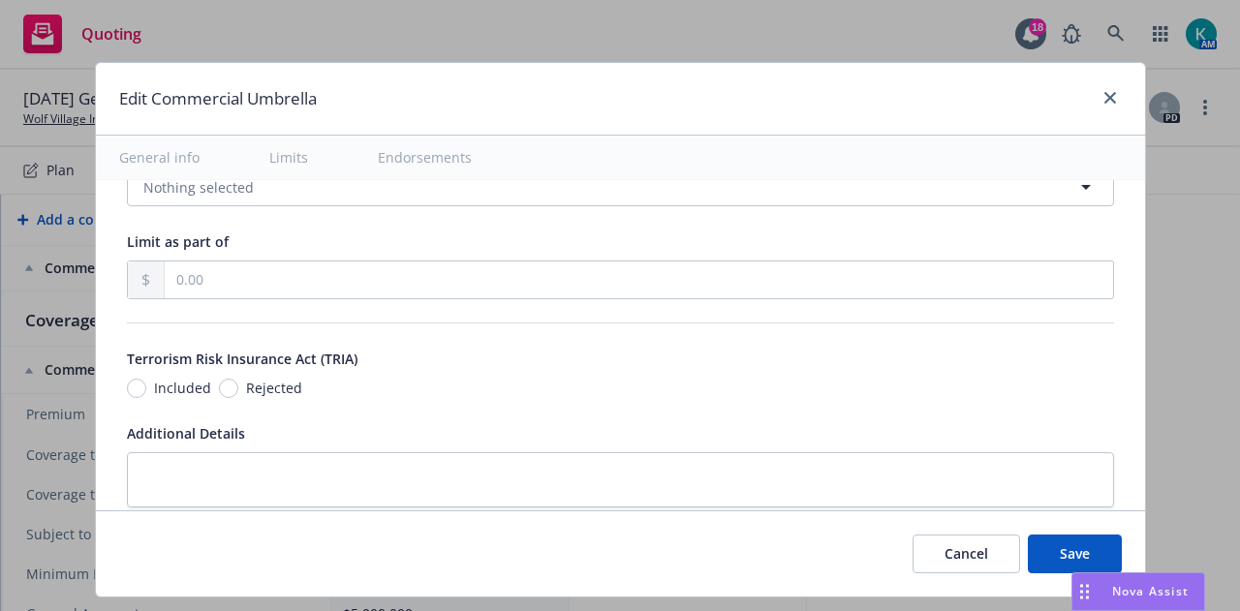
scroll to position [1209, 0]
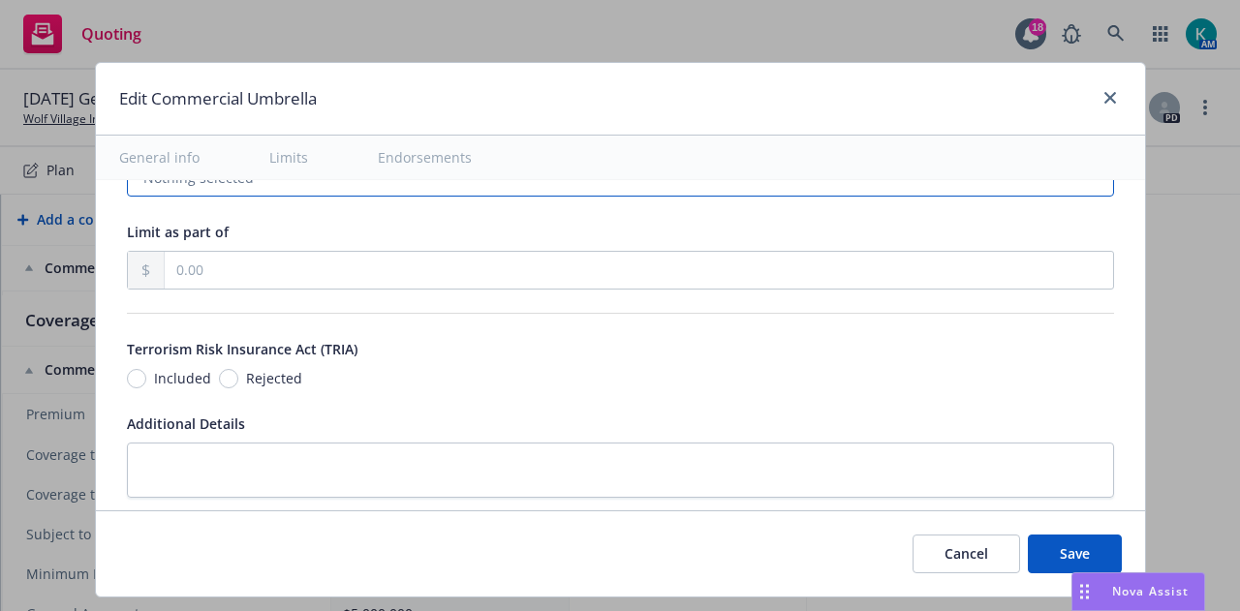
click at [823, 197] on button "Nothing selected" at bounding box center [620, 177] width 987 height 39
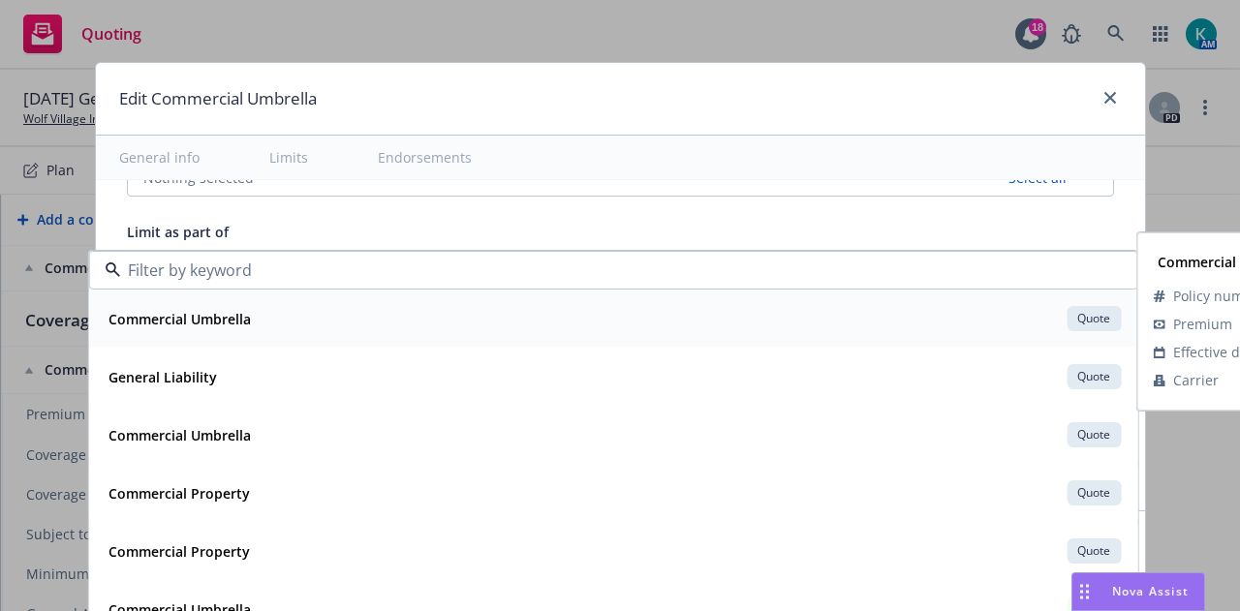
click at [824, 315] on div "Commercial Umbrella Quote" at bounding box center [613, 318] width 1024 height 33
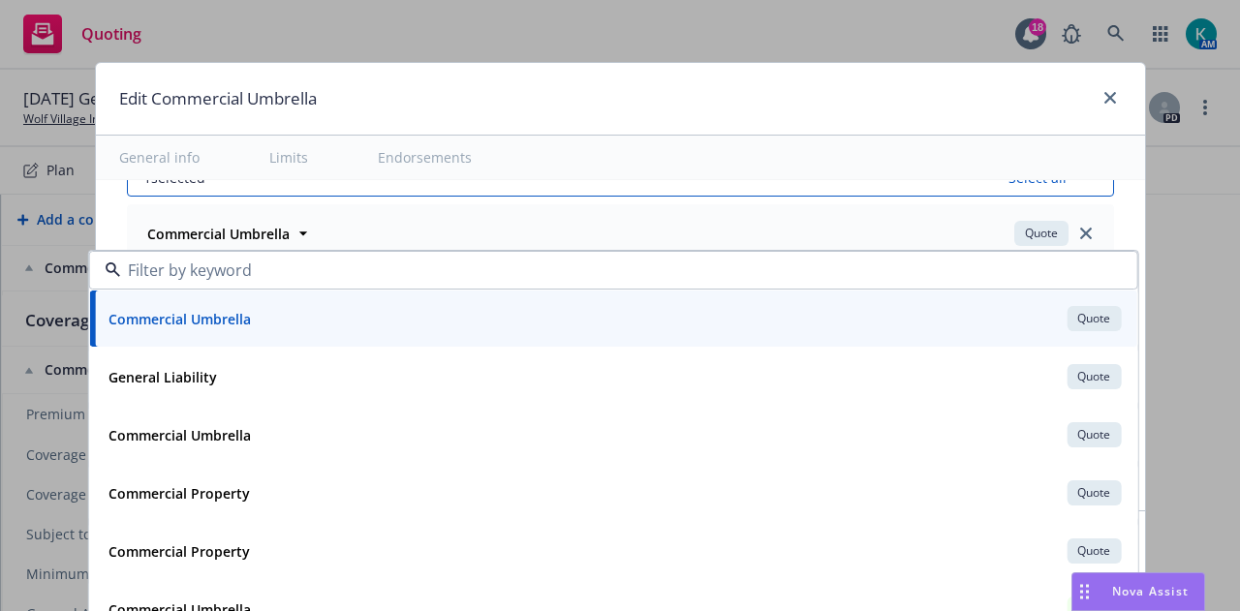
click at [829, 197] on button "1 selected Select all" at bounding box center [620, 177] width 987 height 39
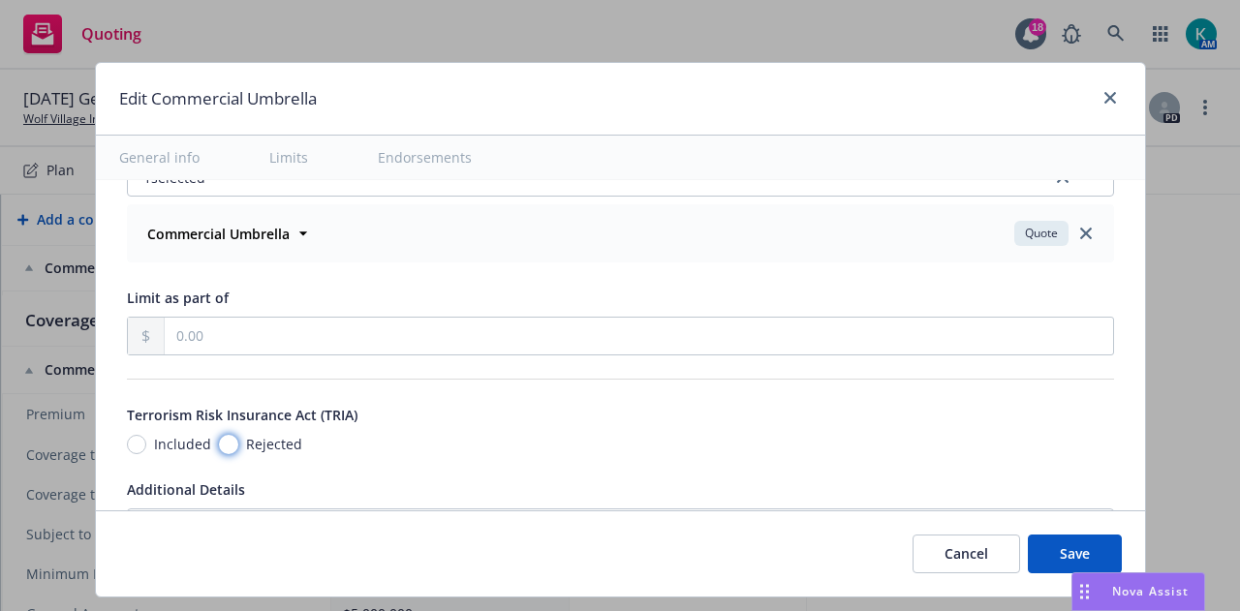
click at [219, 454] on input "Rejected" at bounding box center [228, 444] width 19 height 19
radio input "true"
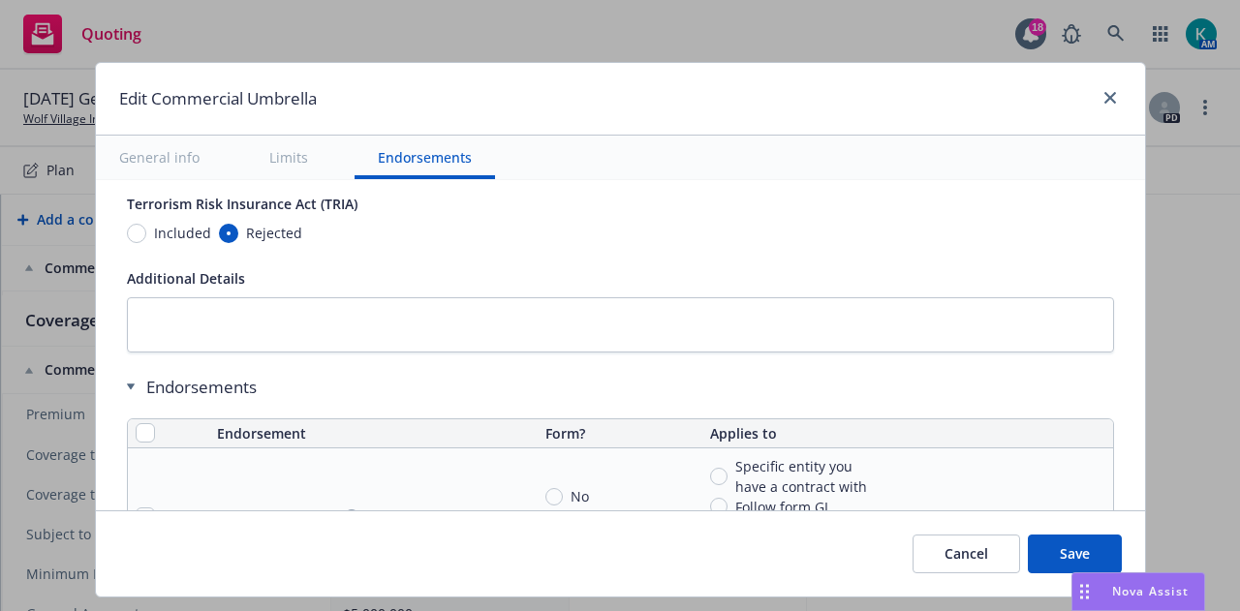
scroll to position [1537, 0]
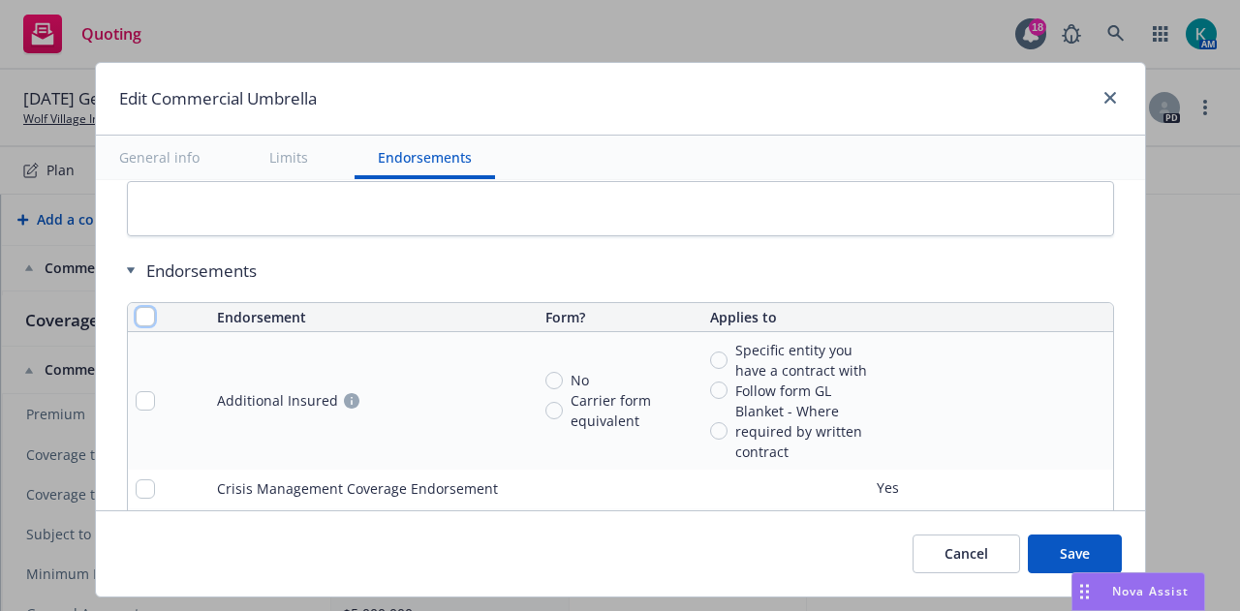
click at [136, 326] on input "checkbox" at bounding box center [145, 316] width 19 height 19
checkbox input "true"
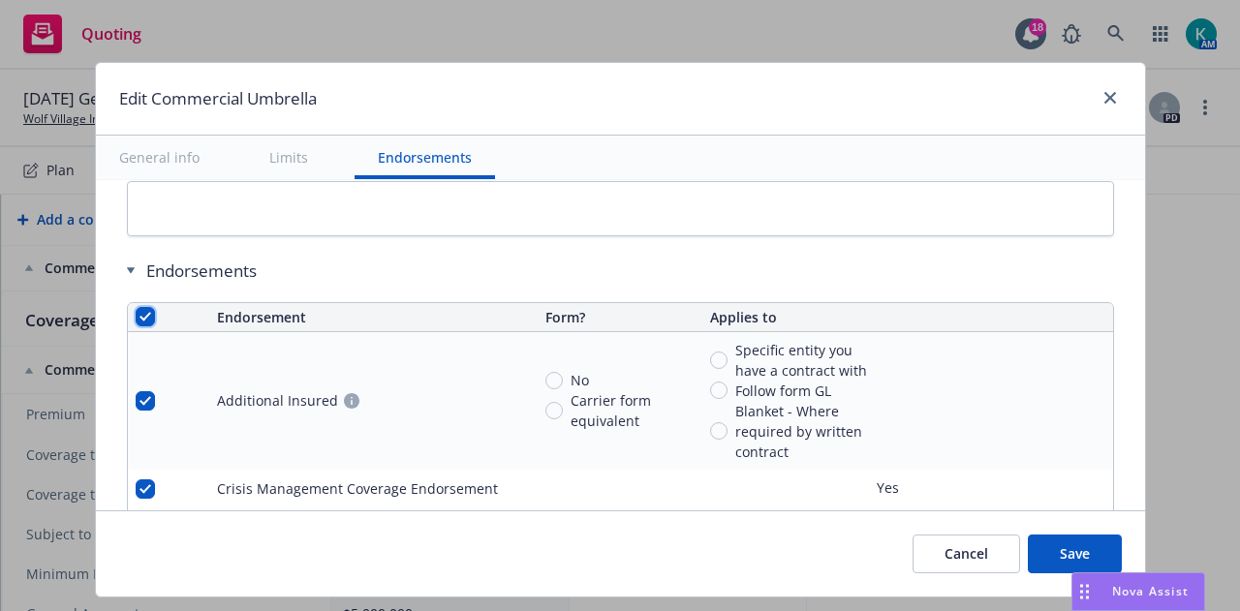
checkbox input "true"
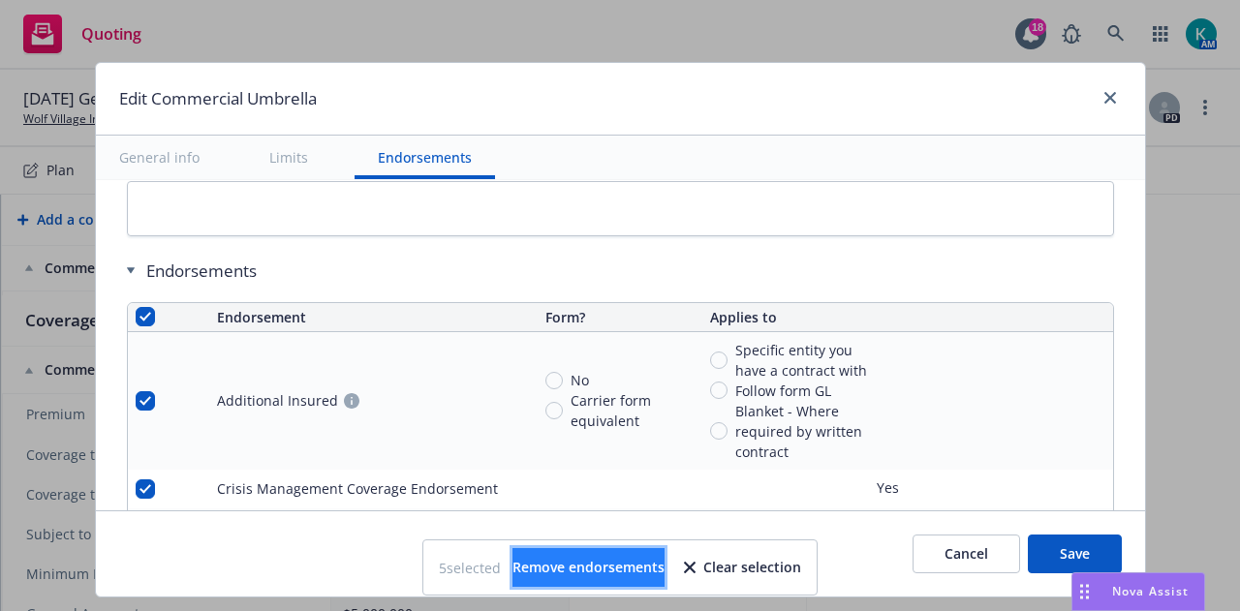
click at [653, 570] on span "Remove endorsements" at bounding box center [589, 567] width 152 height 18
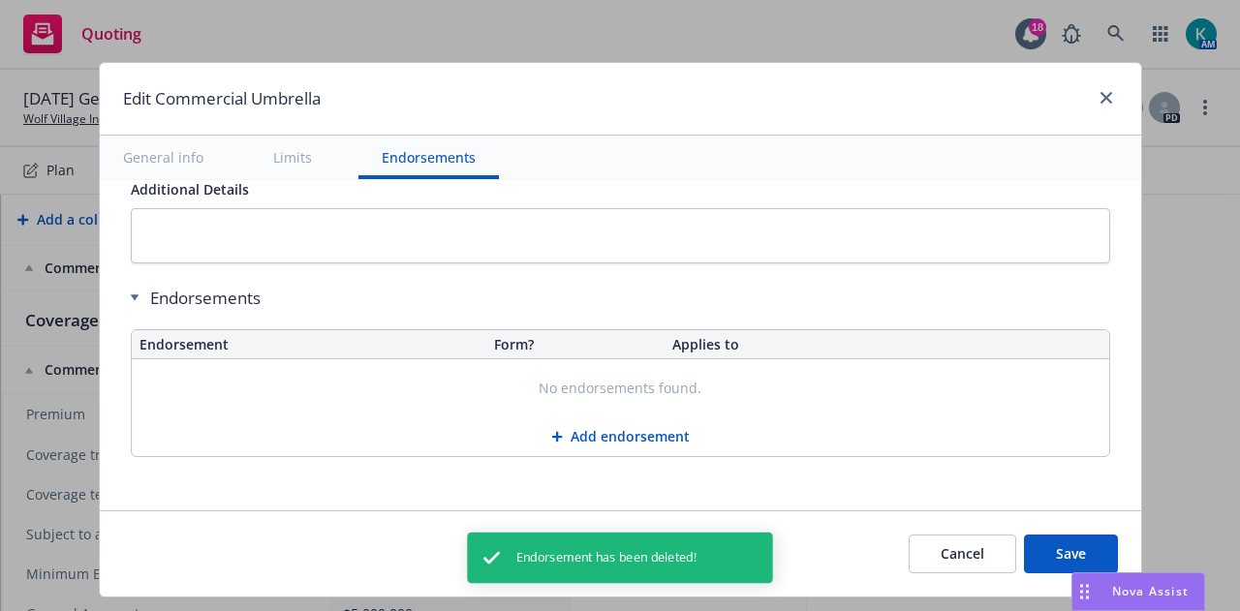
click at [1050, 551] on button "Save" at bounding box center [1071, 554] width 94 height 39
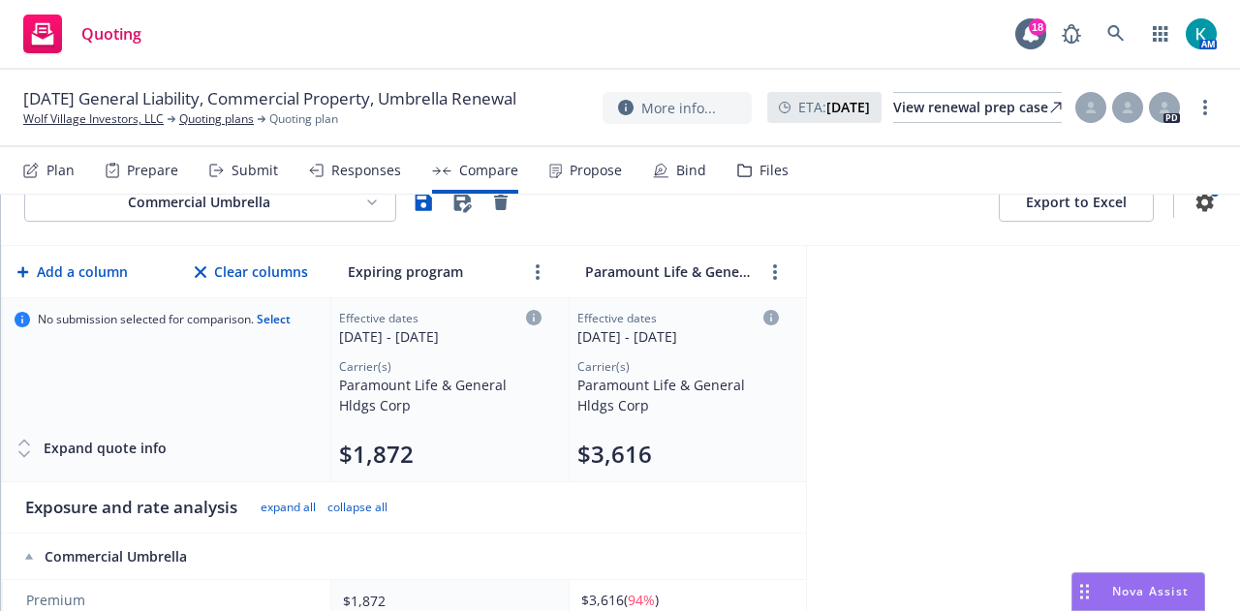
scroll to position [0, 0]
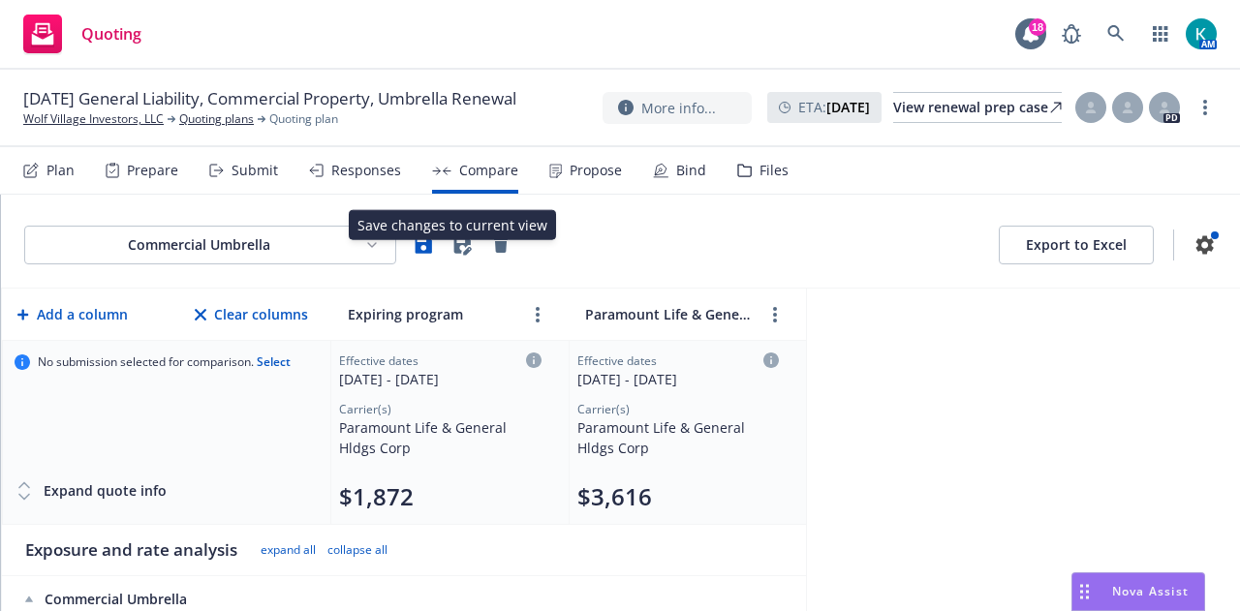
click at [435, 257] on icon "button" at bounding box center [423, 244] width 23 height 23
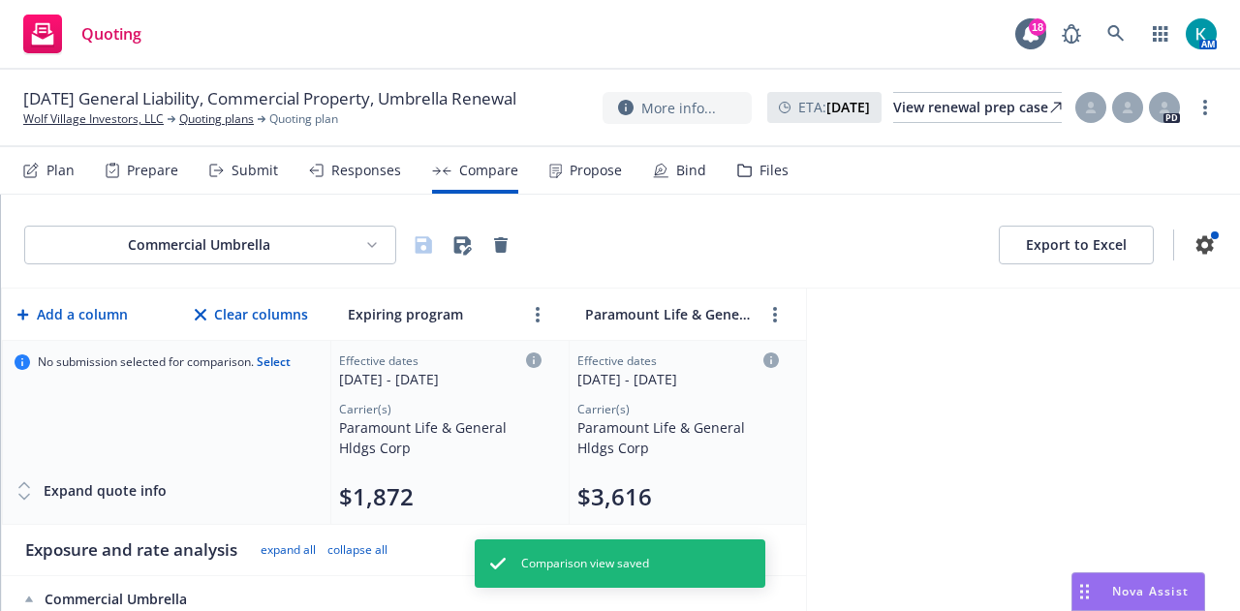
click at [1095, 243] on button "Export to Excel" at bounding box center [1076, 245] width 155 height 39
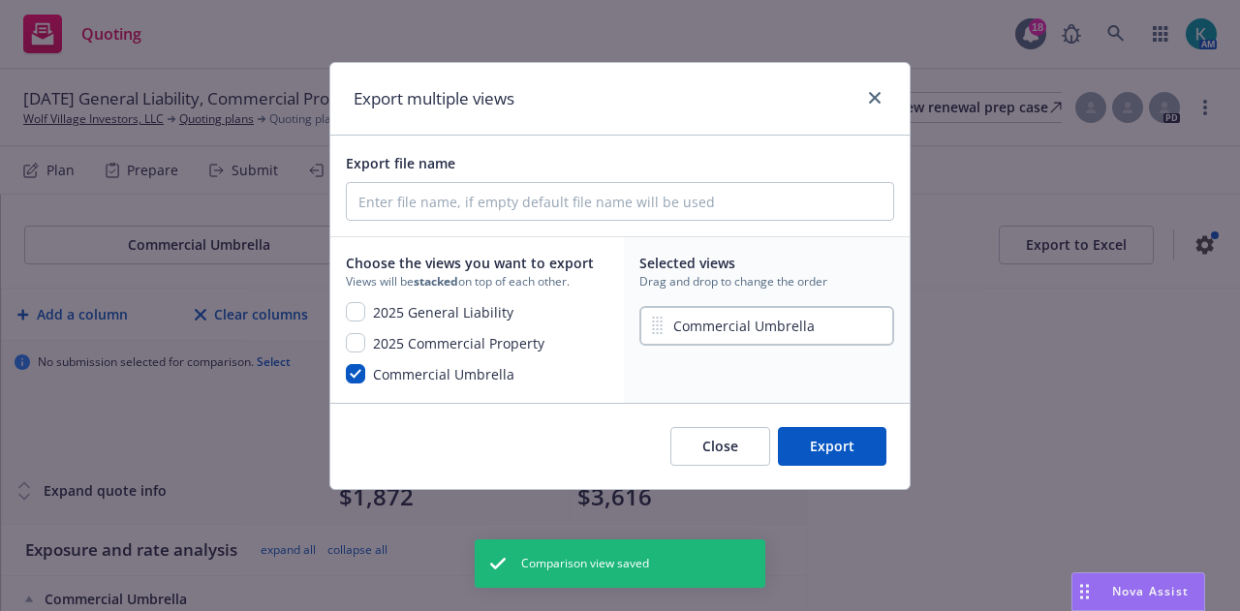
click at [837, 461] on button "Export" at bounding box center [832, 446] width 109 height 39
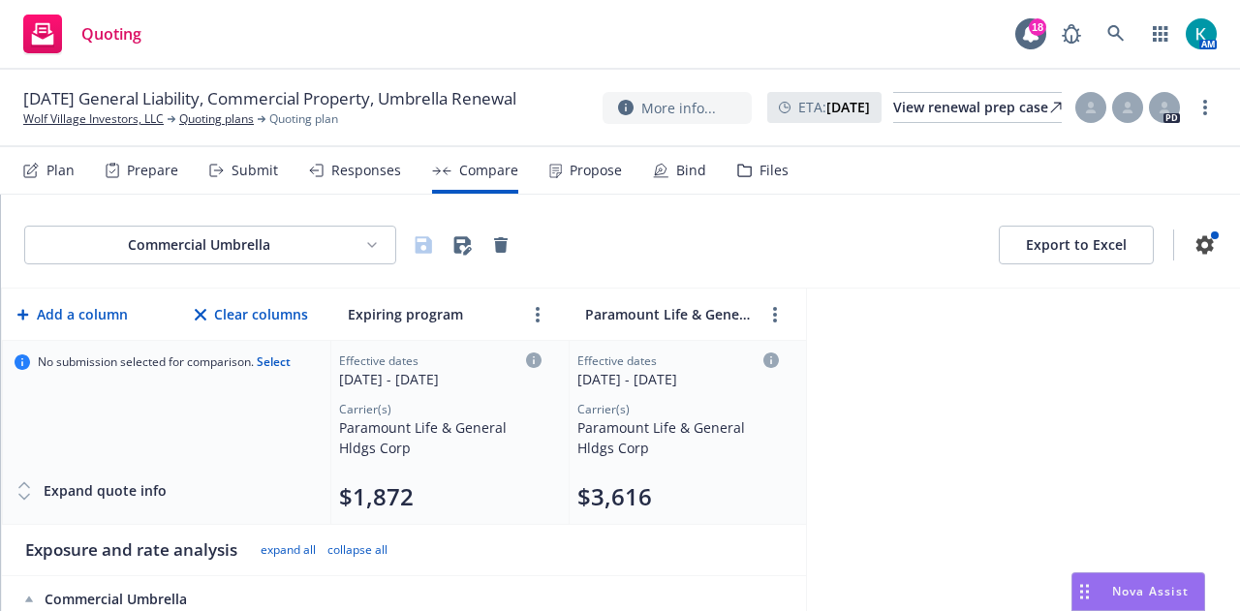
click at [769, 171] on div "Files" at bounding box center [762, 170] width 51 height 47
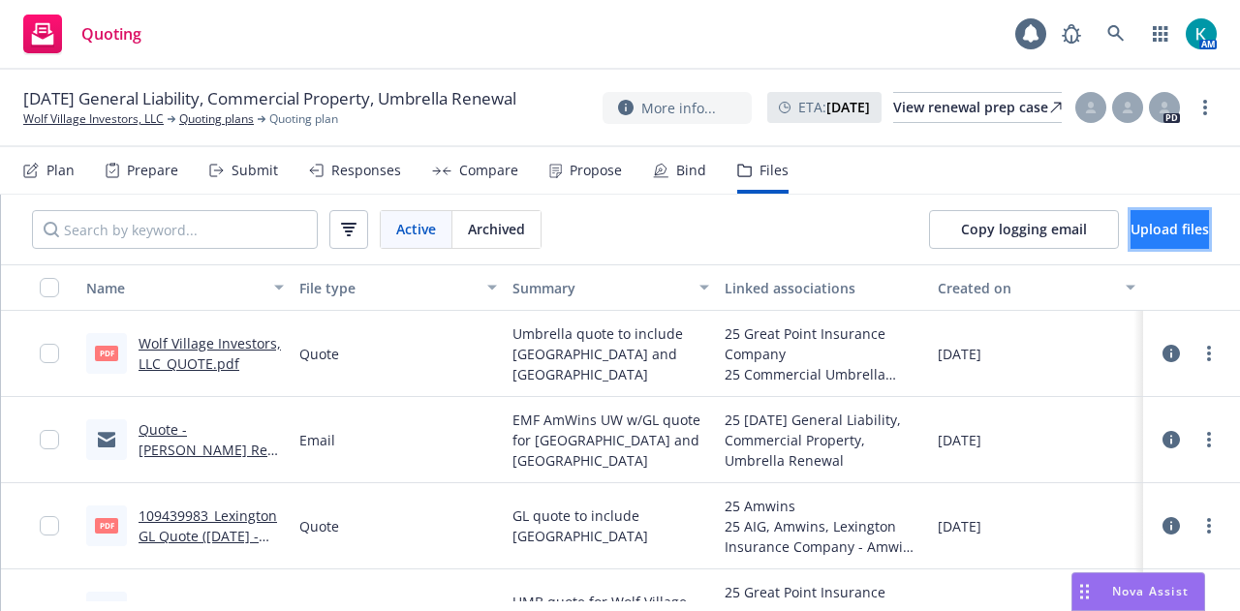
click at [1152, 232] on span "Upload files" at bounding box center [1170, 229] width 78 height 18
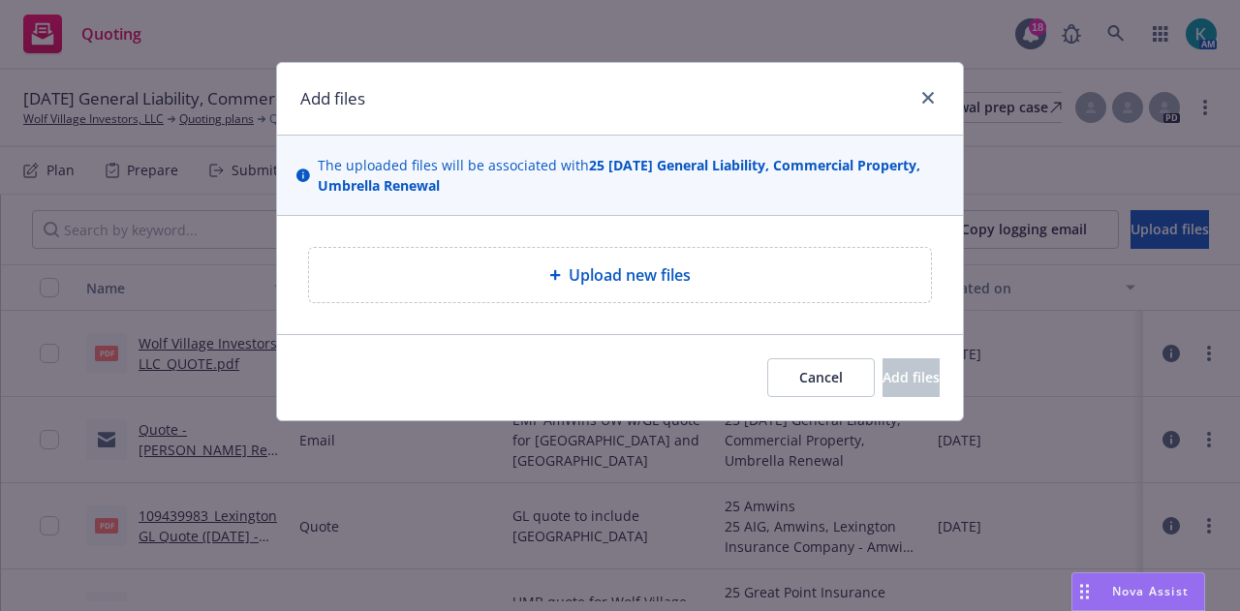
type textarea "x"
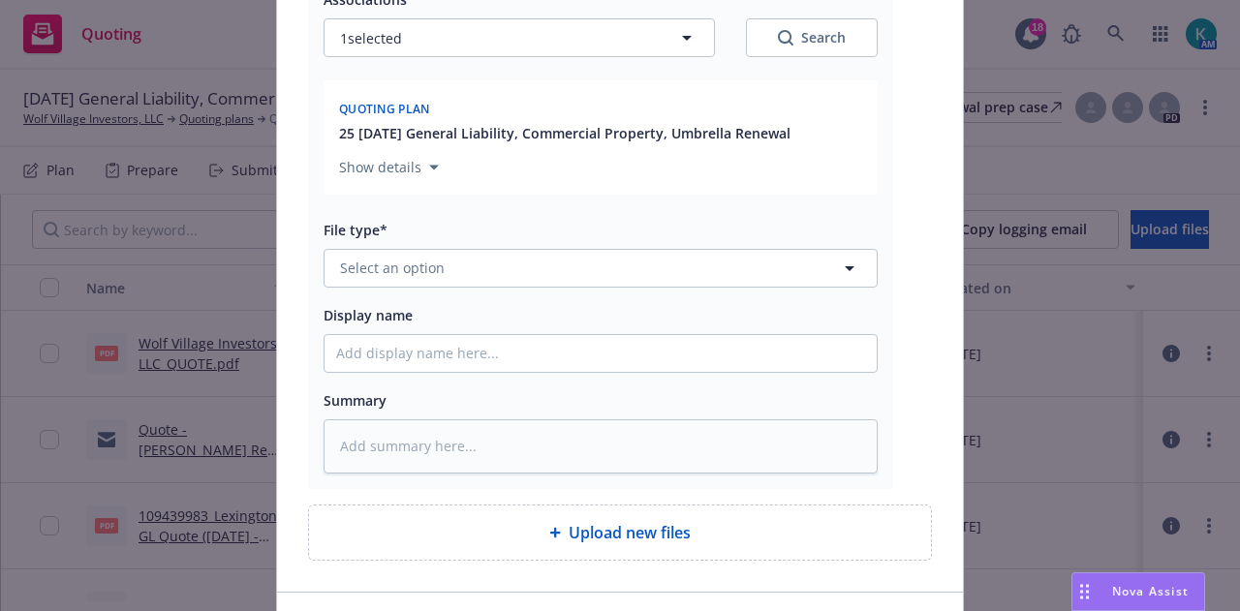
scroll to position [349, 0]
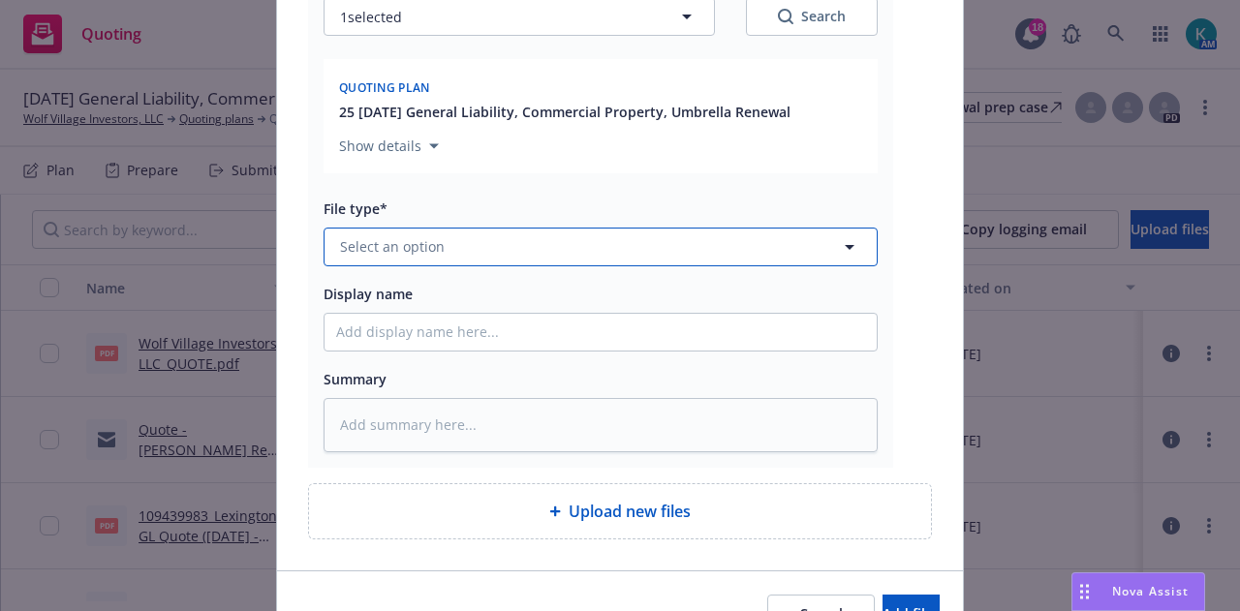
click at [643, 266] on button "Select an option" at bounding box center [601, 247] width 554 height 39
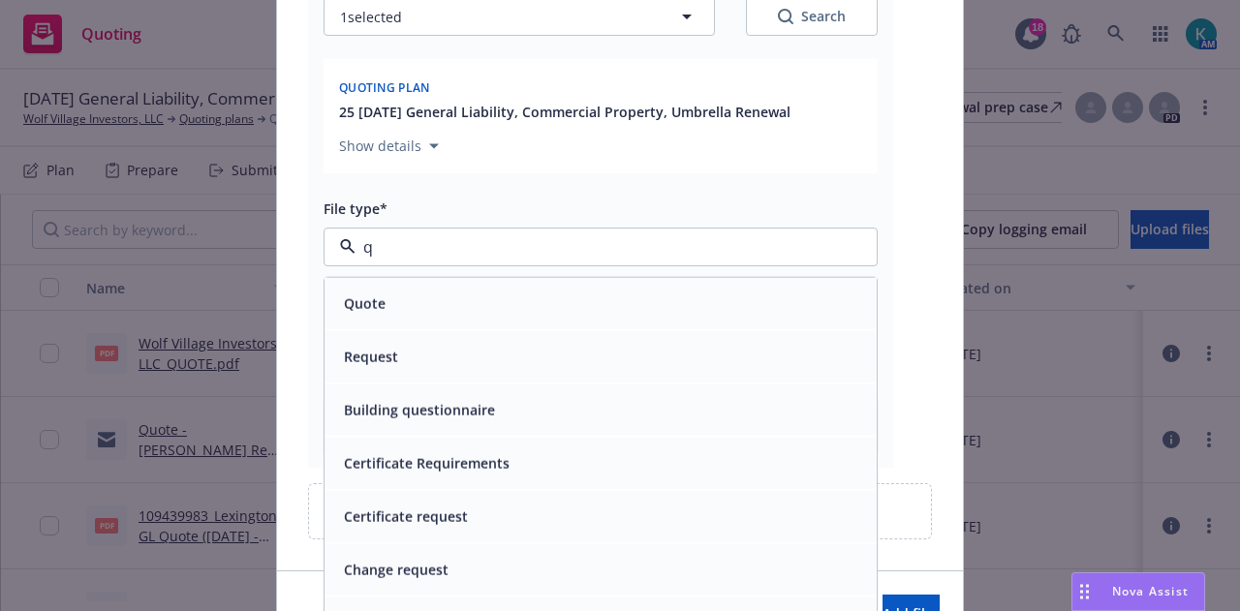
type input "qu"
click at [638, 311] on div "Quote" at bounding box center [601, 303] width 552 height 51
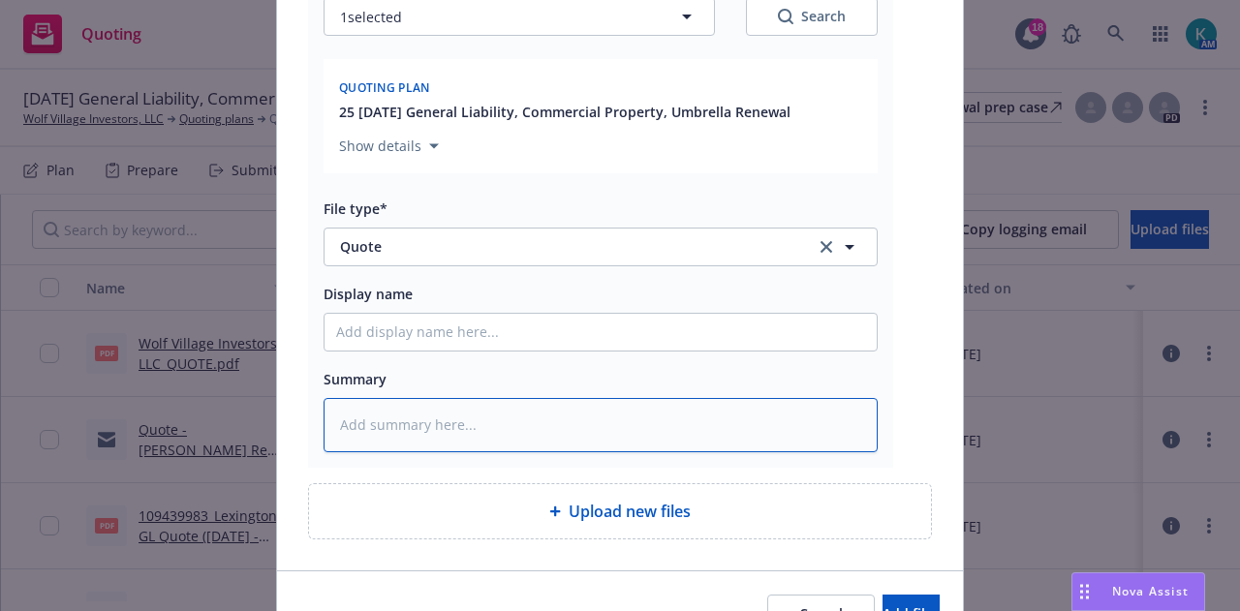
click at [531, 452] on textarea at bounding box center [601, 425] width 554 height 54
type textarea "x"
type textarea "P"
type textarea "x"
type textarea "PG"
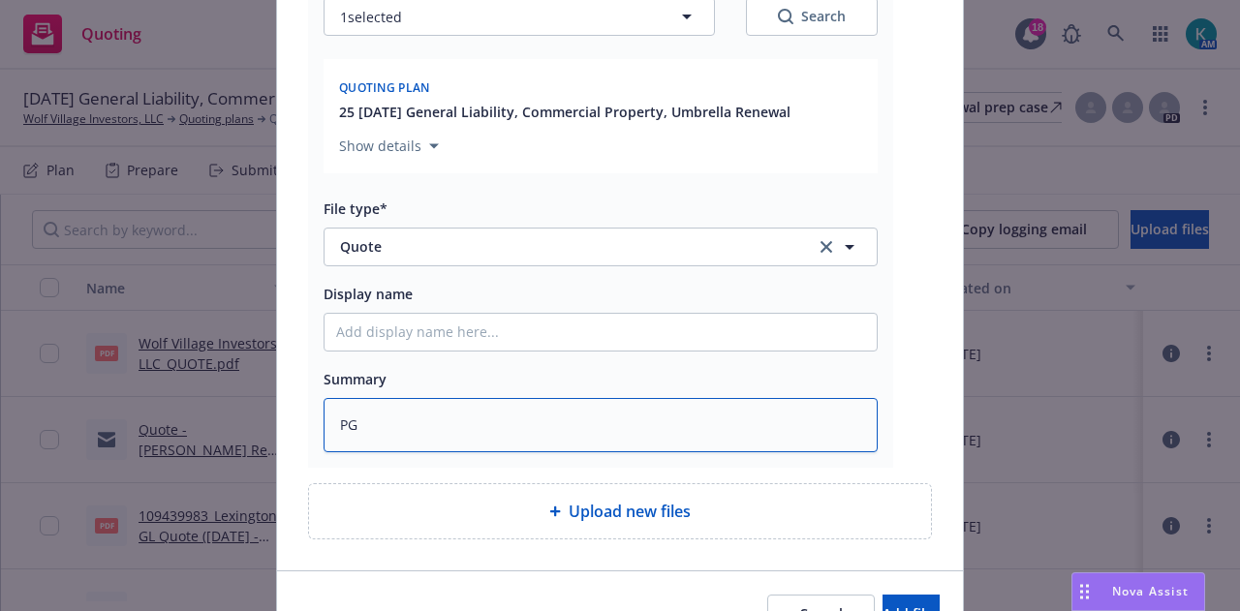
type textarea "x"
type textarea "PGA"
type textarea "x"
type textarea "PGA"
type textarea "x"
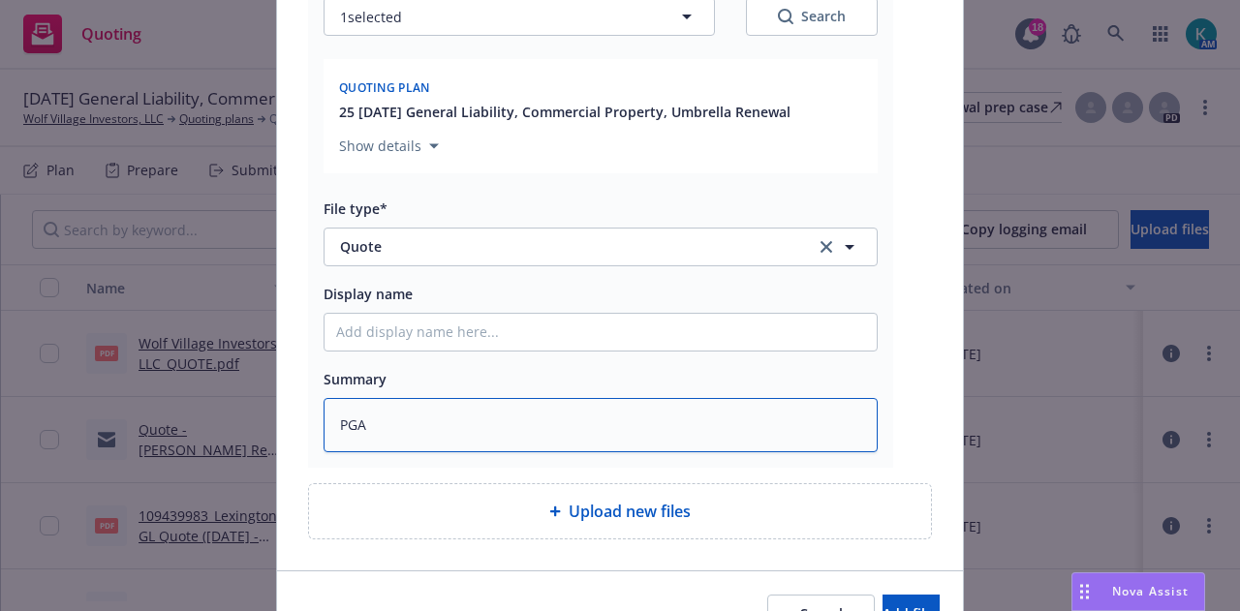
type textarea "PGA d"
type textarea "x"
type textarea "PGA du"
type textarea "x"
type textarea "PGA due"
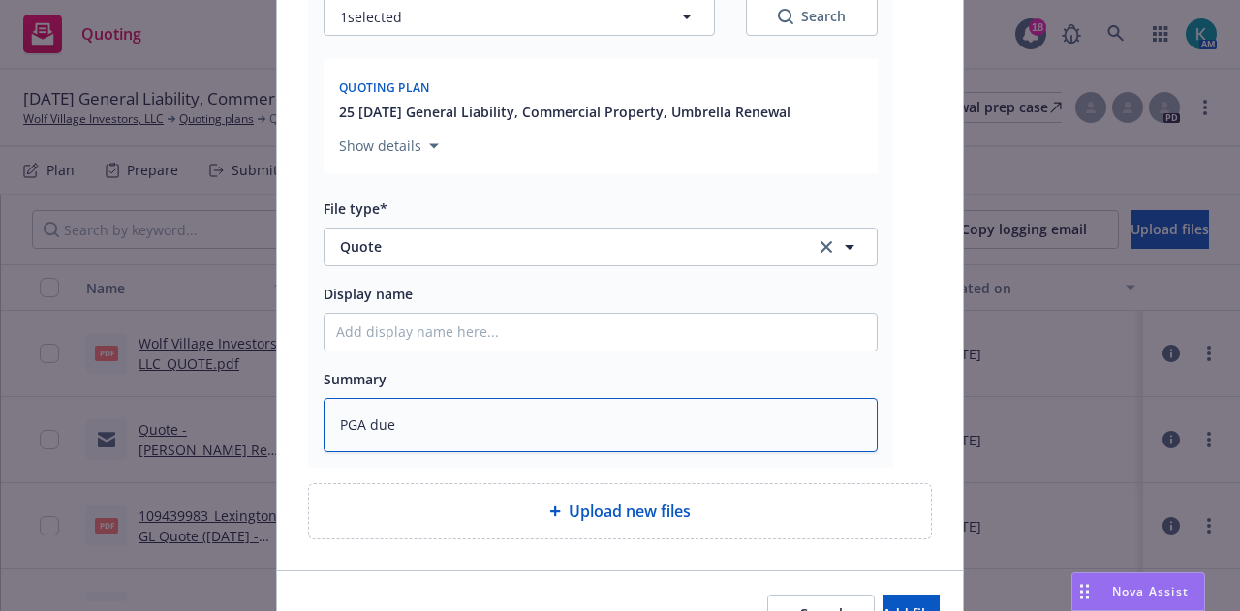
type textarea "x"
type textarea "PGA dues"
type textarea "x"
type textarea "PGA dues q"
type textarea "x"
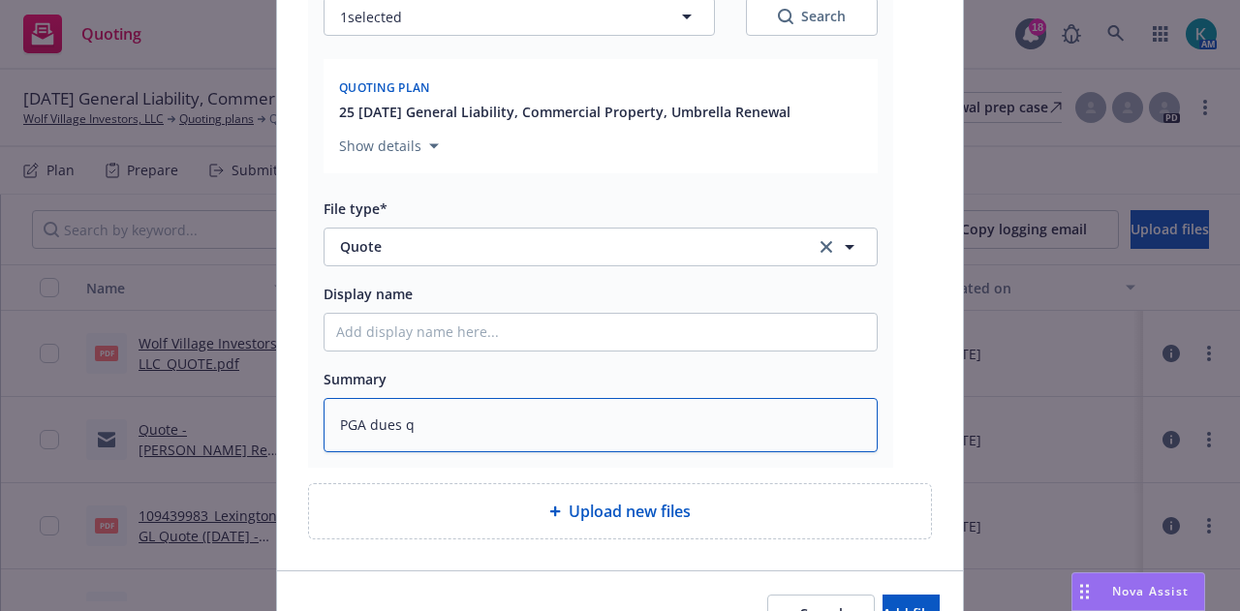
type textarea "PGA dues qu"
type textarea "x"
type textarea "PGA dues quo"
type textarea "x"
type textarea "PGA dues quot"
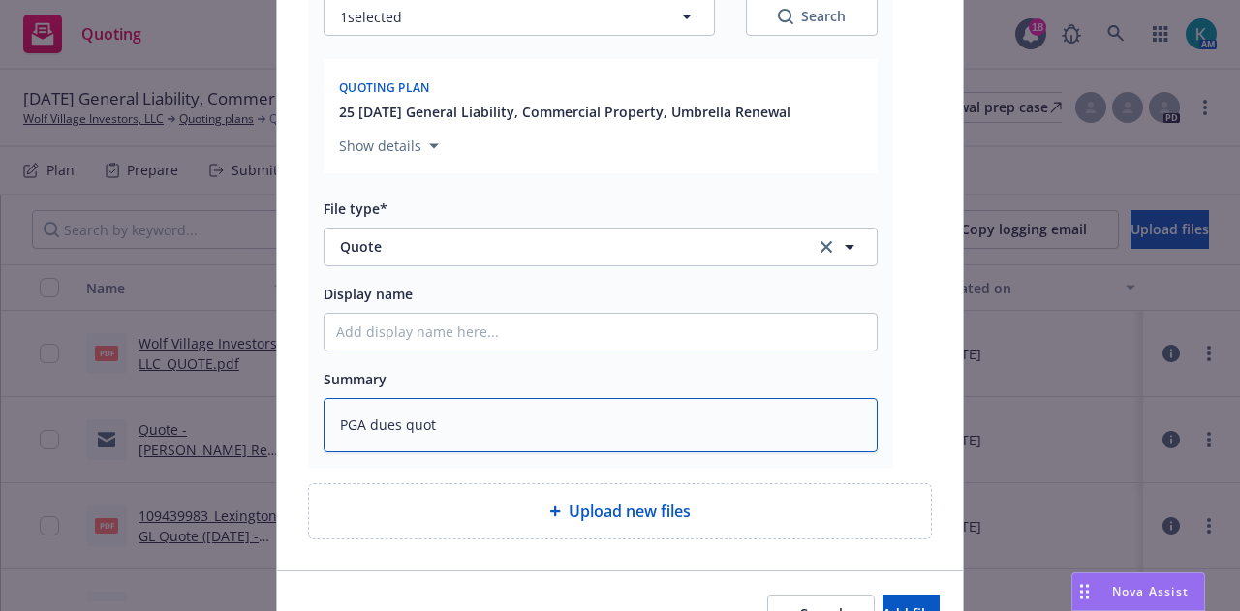
type textarea "x"
type textarea "PGA dues quote"
type textarea "x"
type textarea "PGA dues quote"
type textarea "x"
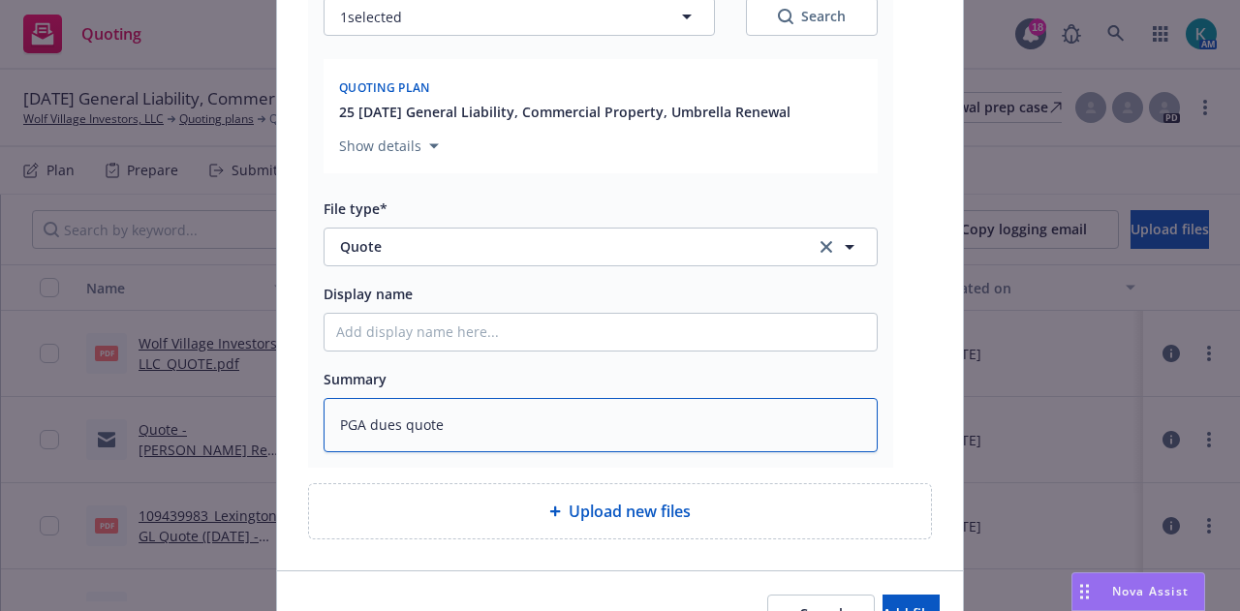
type textarea "PGA dues quote -"
type textarea "x"
type textarea "PGA dues quote -"
type textarea "x"
type textarea "PGA dues quote - U"
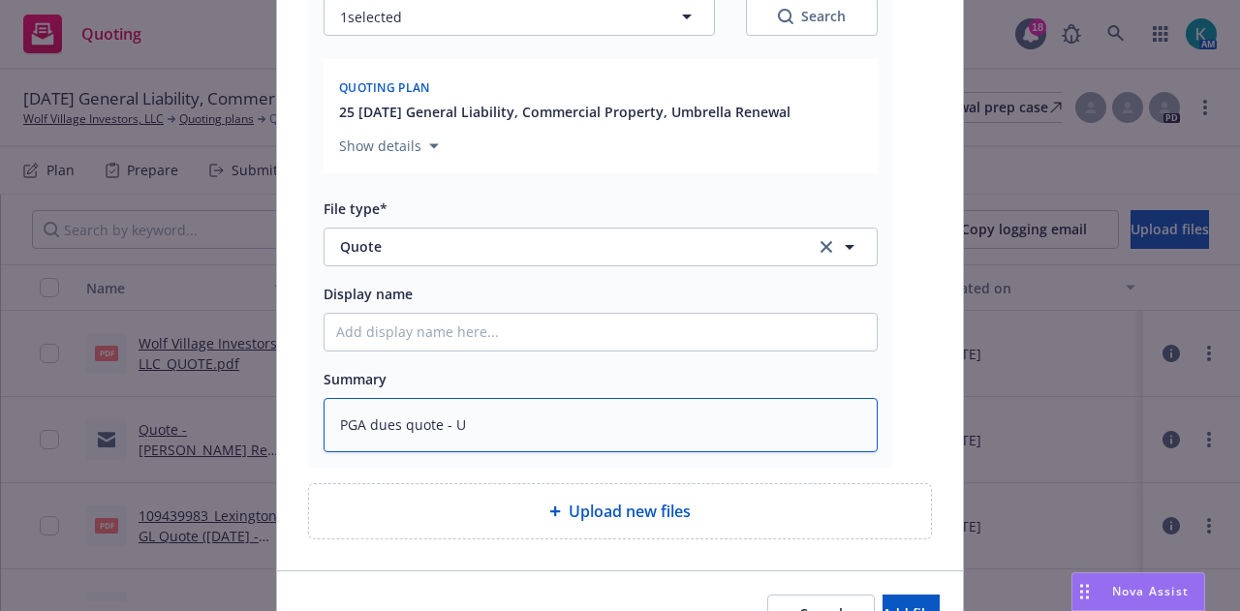
type textarea "x"
type textarea "PGA dues quote - Um"
type textarea "x"
type textarea "PGA dues quote - Umb"
type textarea "x"
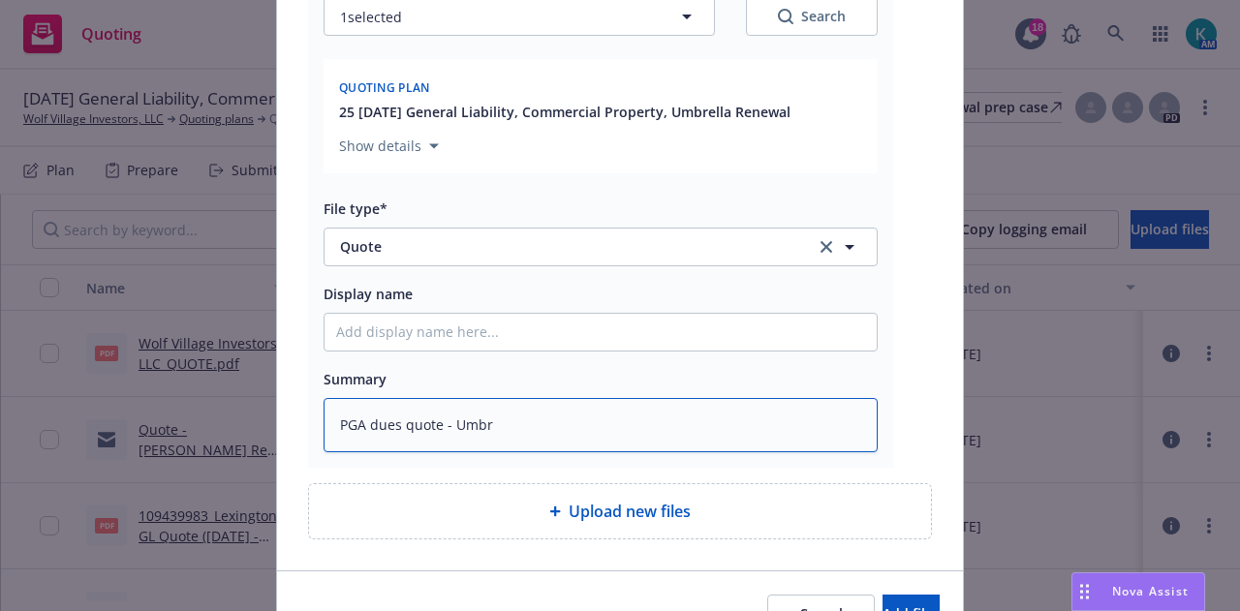
type textarea "PGA dues quote - Umbre"
type textarea "x"
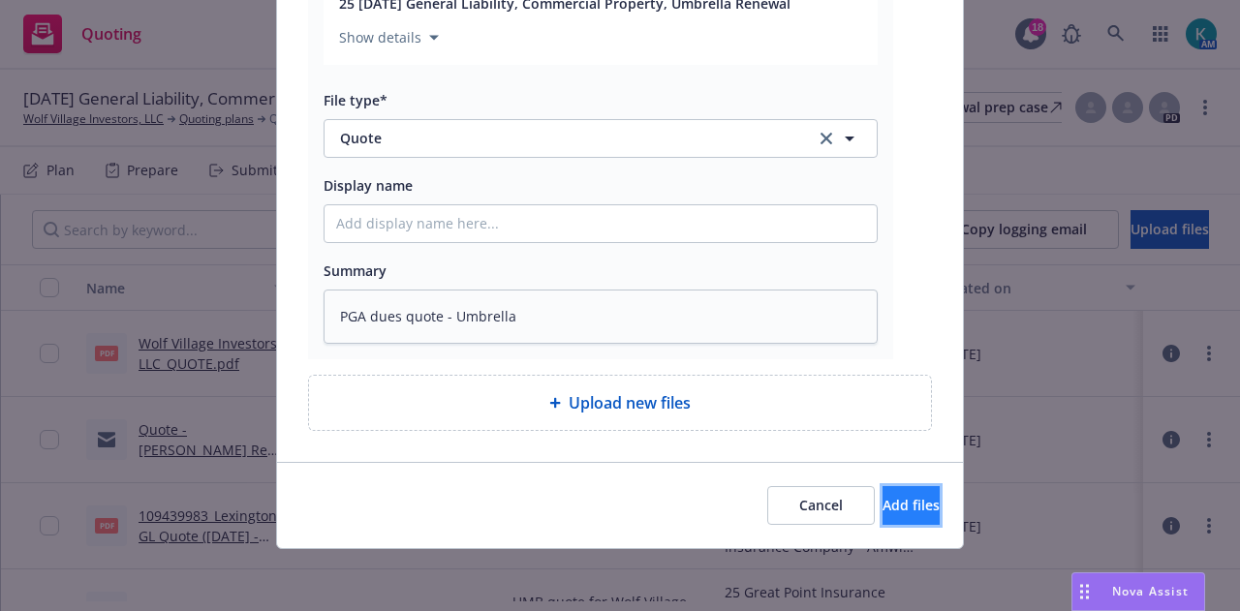
click at [883, 507] on span "Add files" at bounding box center [911, 505] width 57 height 18
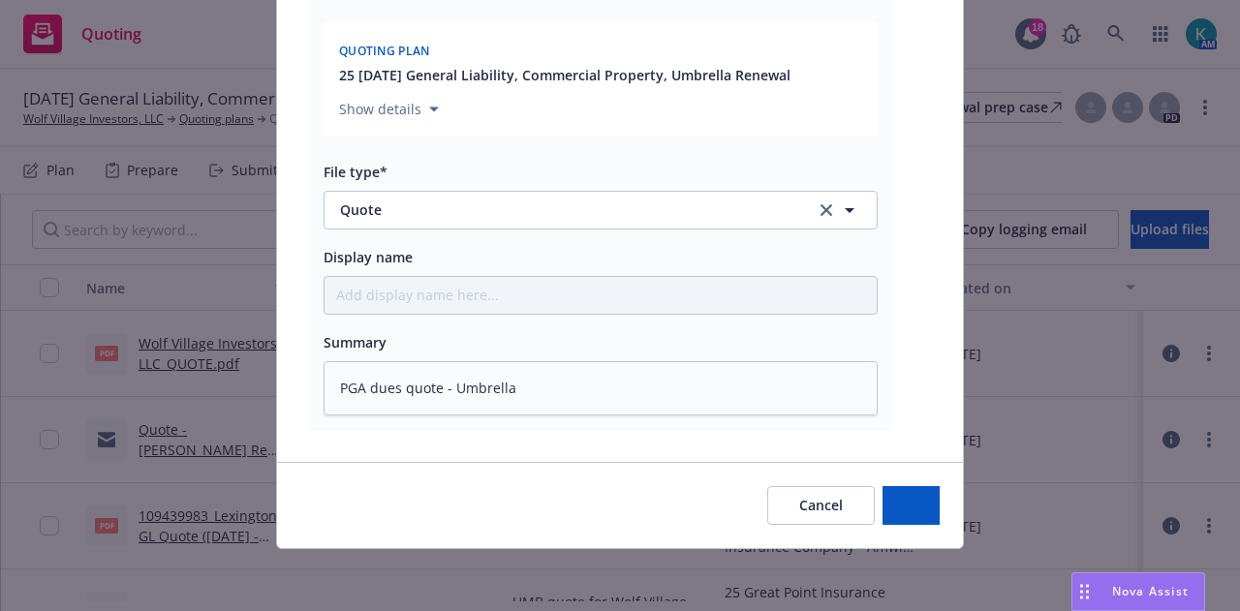
scroll to position [425, 0]
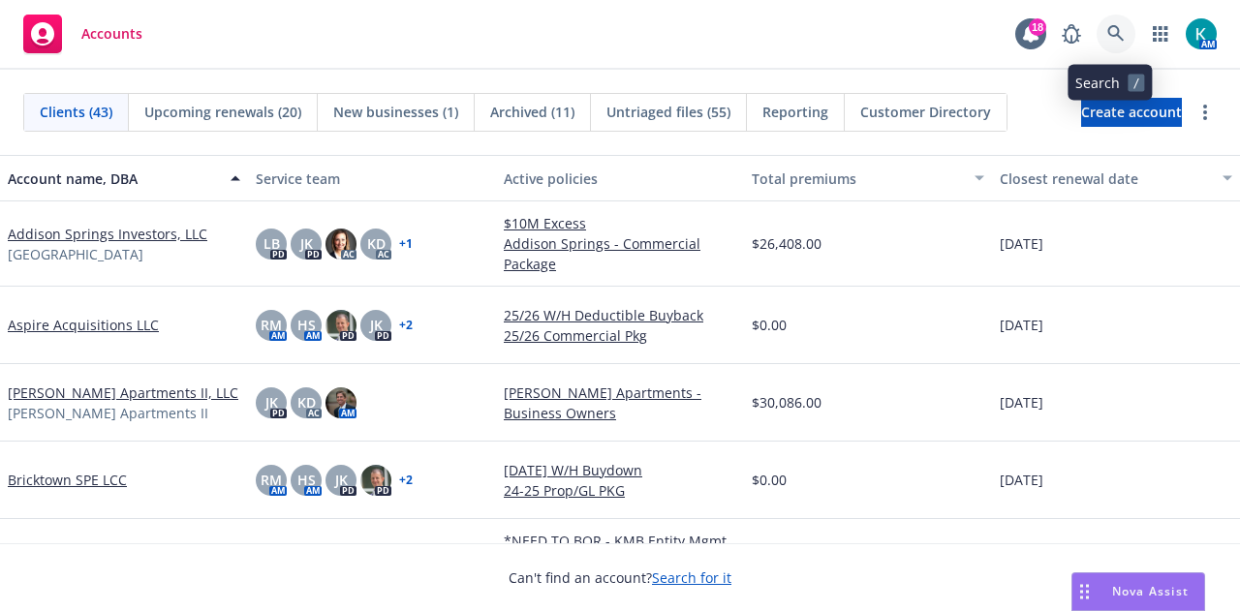
click at [1110, 39] on icon at bounding box center [1115, 33] width 17 height 17
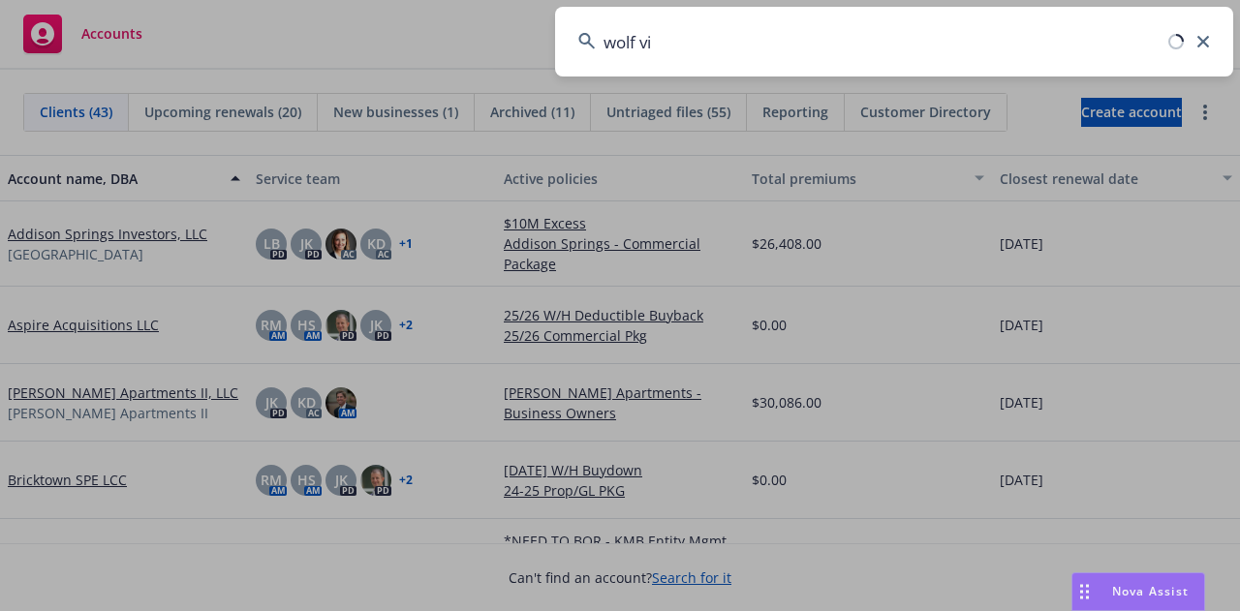
type input "wolf vil"
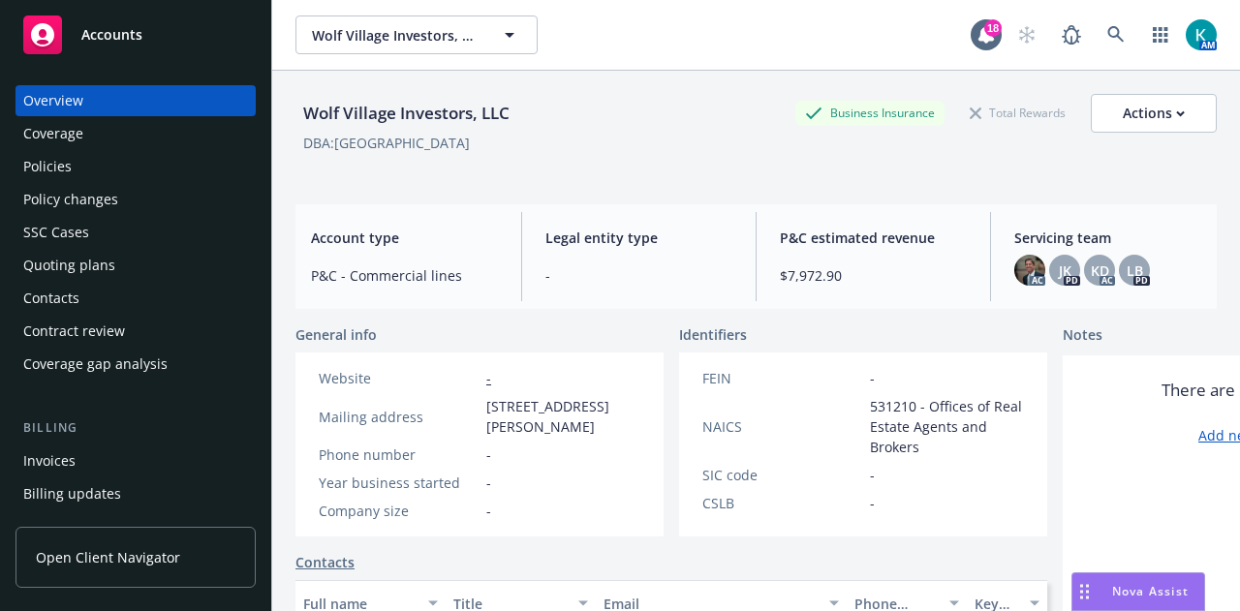
click at [147, 179] on div "Policies" at bounding box center [135, 166] width 225 height 31
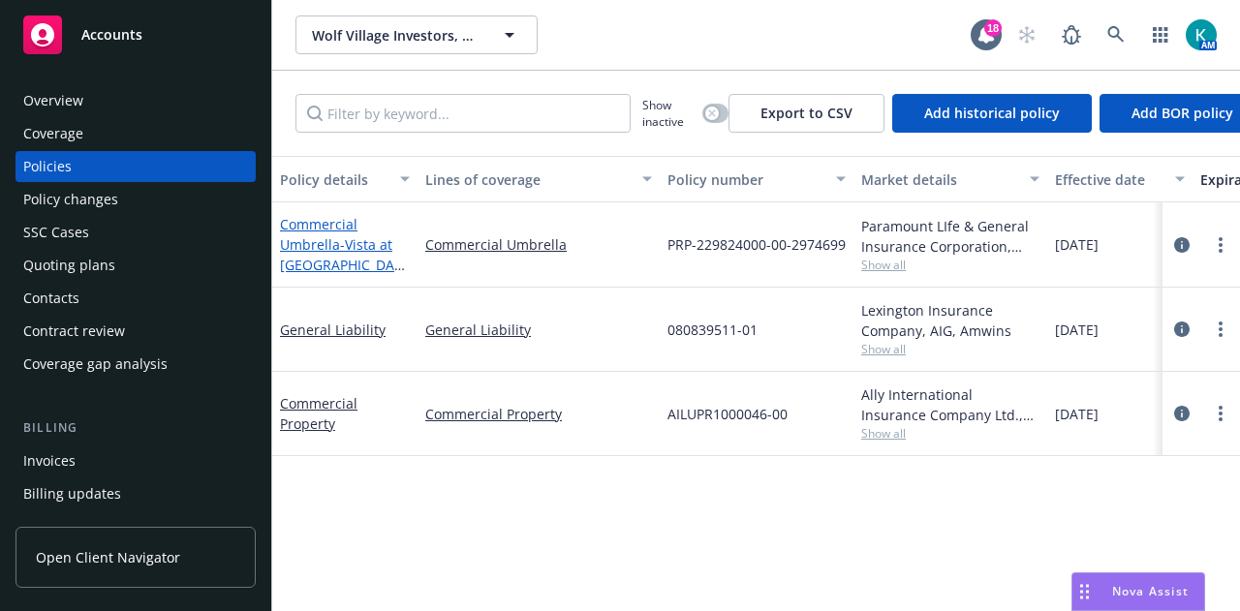
click at [338, 258] on span "- Vista at Villa Bella" at bounding box center [342, 264] width 125 height 59
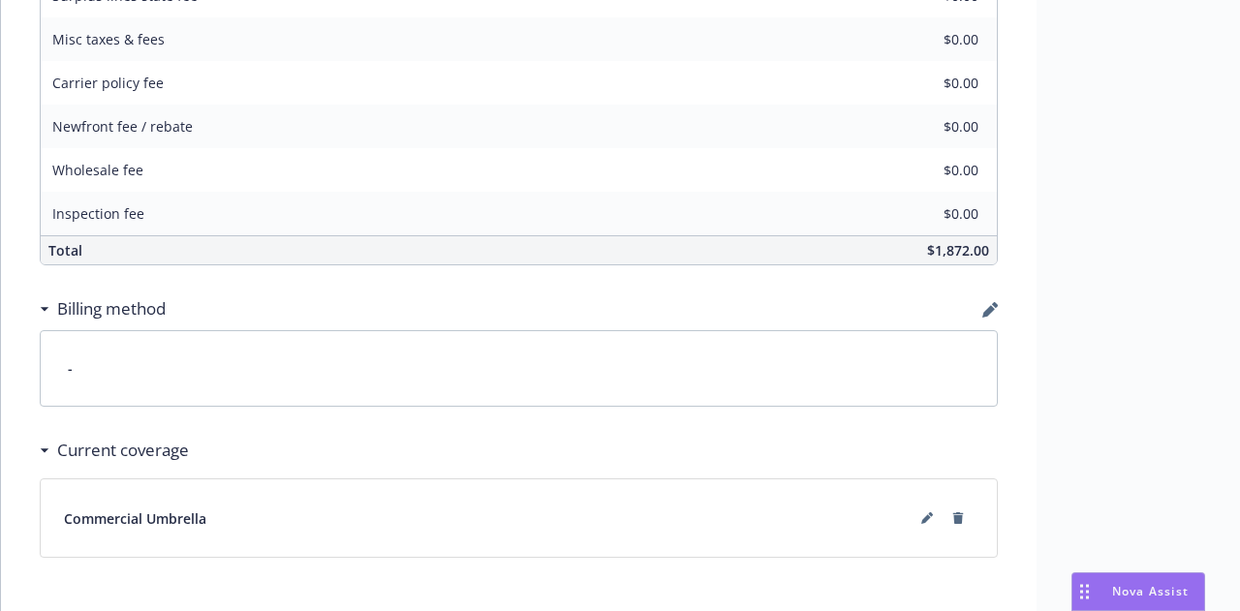
scroll to position [1341, 0]
